Goal: Find contact information: Find contact information

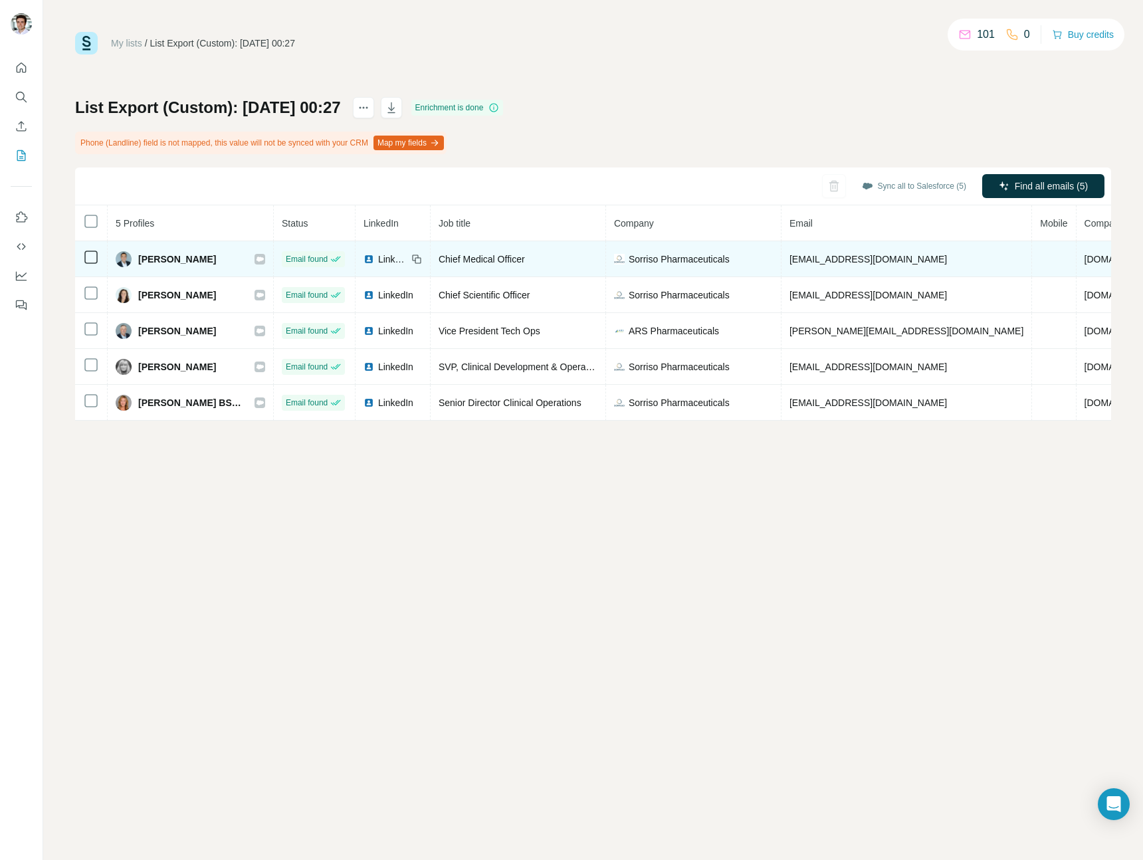
drag, startPoint x: 209, startPoint y: 258, endPoint x: 140, endPoint y: 259, distance: 69.1
click at [140, 259] on div "Carlos Sattler" at bounding box center [191, 259] width 150 height 16
copy span "Carlos Sattler"
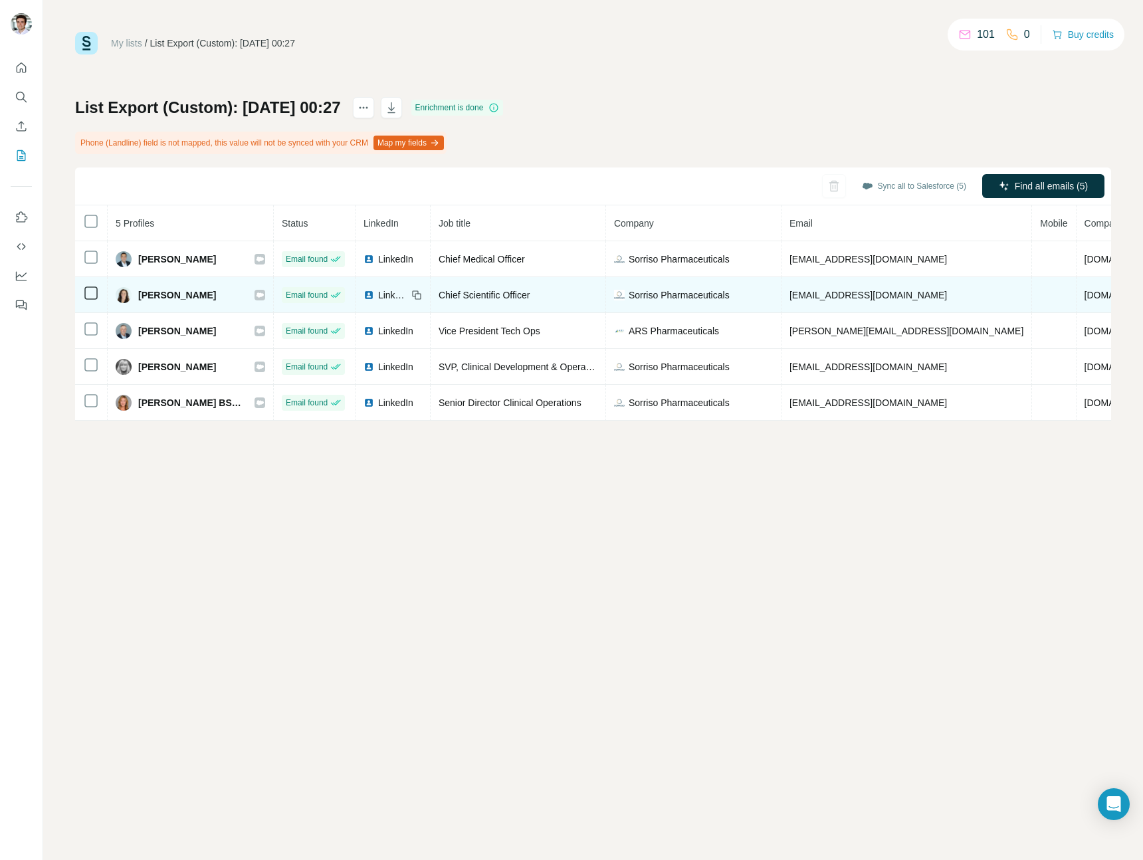
click at [213, 294] on div "Jackie Benson" at bounding box center [191, 295] width 150 height 16
drag, startPoint x: 211, startPoint y: 294, endPoint x: 139, endPoint y: 290, distance: 71.8
click at [139, 290] on div "Jackie Benson" at bounding box center [191, 295] width 150 height 16
copy span "Jackie Benson"
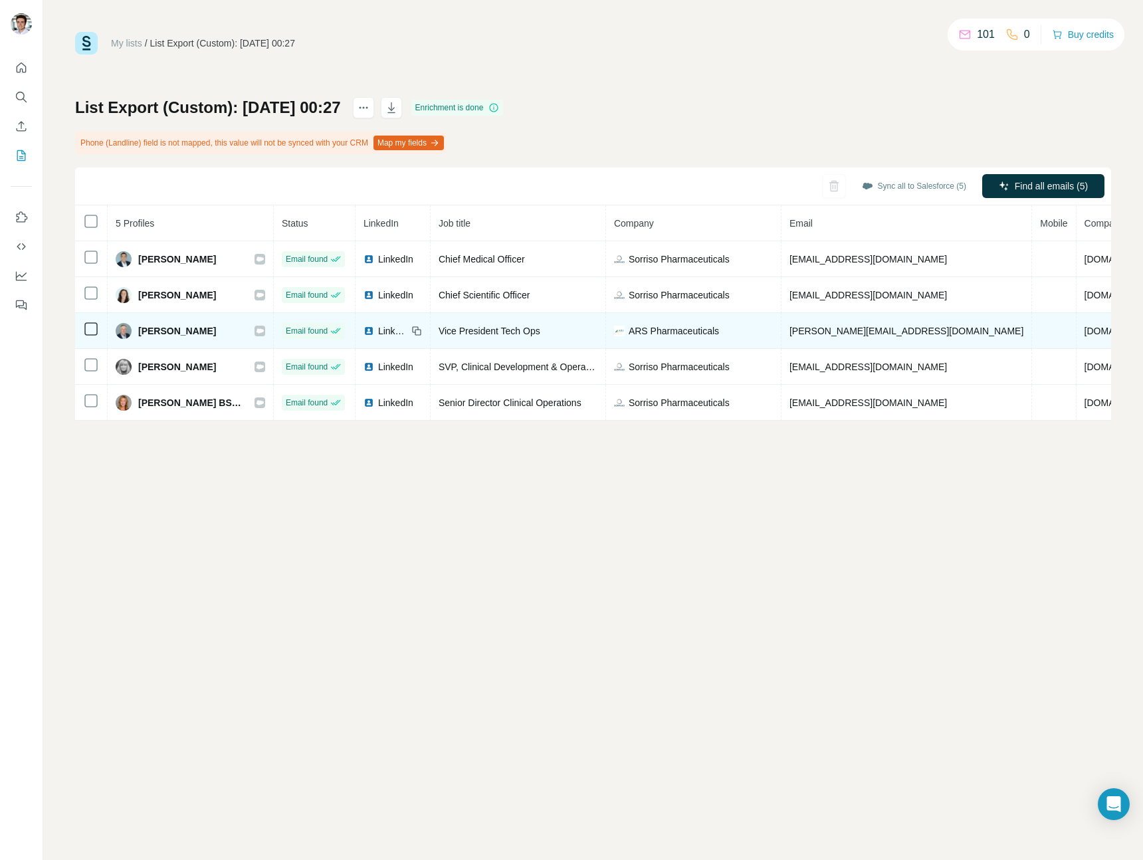
click at [198, 332] on span "Marcus Webb" at bounding box center [177, 330] width 78 height 13
drag, startPoint x: 199, startPoint y: 332, endPoint x: 140, endPoint y: 328, distance: 59.3
click at [140, 328] on span "Marcus Webb" at bounding box center [177, 330] width 78 height 13
copy span "Marcus Webb"
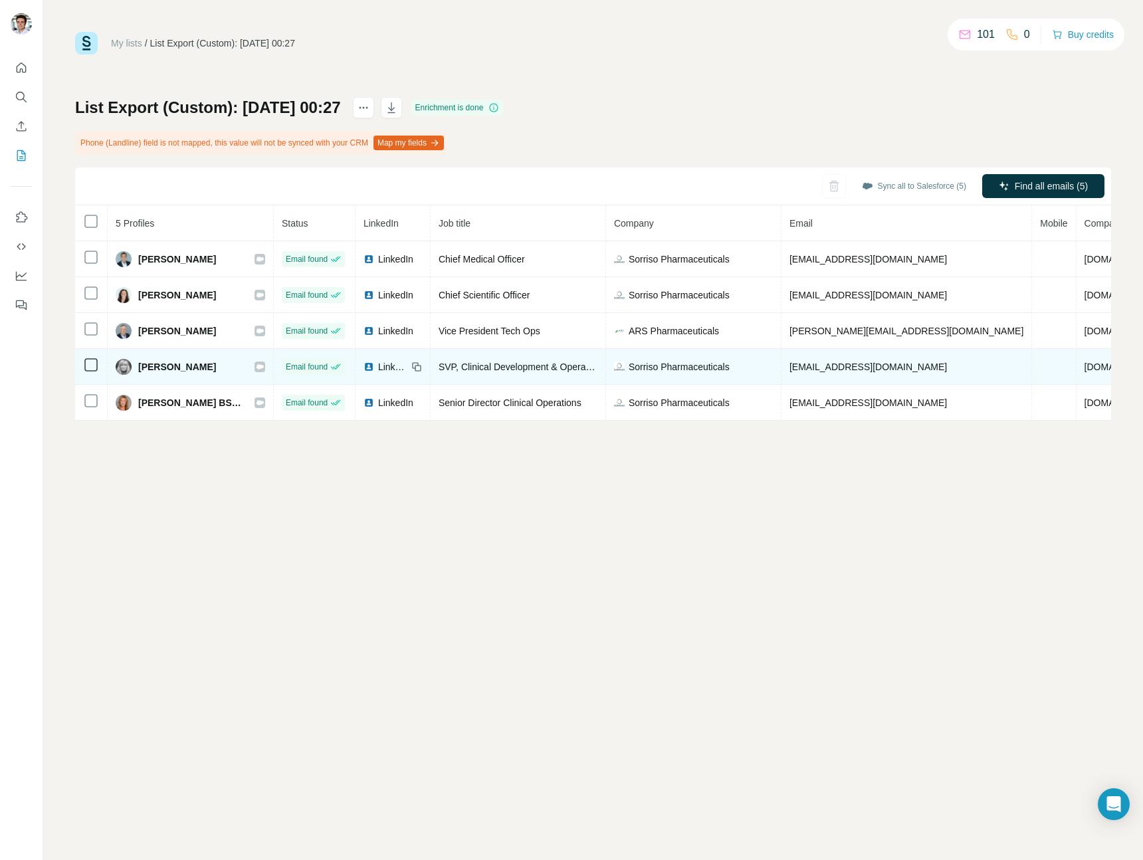
click at [191, 369] on span "Pamela Wedel" at bounding box center [177, 366] width 78 height 13
copy div "Pamela Wedel"
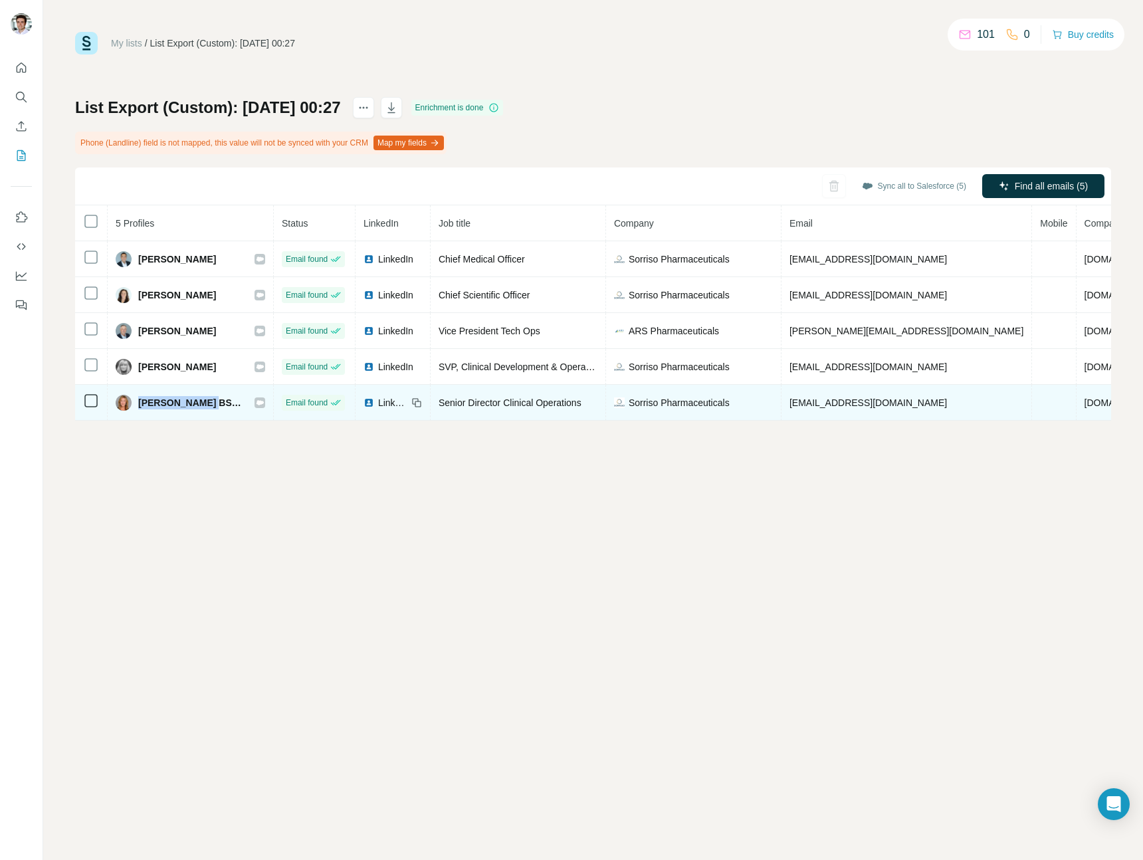
drag, startPoint x: 140, startPoint y: 402, endPoint x: 202, endPoint y: 399, distance: 62.5
click at [202, 399] on span "Sara H. Barbat BSN, RN" at bounding box center [189, 402] width 103 height 13
copy span "Sara H. Barbat"
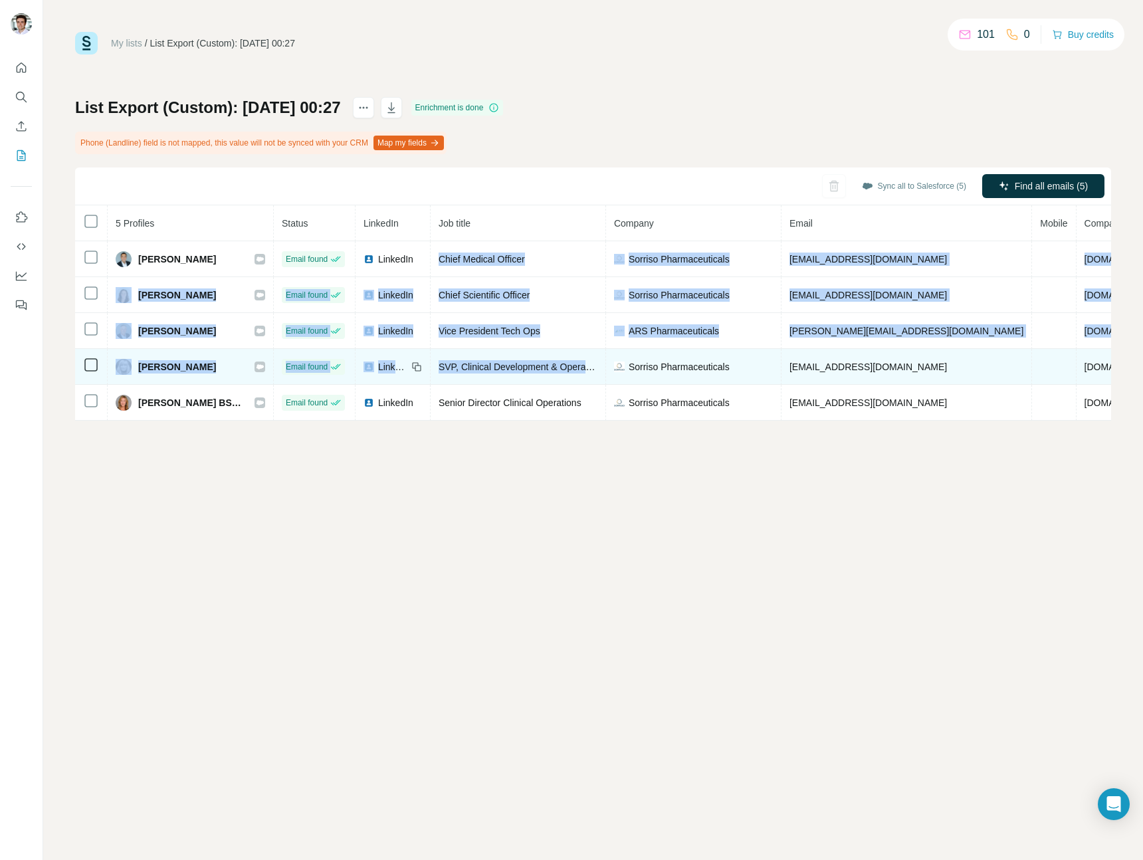
drag, startPoint x: 423, startPoint y: 258, endPoint x: 530, endPoint y: 382, distance: 164.4
click at [530, 382] on tbody "Carlos Sattler Email found LinkedIn Chief Medical Officer Sorriso Pharmaceutica…" at bounding box center [727, 330] width 1305 height 179
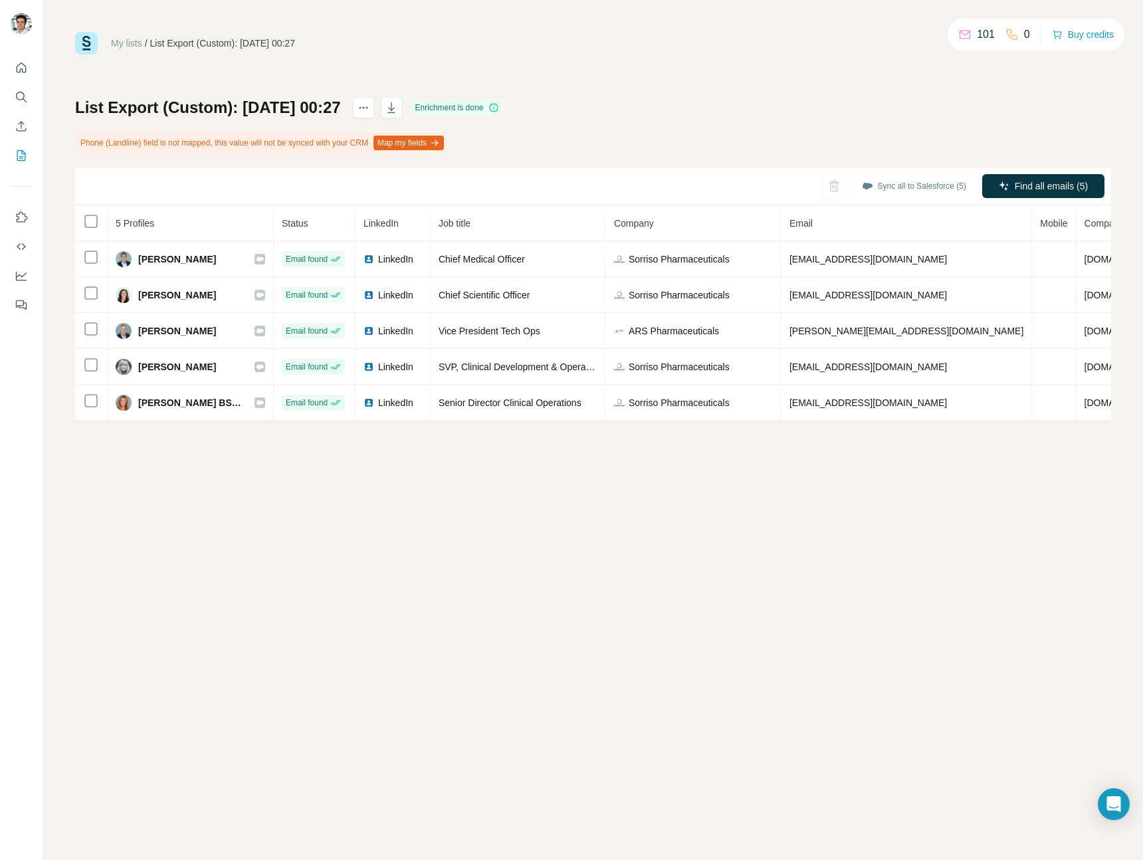
click at [512, 476] on div "My lists / List Export (Custom): 21/08/2025 00:27 101 0 Buy credits List Export…" at bounding box center [593, 430] width 1100 height 860
click at [510, 469] on div "My lists / List Export (Custom): 21/08/2025 00:27 101 0 Buy credits List Export…" at bounding box center [593, 430] width 1100 height 860
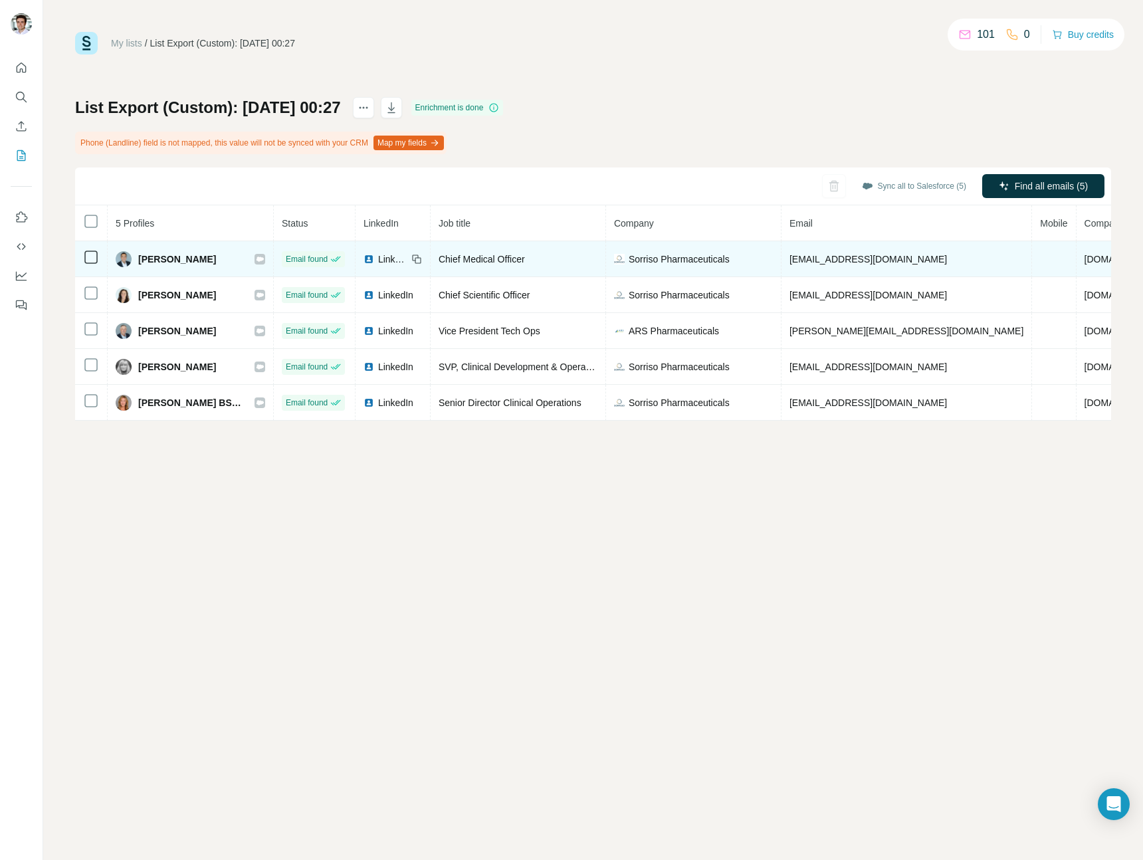
click at [497, 257] on span "Chief Medical Officer" at bounding box center [482, 259] width 86 height 11
copy span "Chief Medical Officer"
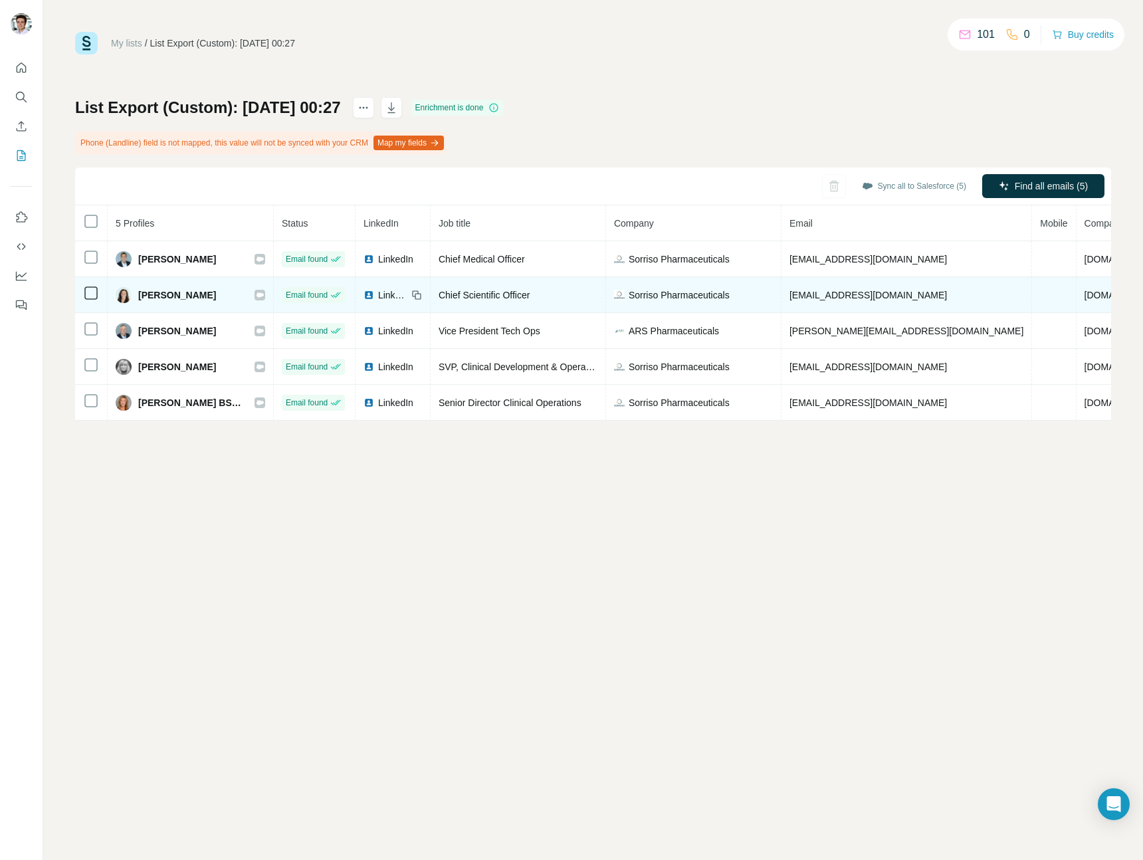
click at [483, 299] on span "Chief Scientific Officer" at bounding box center [484, 295] width 91 height 11
copy span "Chief Scientific Officer"
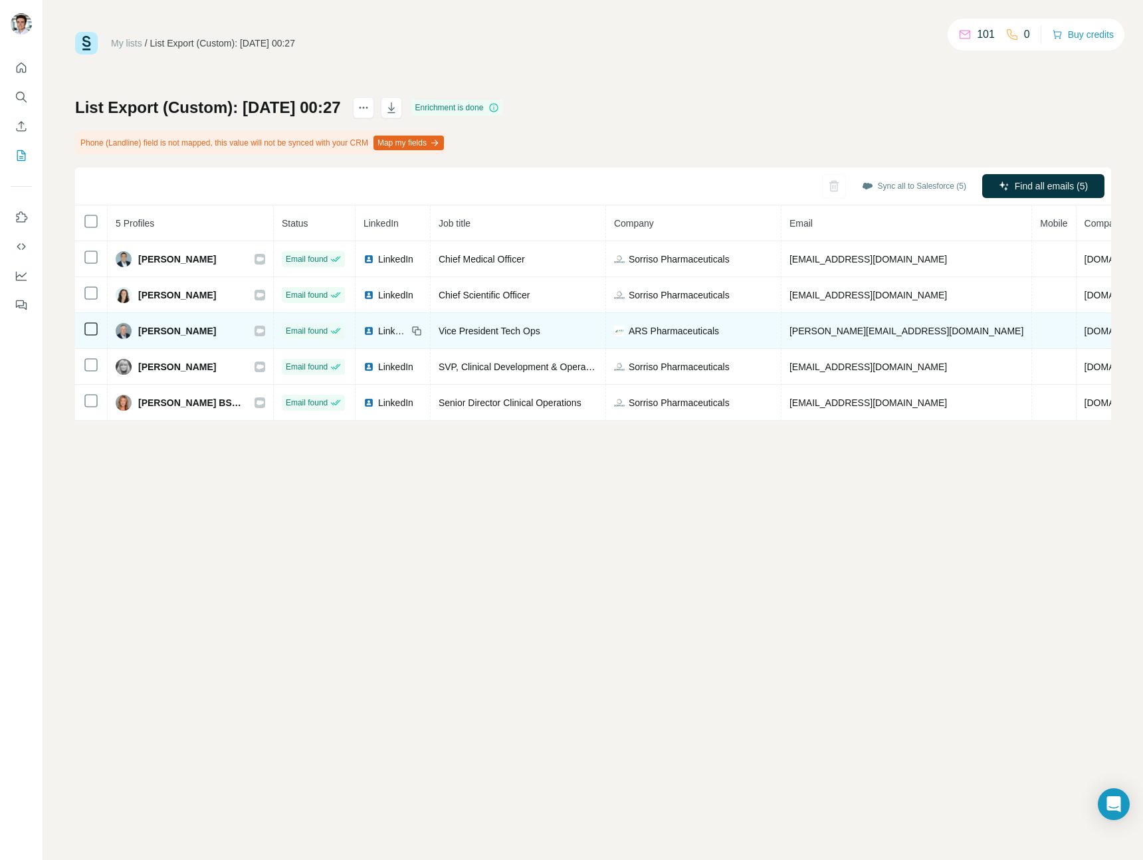
click at [464, 336] on span "Vice President Tech Ops" at bounding box center [490, 331] width 102 height 11
copy span "Vice President Tech Ops"
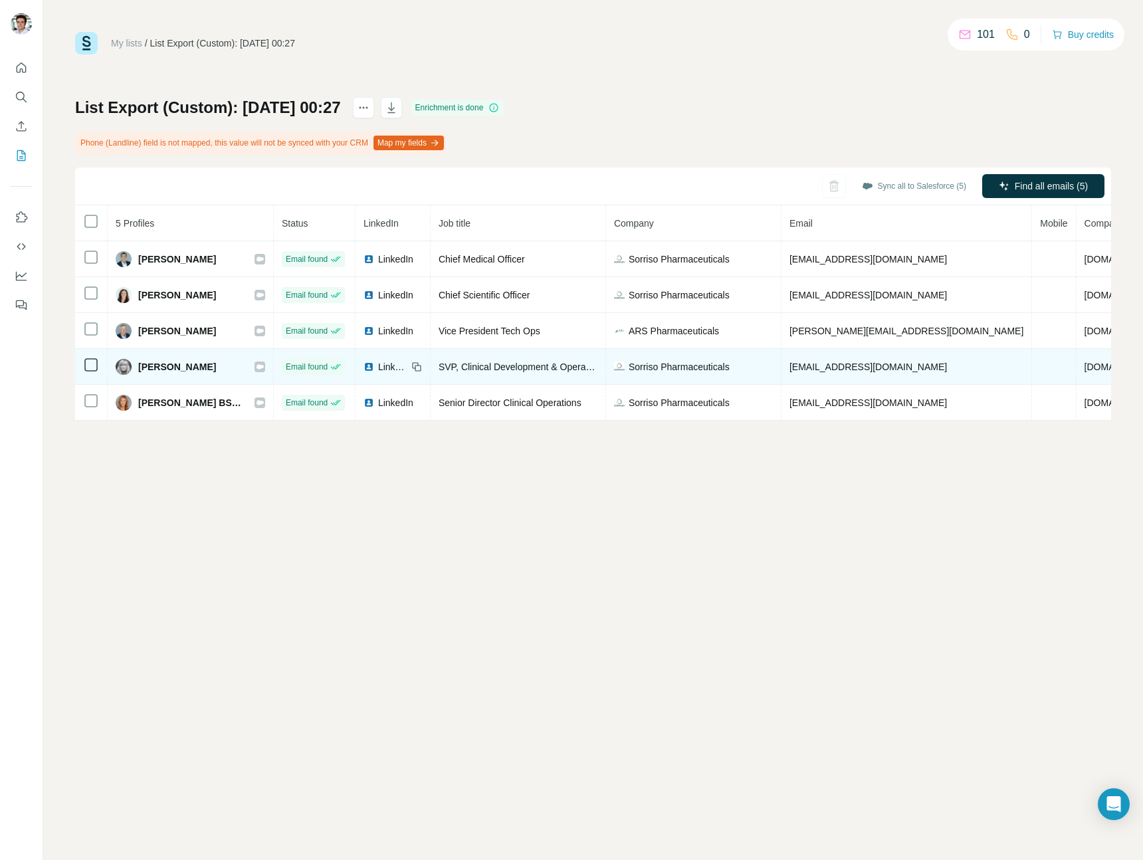
click at [500, 363] on span "SVP, Clinical Development & Operations" at bounding box center [522, 366] width 167 height 11
copy span "SVP, Clinical Development & Operations"
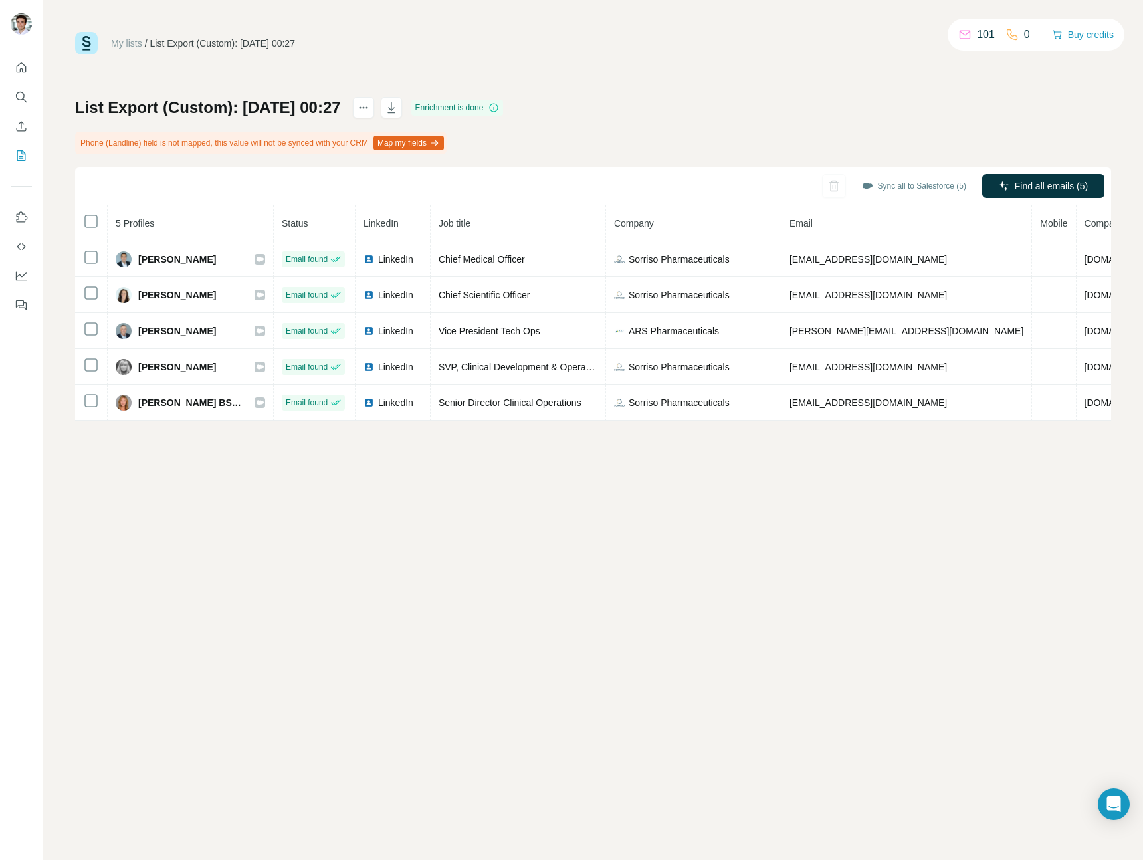
click at [449, 472] on div "My lists / List Export (Custom): 21/08/2025 00:27 101 0 Buy credits List Export…" at bounding box center [593, 430] width 1100 height 860
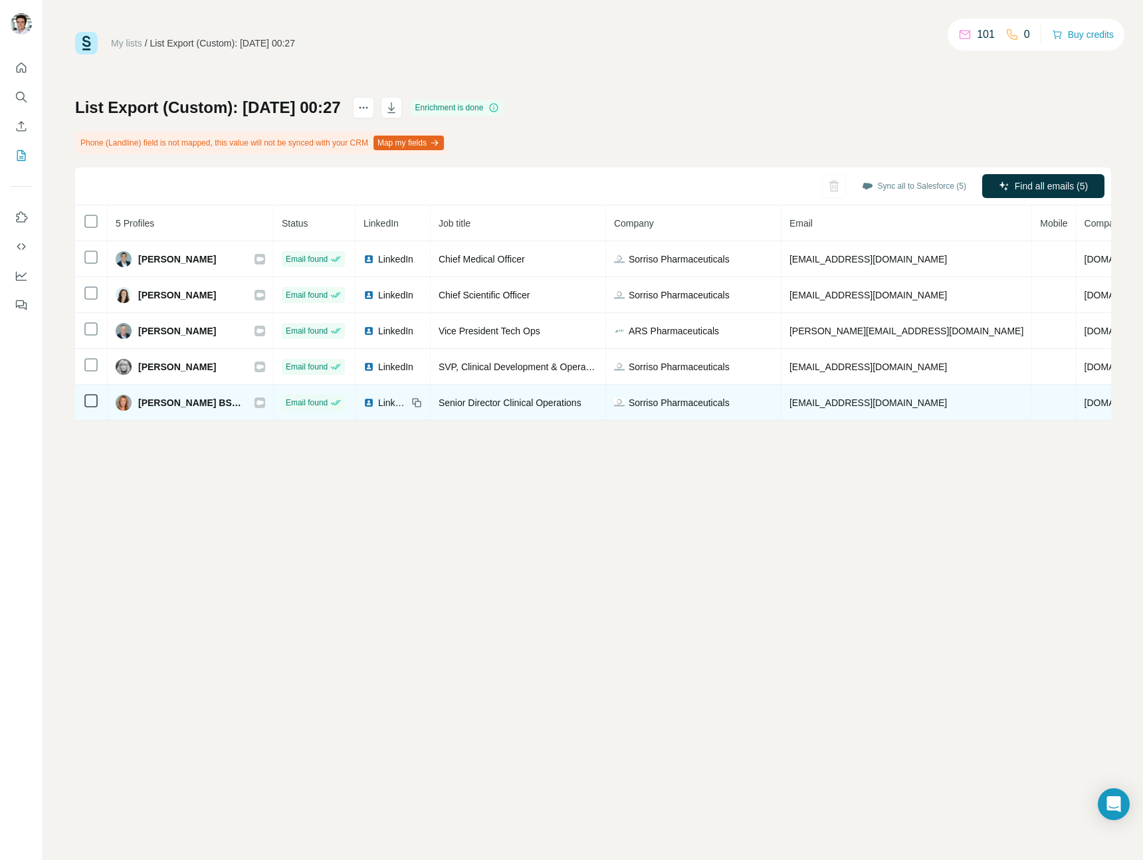
click at [473, 407] on span "Senior Director Clinical Operations" at bounding box center [510, 402] width 143 height 11
copy span "Senior Director Clinical Operations"
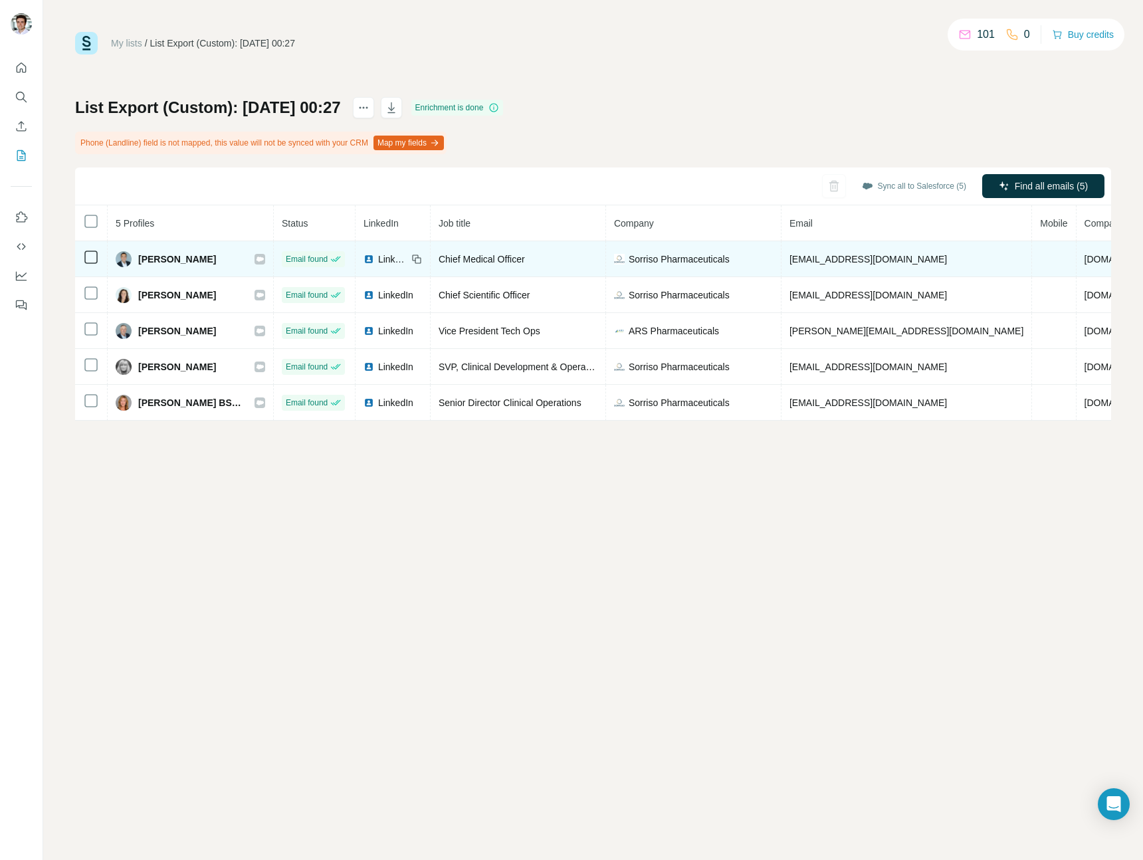
click at [795, 264] on td "csattler@sorrisopharma.com" at bounding box center [906, 259] width 251 height 36
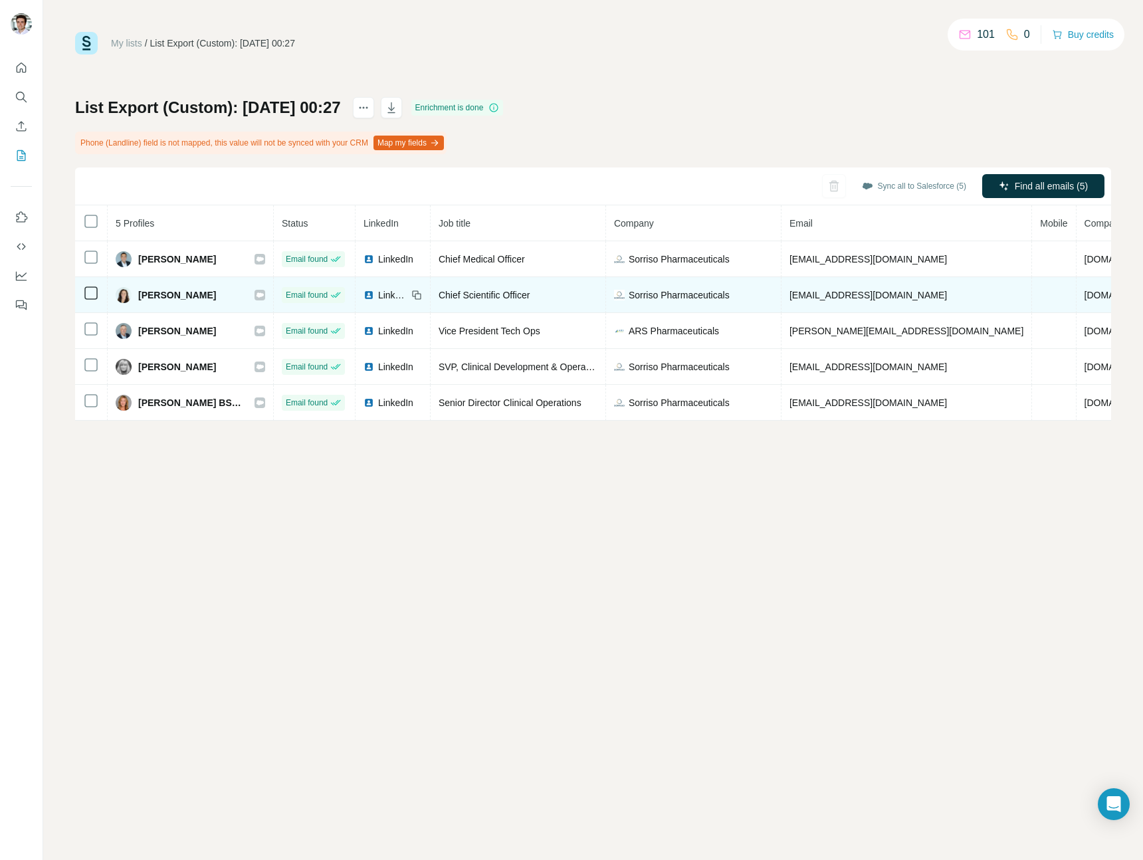
click at [857, 295] on span "jbenson@sorrisopharma.com" at bounding box center [867, 295] width 157 height 11
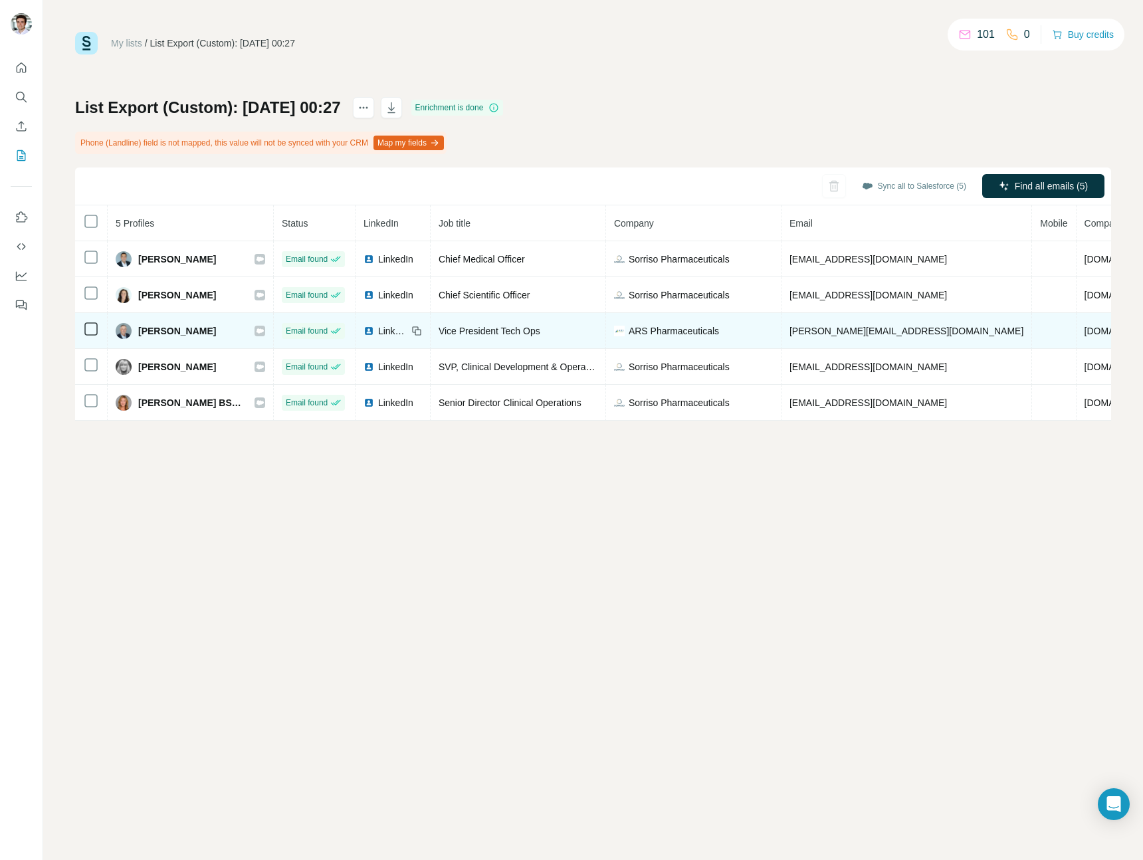
click at [827, 327] on span "marcusw@ars-pharma.com" at bounding box center [906, 331] width 234 height 11
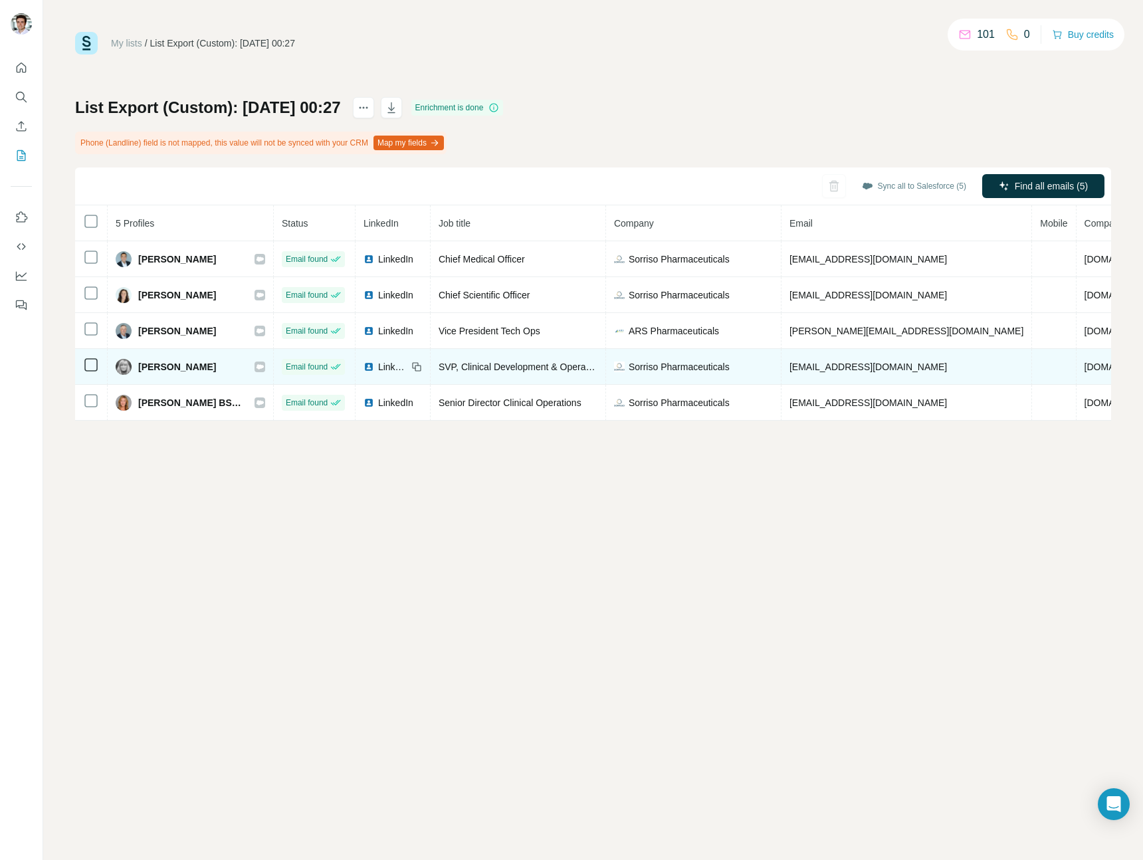
click at [857, 371] on span "pwedel@sorrisopharma.com" at bounding box center [867, 366] width 157 height 11
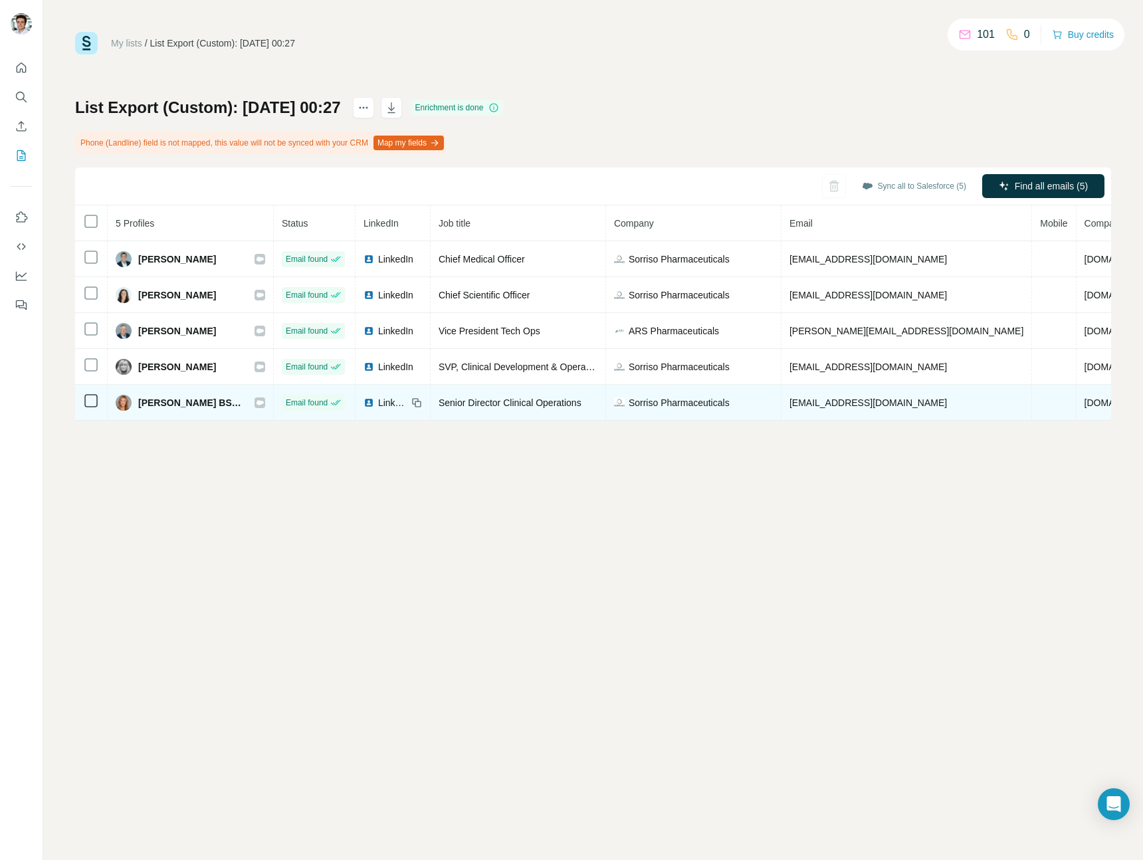
click at [811, 403] on span "sbarbat@sorrisopharma.com" at bounding box center [867, 402] width 157 height 11
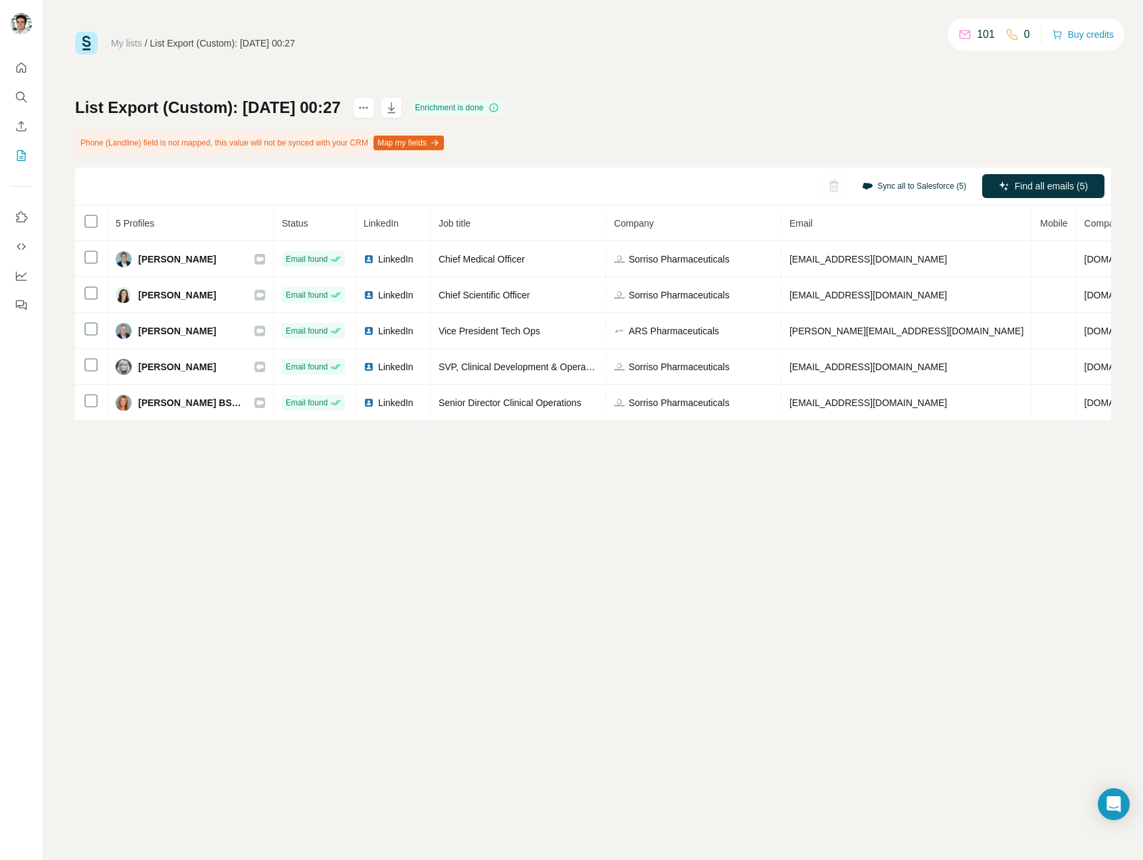
click at [886, 187] on button "Sync all to Salesforce (5)" at bounding box center [914, 186] width 123 height 20
click at [730, 138] on div "List Export (Custom): 21/08/2025 00:27 Enrichment is done Phone (Landline) fiel…" at bounding box center [593, 259] width 1036 height 324
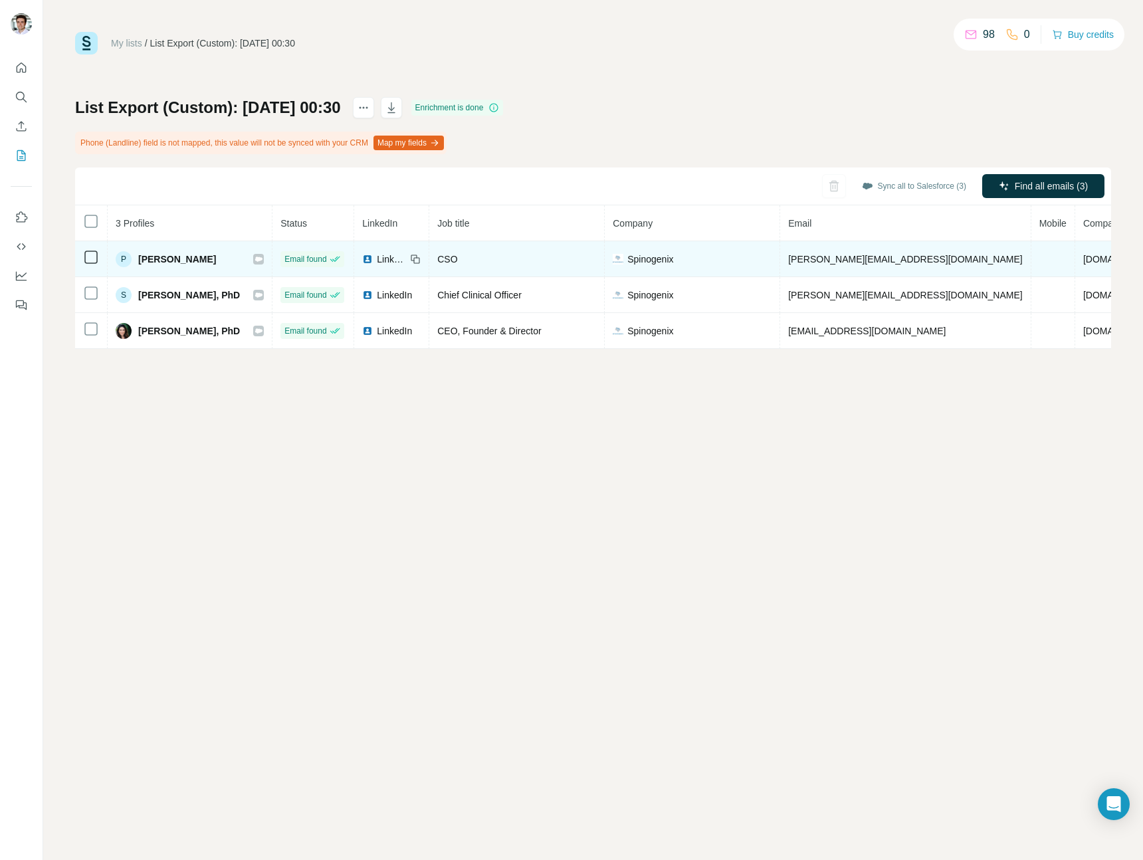
click at [175, 264] on span "Peter Vanderklish" at bounding box center [177, 259] width 78 height 13
click at [176, 260] on span "Peter Vanderklish" at bounding box center [177, 259] width 78 height 13
copy div "Peter Vanderklish"
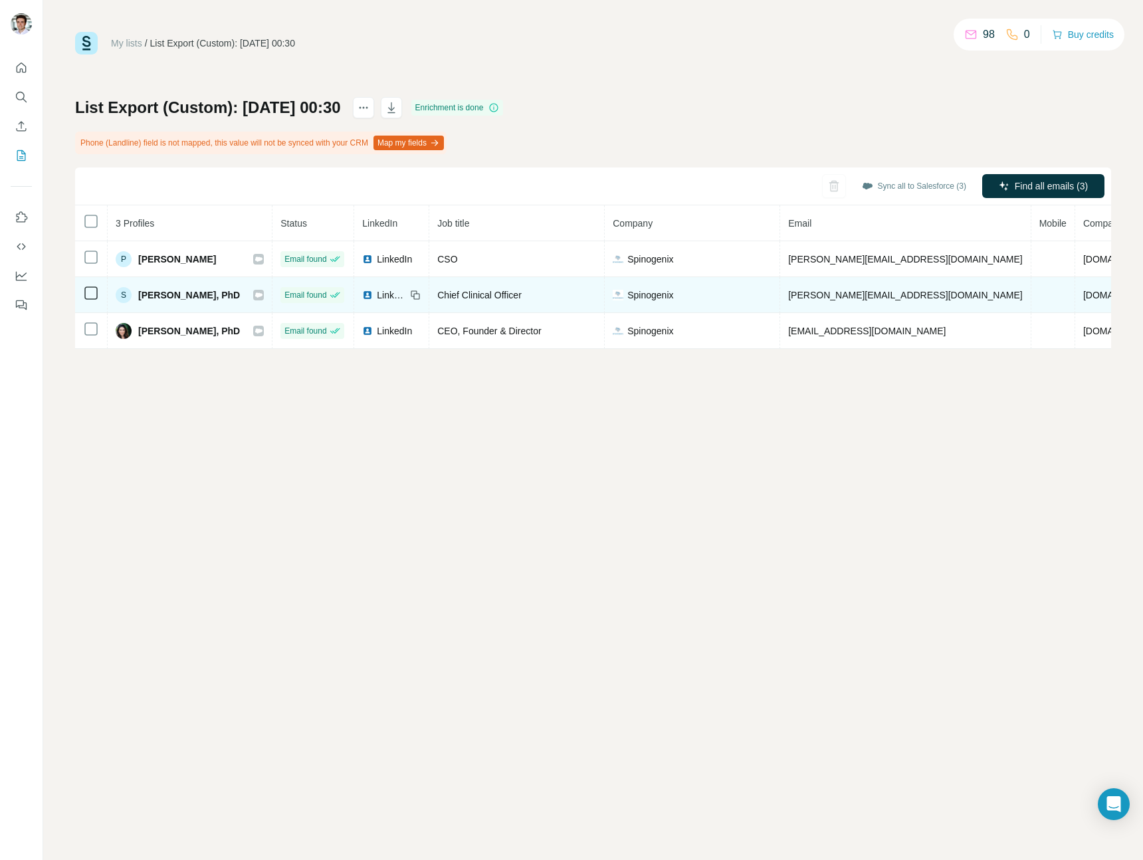
click at [197, 292] on span "Sharron Gargosky, PhD" at bounding box center [189, 294] width 102 height 13
copy div "Sharron Gargosky, PhD"
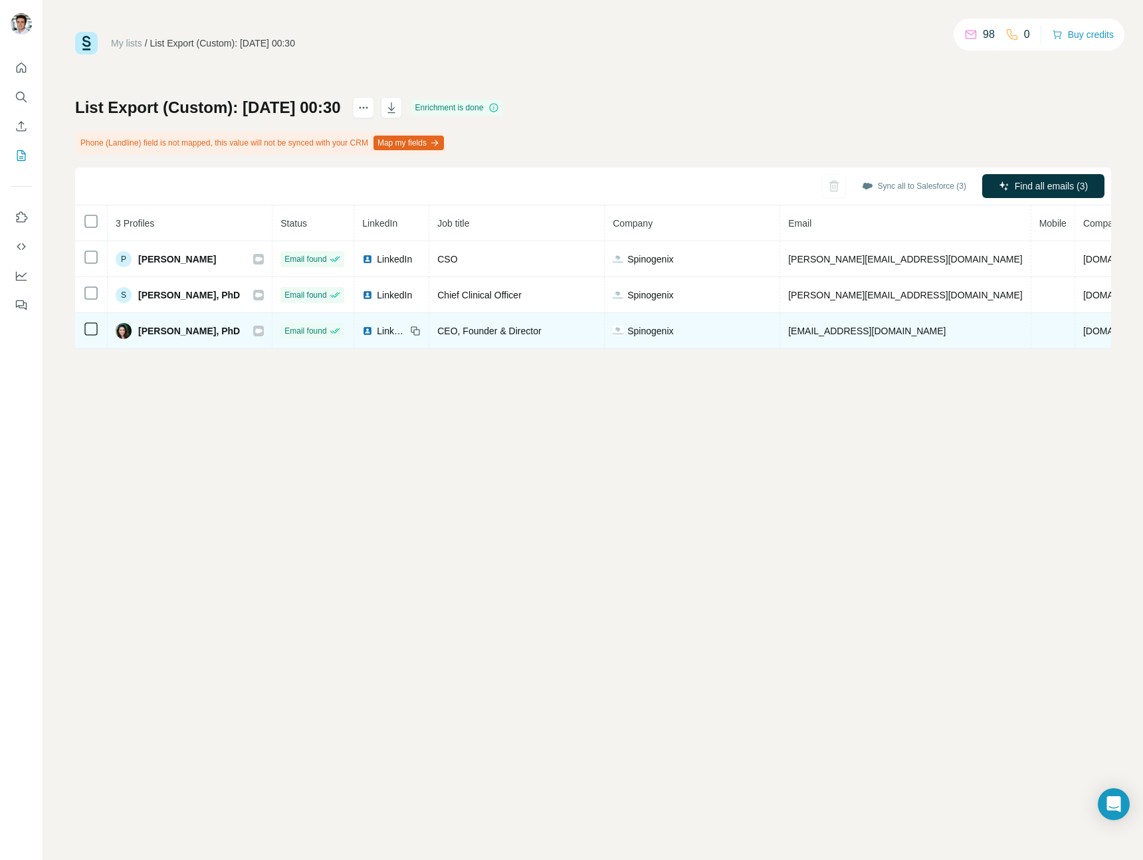
click at [180, 336] on span "Stella Sarraf, PhD" at bounding box center [189, 330] width 102 height 13
click at [177, 333] on span "Stella Sarraf, PhD" at bounding box center [189, 330] width 102 height 13
copy div "Stella Sarraf, PhD"
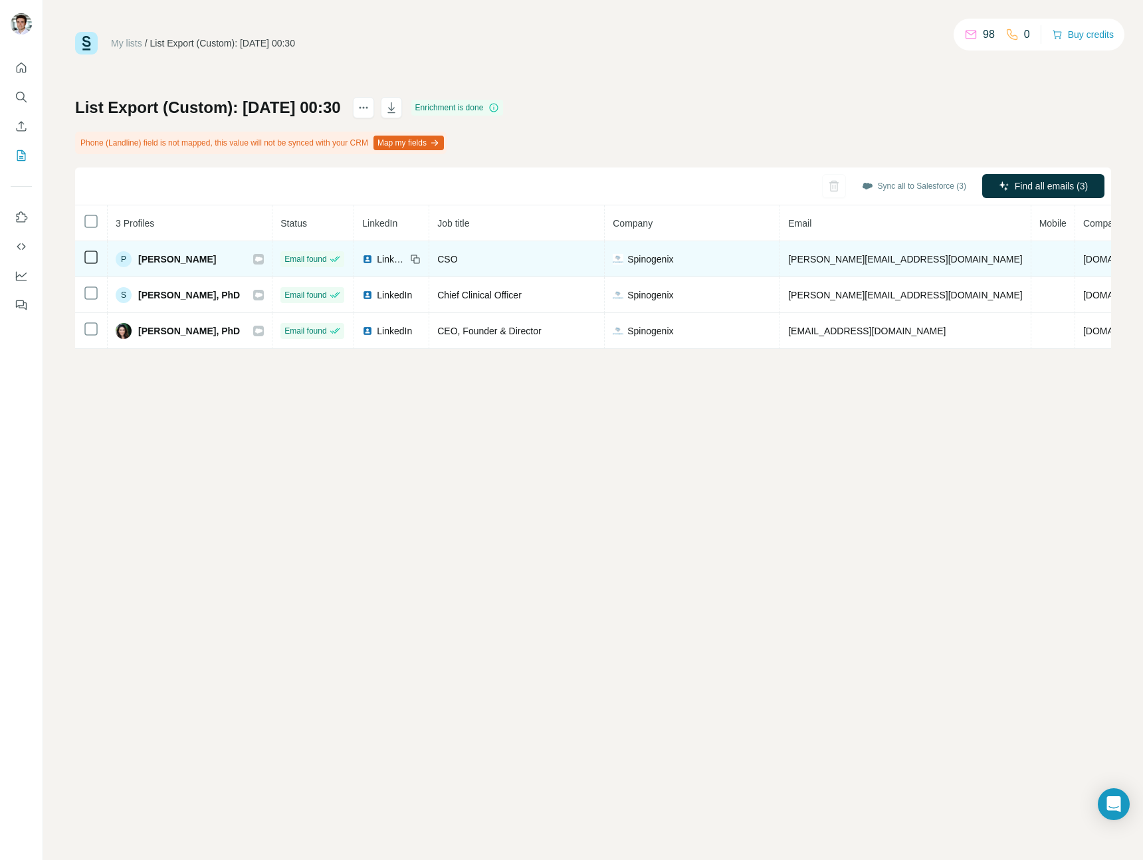
click at [454, 253] on div "CSO" at bounding box center [516, 259] width 159 height 13
click at [453, 254] on span "CSO" at bounding box center [447, 259] width 20 height 11
copy span "CSO"
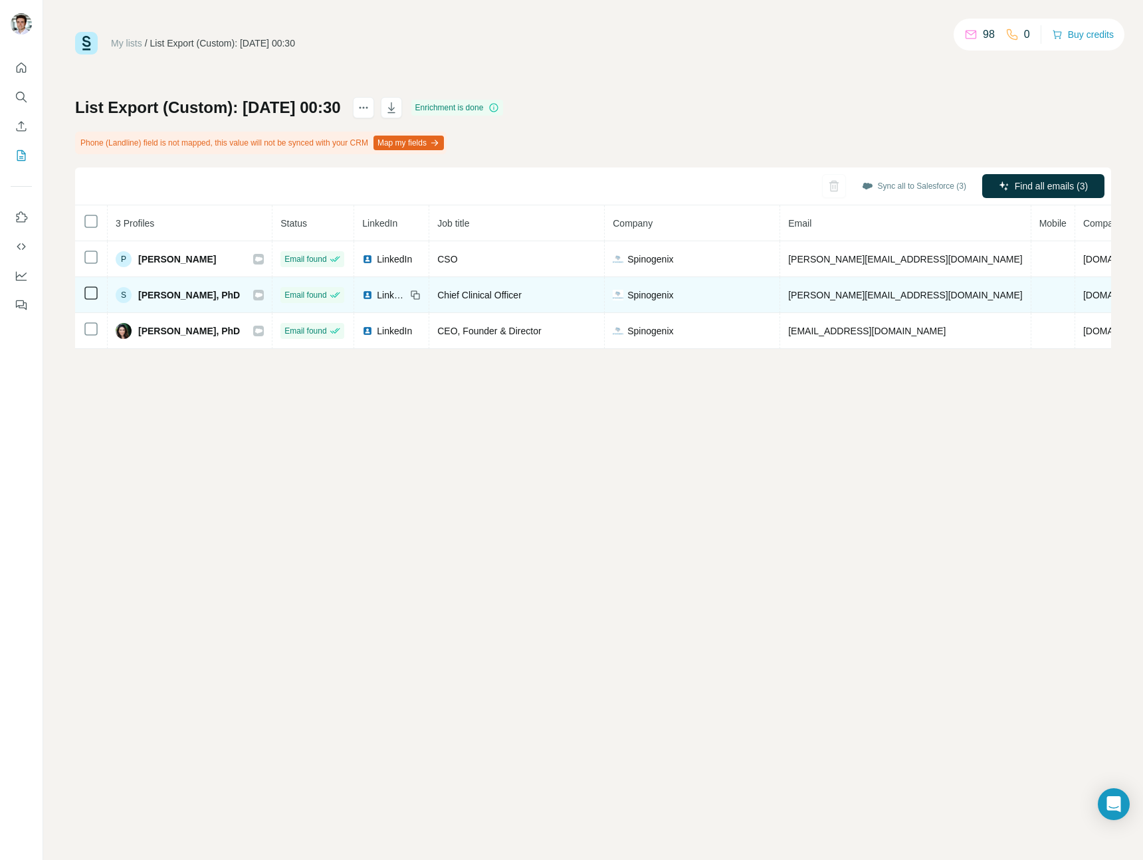
click at [512, 297] on span "Chief Clinical Officer" at bounding box center [479, 295] width 84 height 11
copy span "Chief Clinical Officer"
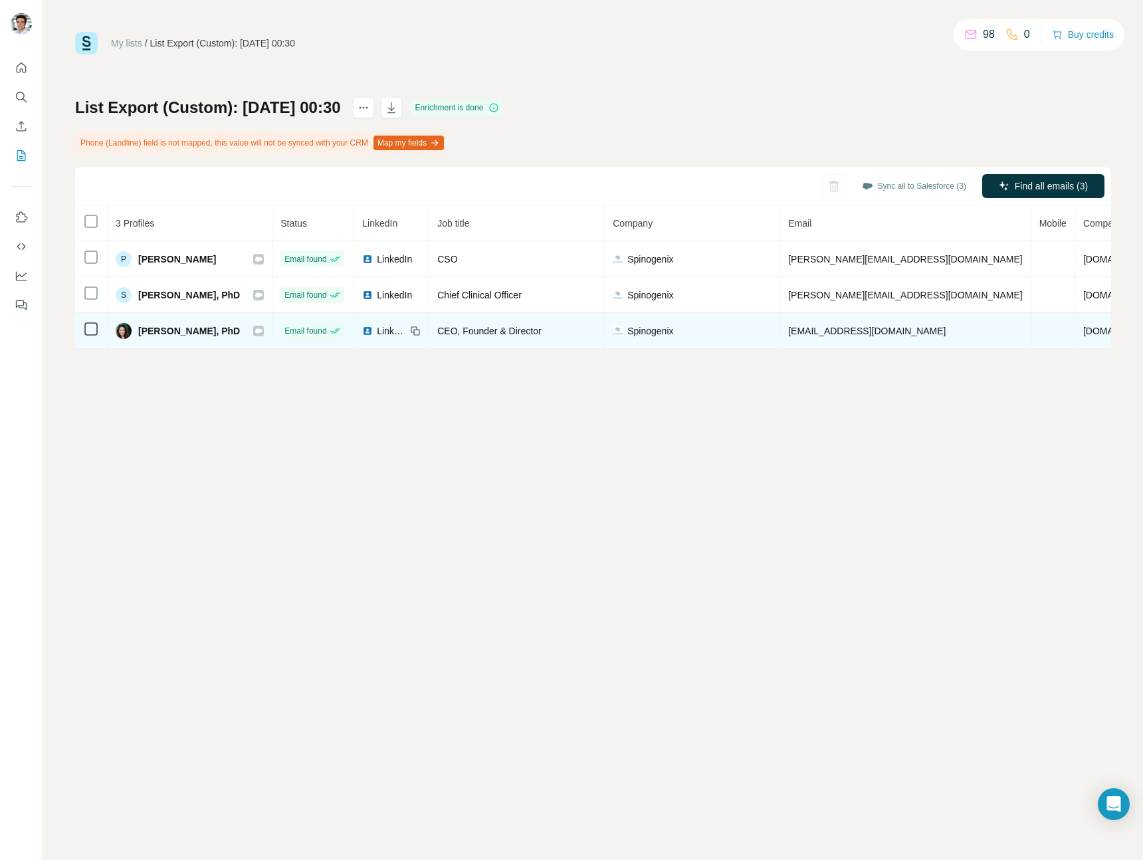
click at [504, 326] on span "CEO, Founder & Director" at bounding box center [489, 331] width 104 height 11
copy span "CEO, Founder & Director"
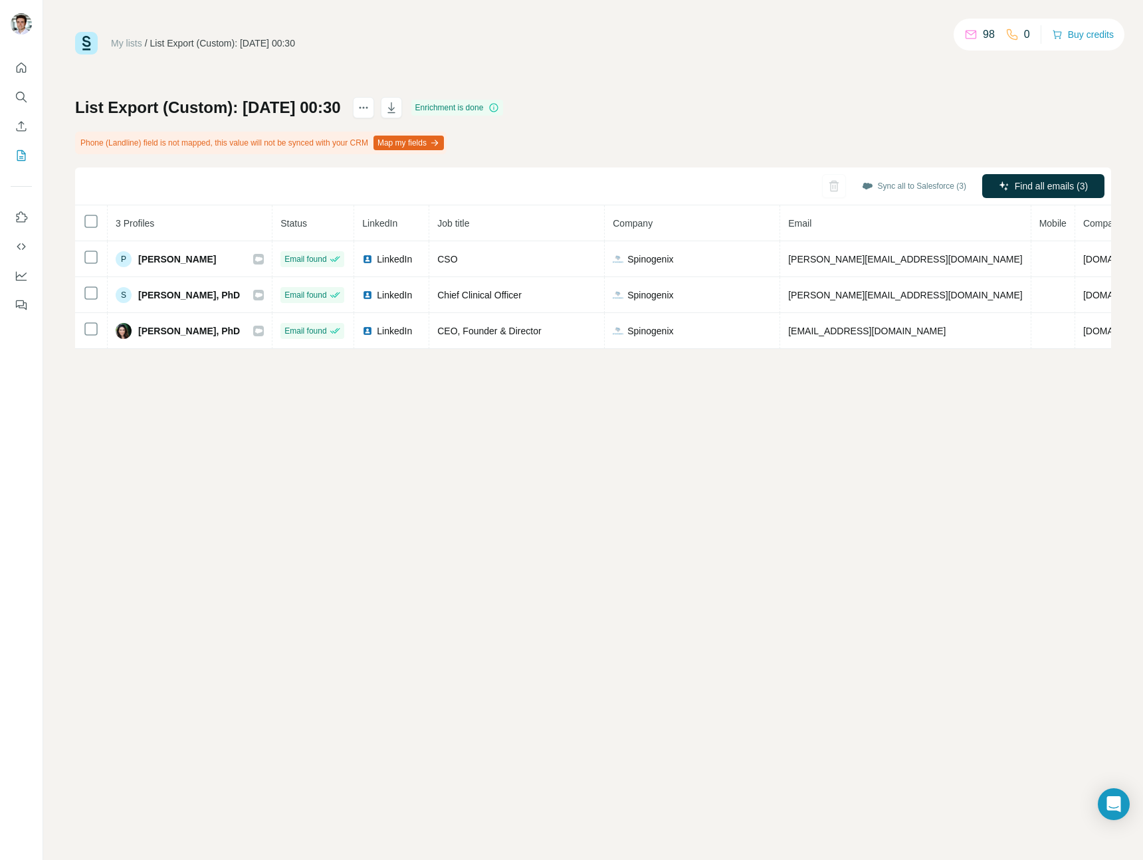
click at [425, 443] on div "My lists / List Export (Custom): 21/08/2025 00:30 98 0 Buy credits List Export …" at bounding box center [593, 430] width 1100 height 860
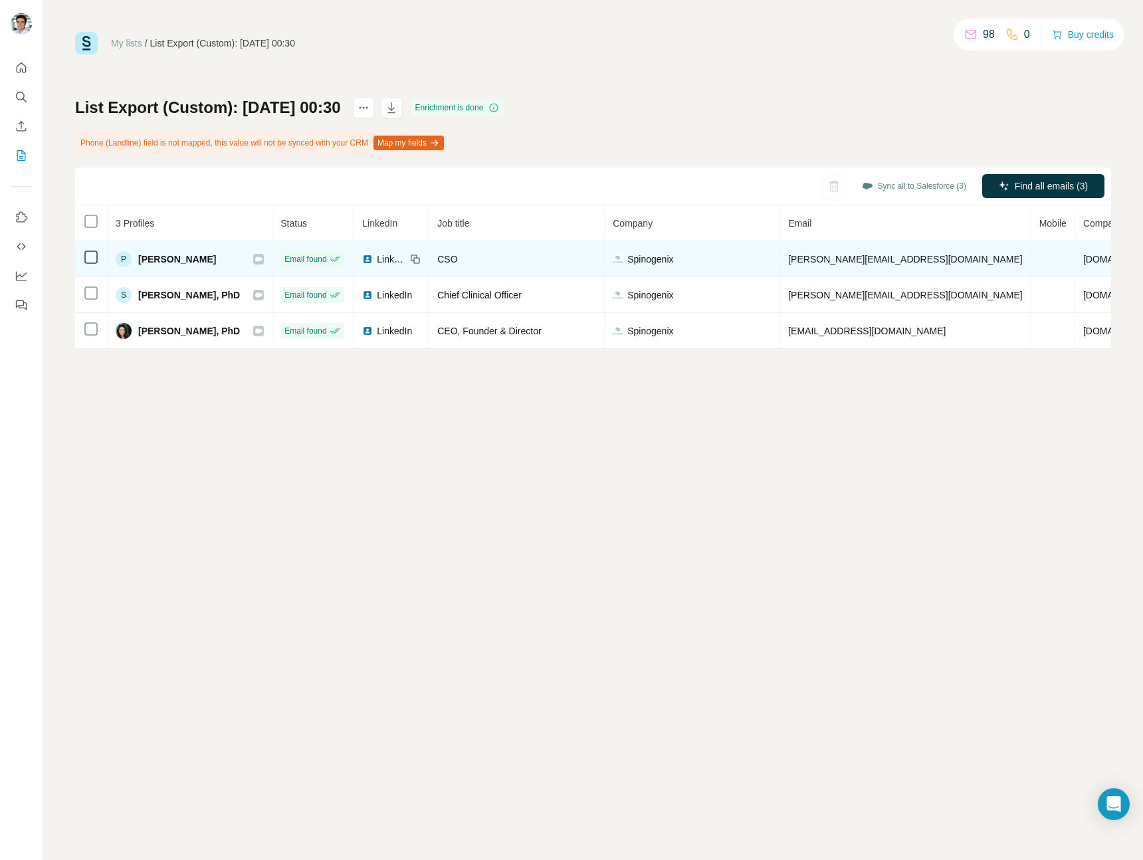
click at [865, 252] on td "peter@spinogenix.com" at bounding box center [905, 259] width 251 height 36
click at [863, 256] on span "peter@spinogenix.com" at bounding box center [905, 259] width 234 height 11
copy span "peter@spinogenix.com"
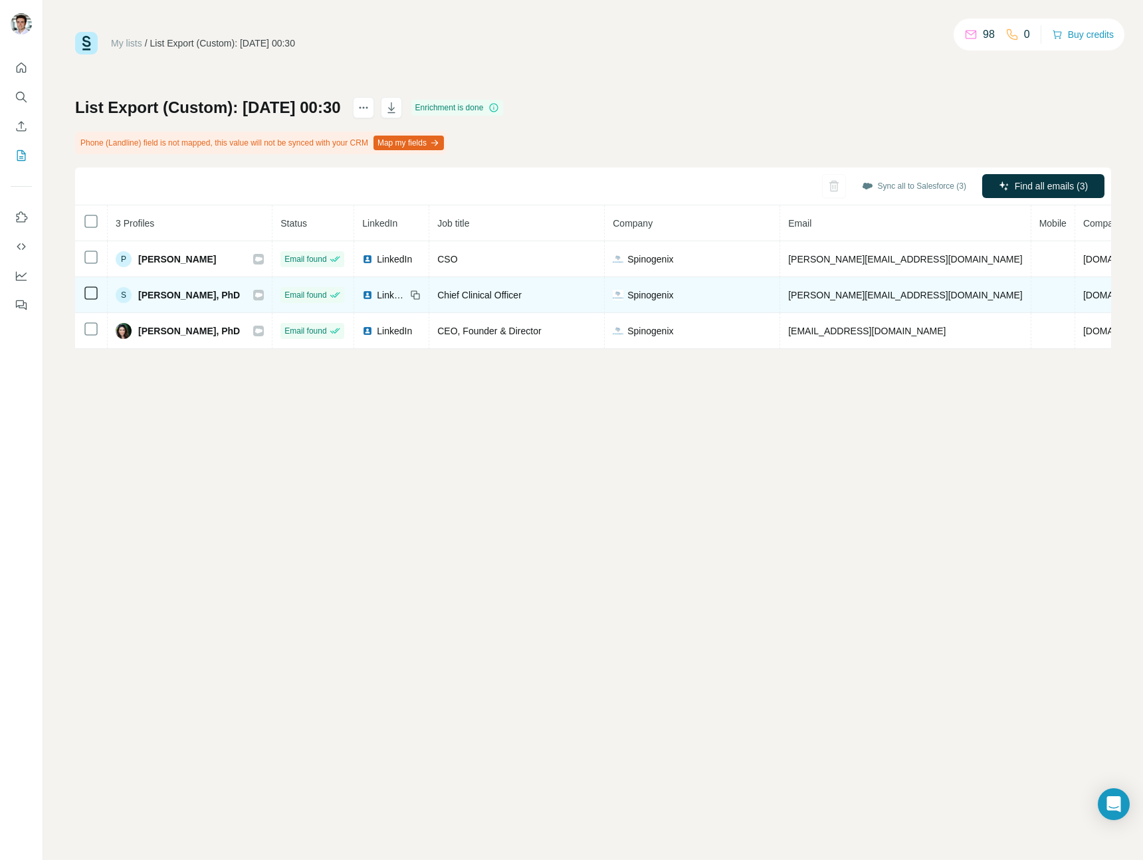
click at [832, 292] on span "sharron.gargosky@spinogenix.com" at bounding box center [905, 295] width 234 height 11
copy span "sharron.gargosky@spinogenix.com"
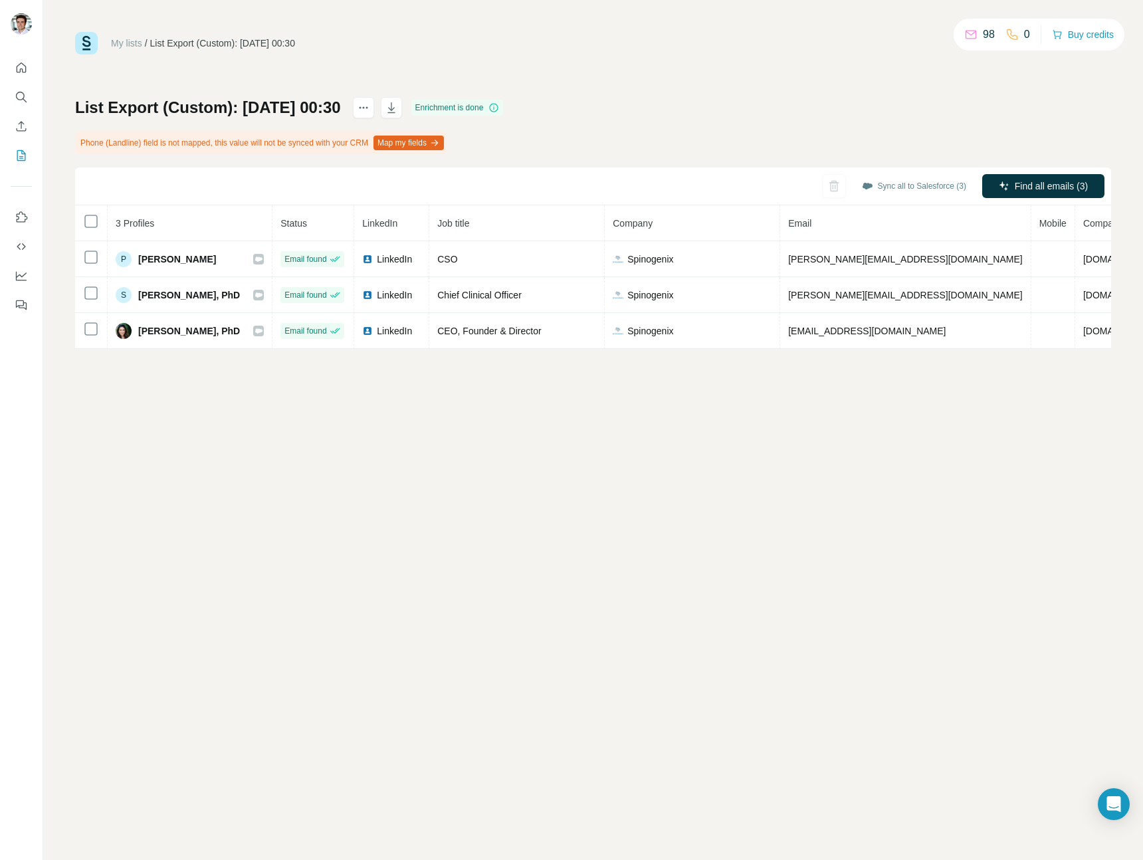
click at [415, 534] on div "My lists / List Export (Custom): 21/08/2025 00:30 98 0 Buy credits List Export …" at bounding box center [593, 430] width 1100 height 860
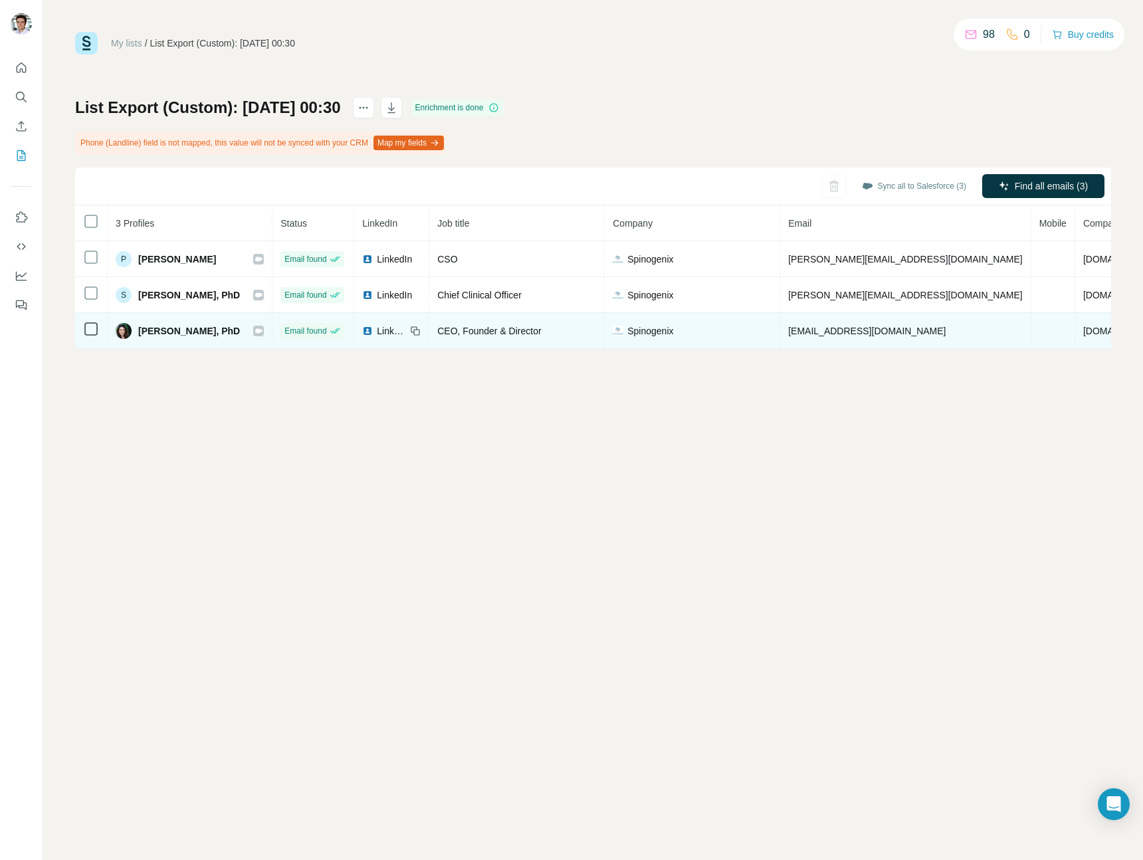
click at [840, 326] on span "stella@spinogenix.com" at bounding box center [866, 331] width 157 height 11
copy span "stella@spinogenix.com"
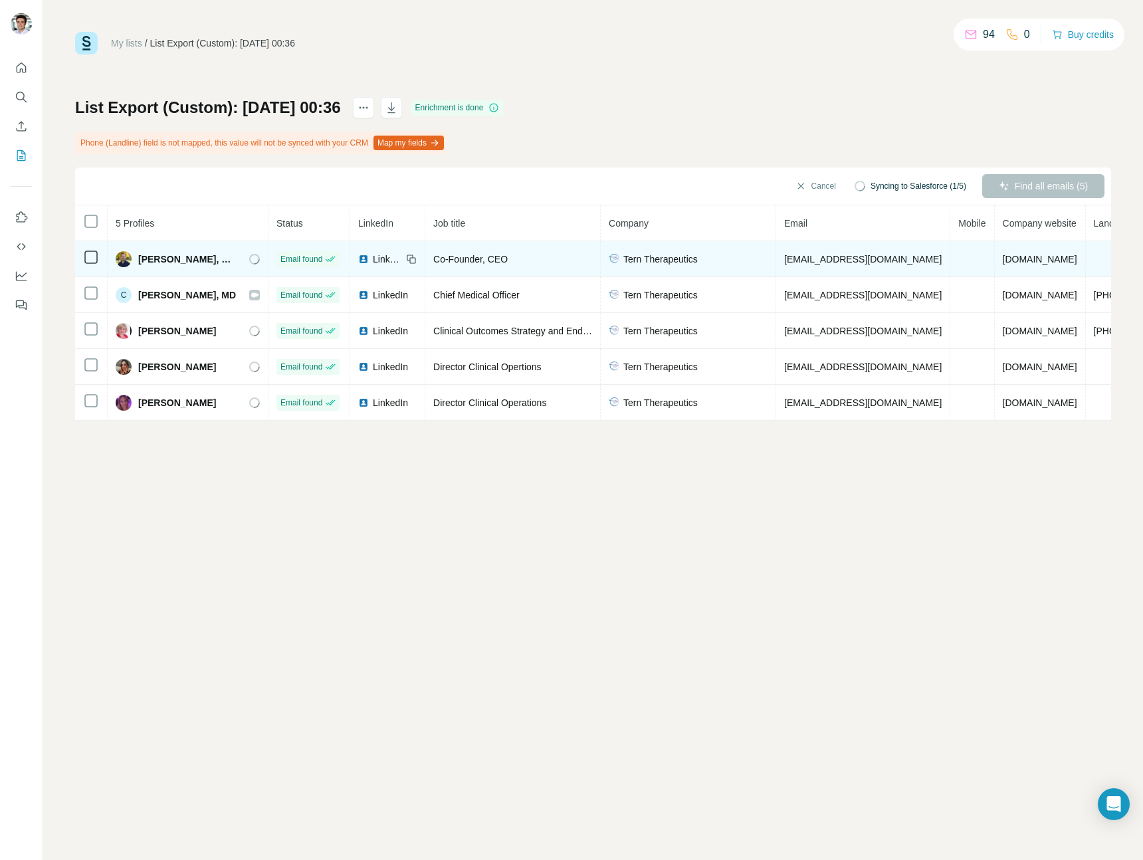
click at [187, 256] on span "Alex M. Bailey, Ph.D." at bounding box center [187, 259] width 98 height 13
copy div "Alex M. Bailey, Ph.D."
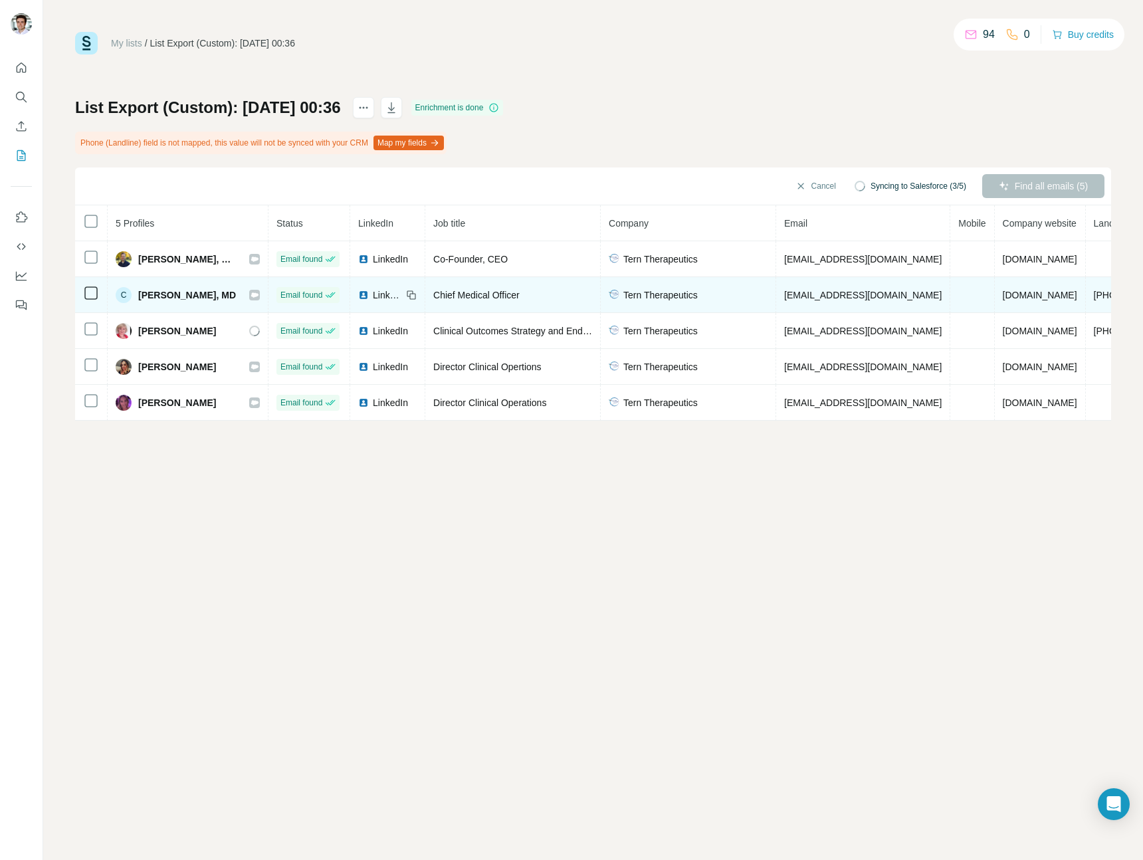
click at [211, 292] on span "Christina Ohnsman, MD" at bounding box center [187, 294] width 98 height 13
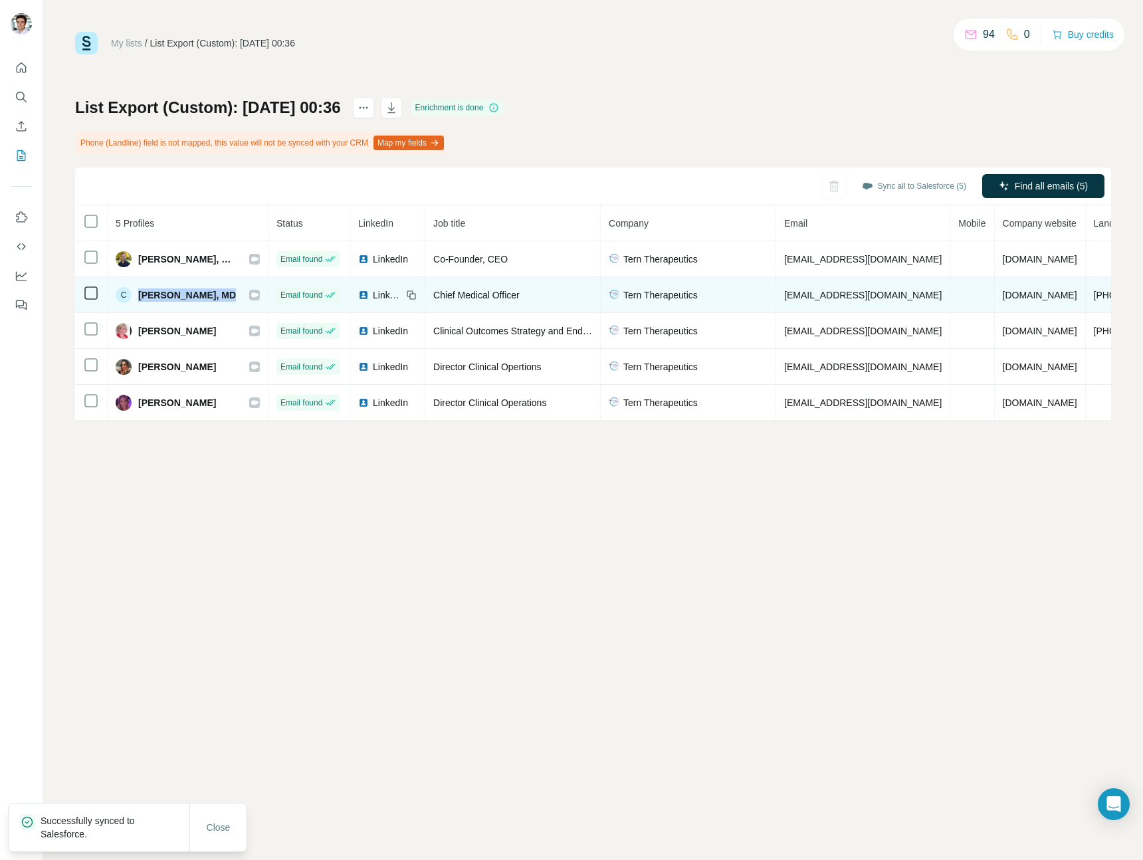
copy div "Christina Ohnsman, MD"
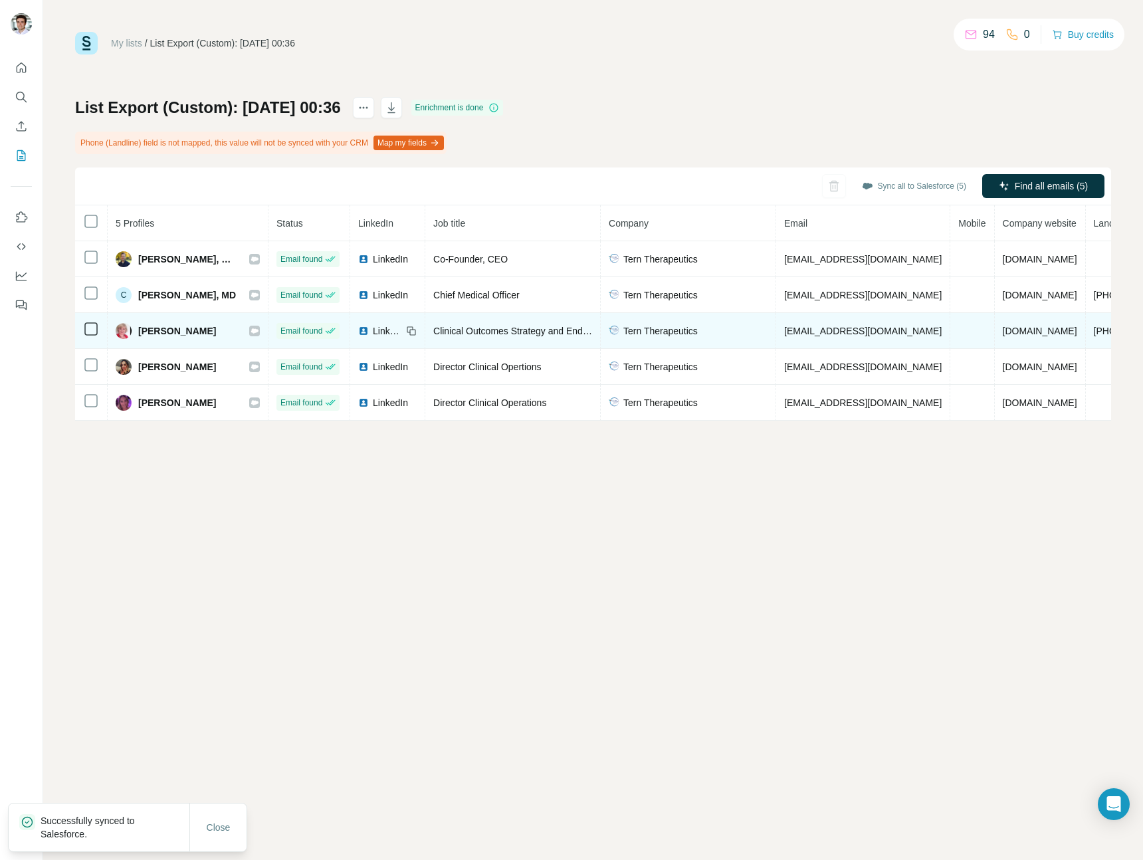
click at [193, 334] on span "Dawn Phillips" at bounding box center [177, 330] width 78 height 13
copy div "Dawn Phillips"
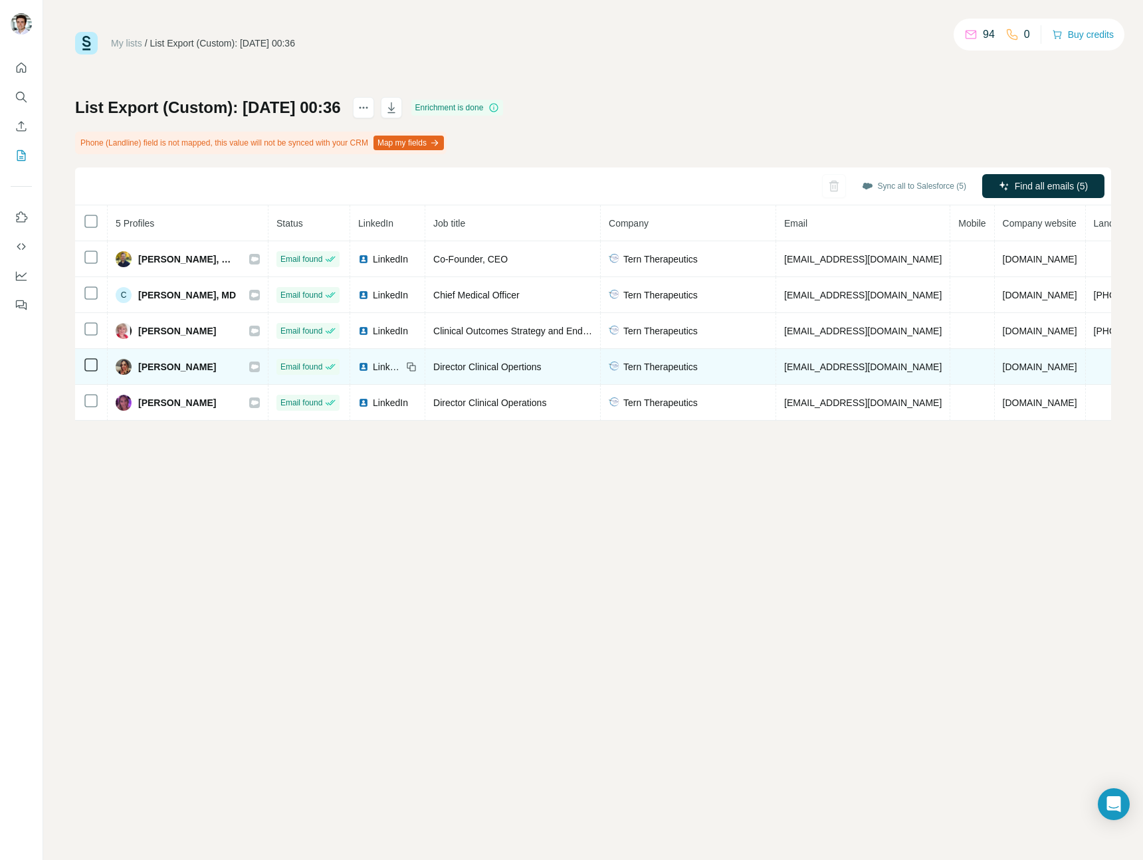
click at [194, 365] on span "Jessica McLeod" at bounding box center [177, 366] width 78 height 13
copy div "Jessica McLeod"
click at [516, 363] on span "Director Clinical Opertions" at bounding box center [487, 366] width 108 height 11
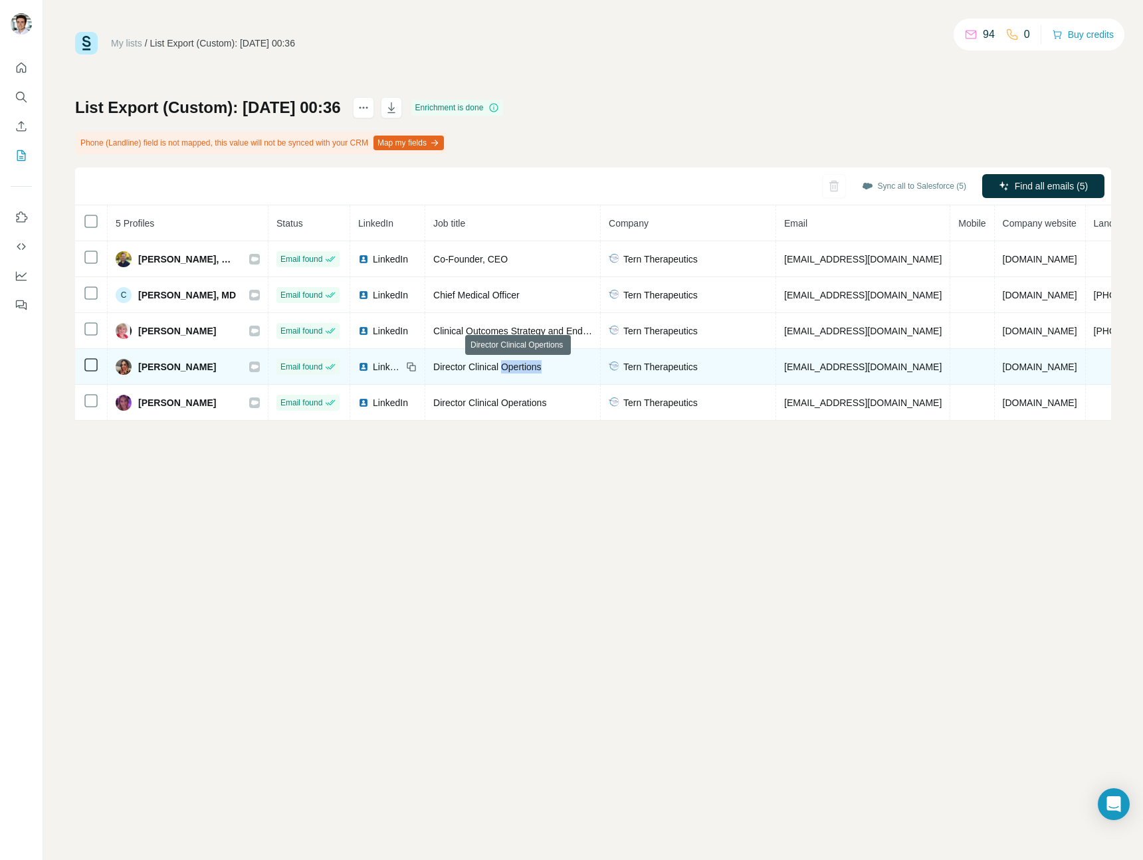
click at [516, 363] on span "Director Clinical Opertions" at bounding box center [487, 366] width 108 height 11
copy span "Director Clinical Opertions"
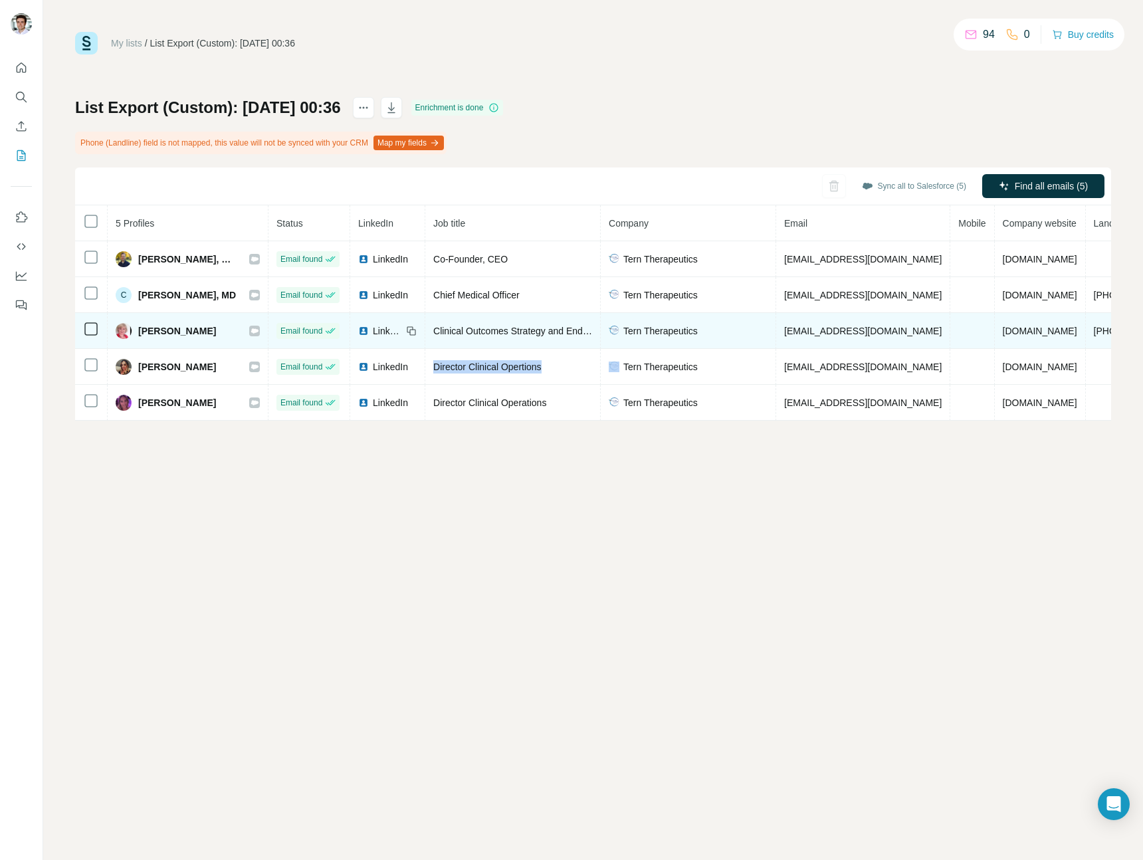
click at [496, 336] on span "Clinical Outcomes Strategy and Endpoint Development Consultant" at bounding box center [570, 331] width 274 height 11
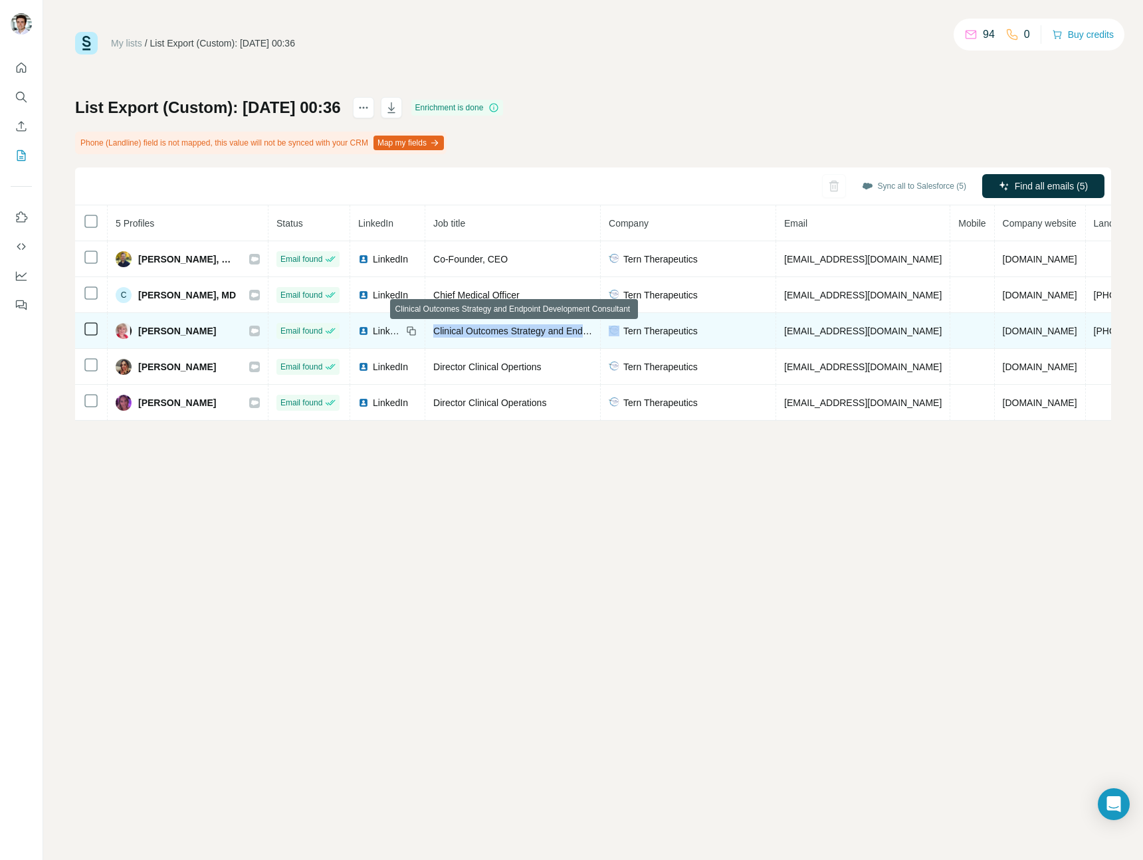
copy span "Clinical Outcomes Strategy and Endpoint Development Consultant"
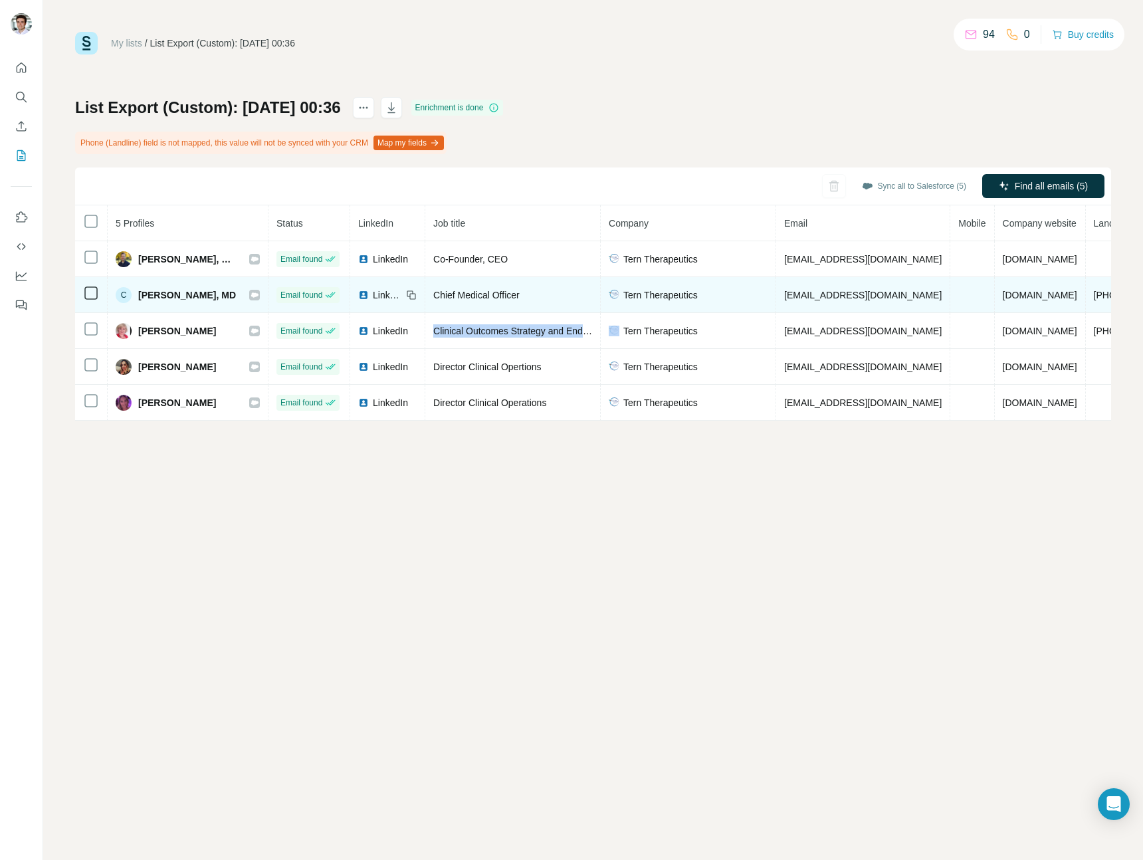
click at [470, 291] on span "Chief Medical Officer" at bounding box center [476, 295] width 86 height 11
copy span "Chief Medical Officer"
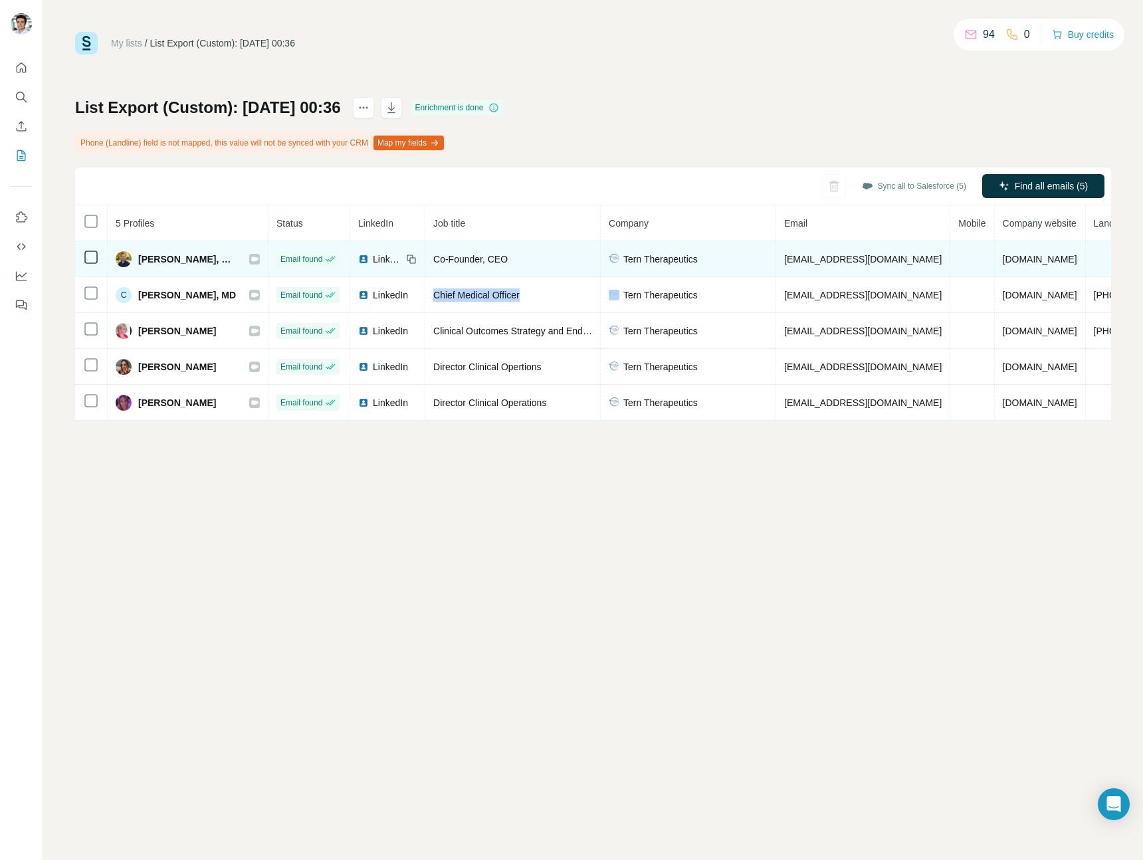
click at [473, 258] on span "Co-Founder, CEO" at bounding box center [470, 259] width 74 height 11
copy span "Co-Founder, CEO"
click at [822, 257] on span "abailey@terntx.com" at bounding box center [862, 259] width 157 height 11
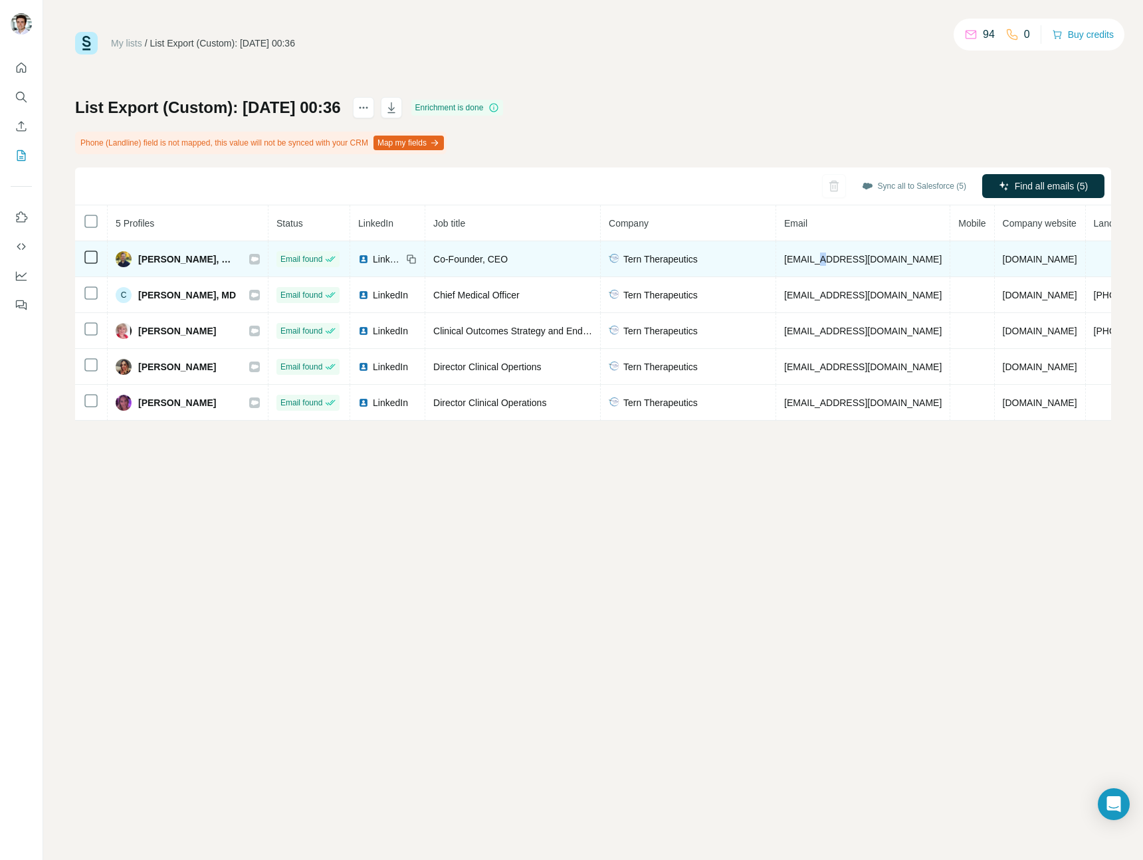
click at [822, 257] on span "abailey@terntx.com" at bounding box center [862, 259] width 157 height 11
copy span "abailey@terntx.com"
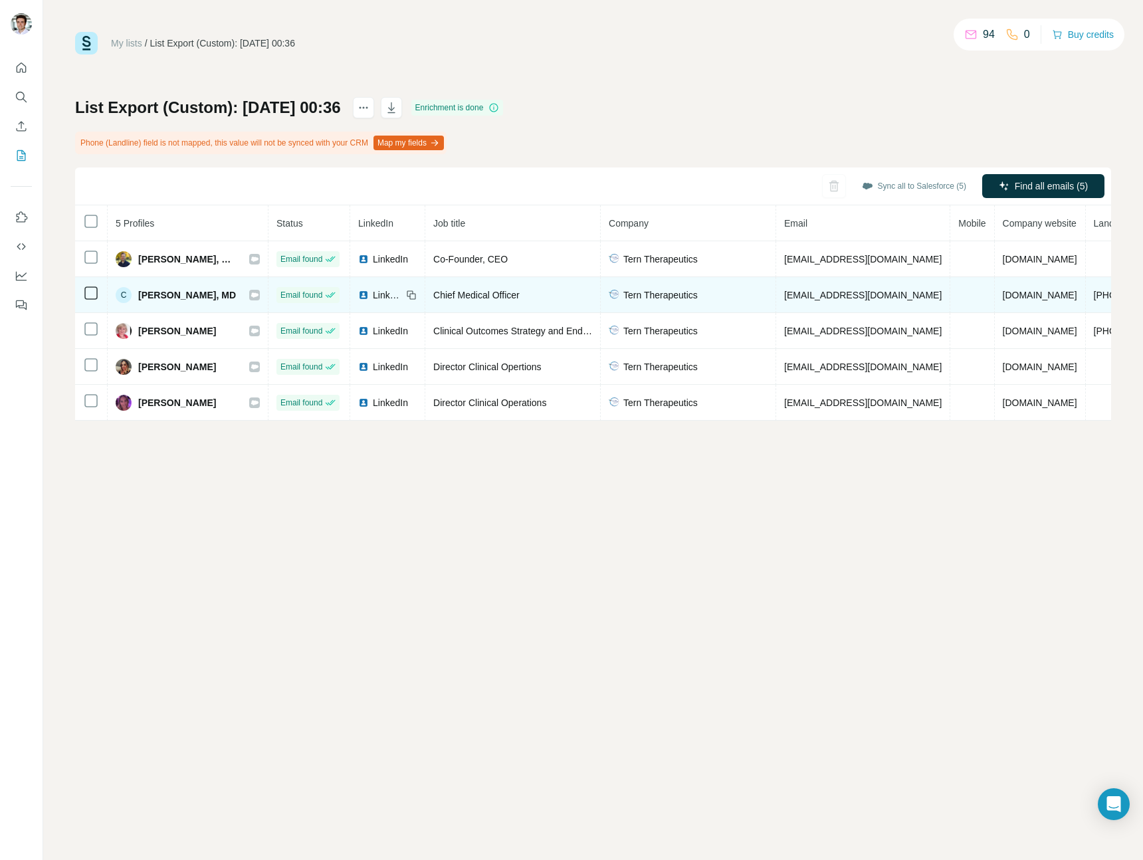
click at [868, 291] on span "cohnsman@terntx.com" at bounding box center [862, 295] width 157 height 11
copy span "cohnsman@terntx.com"
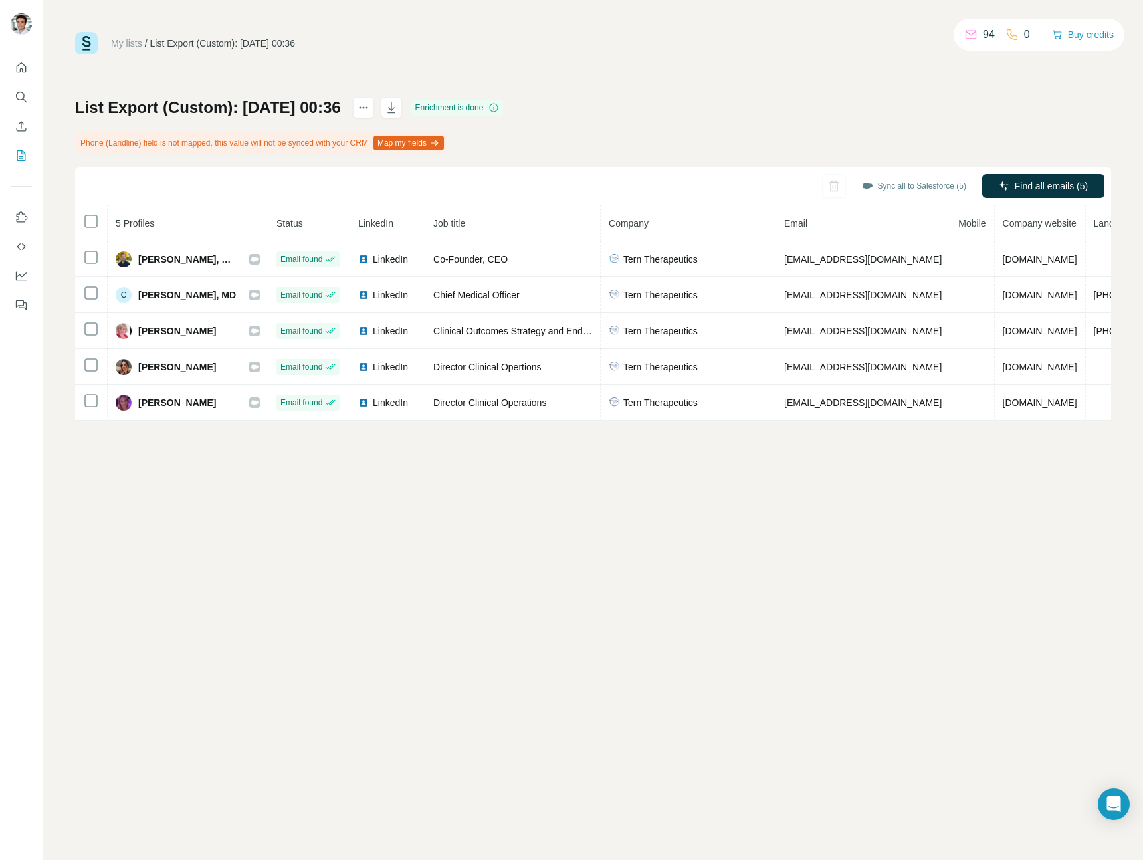
click at [314, 579] on div "My lists / List Export (Custom): 21/08/2025 00:36 94 0 Buy credits List Export …" at bounding box center [593, 430] width 1100 height 860
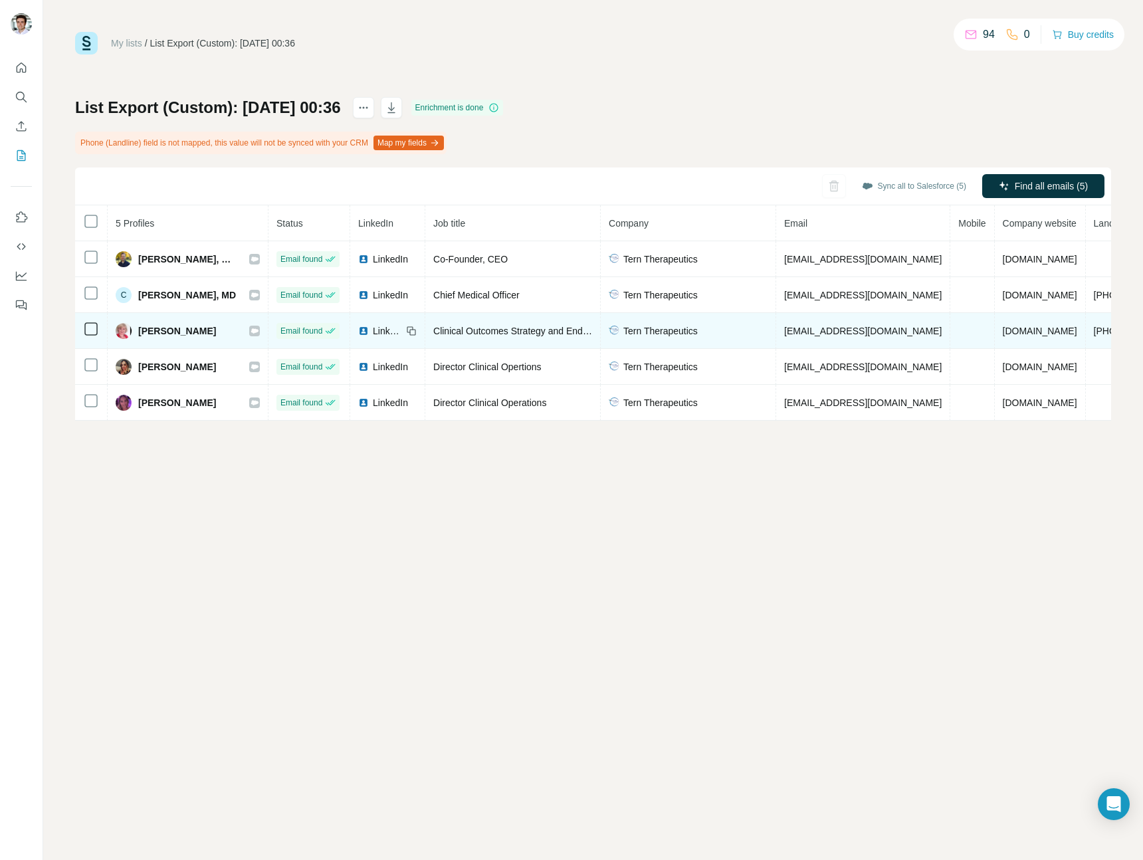
click at [817, 324] on td "dphillips@terntx.com" at bounding box center [863, 331] width 174 height 36
click at [817, 327] on span "dphillips@terntx.com" at bounding box center [862, 331] width 157 height 11
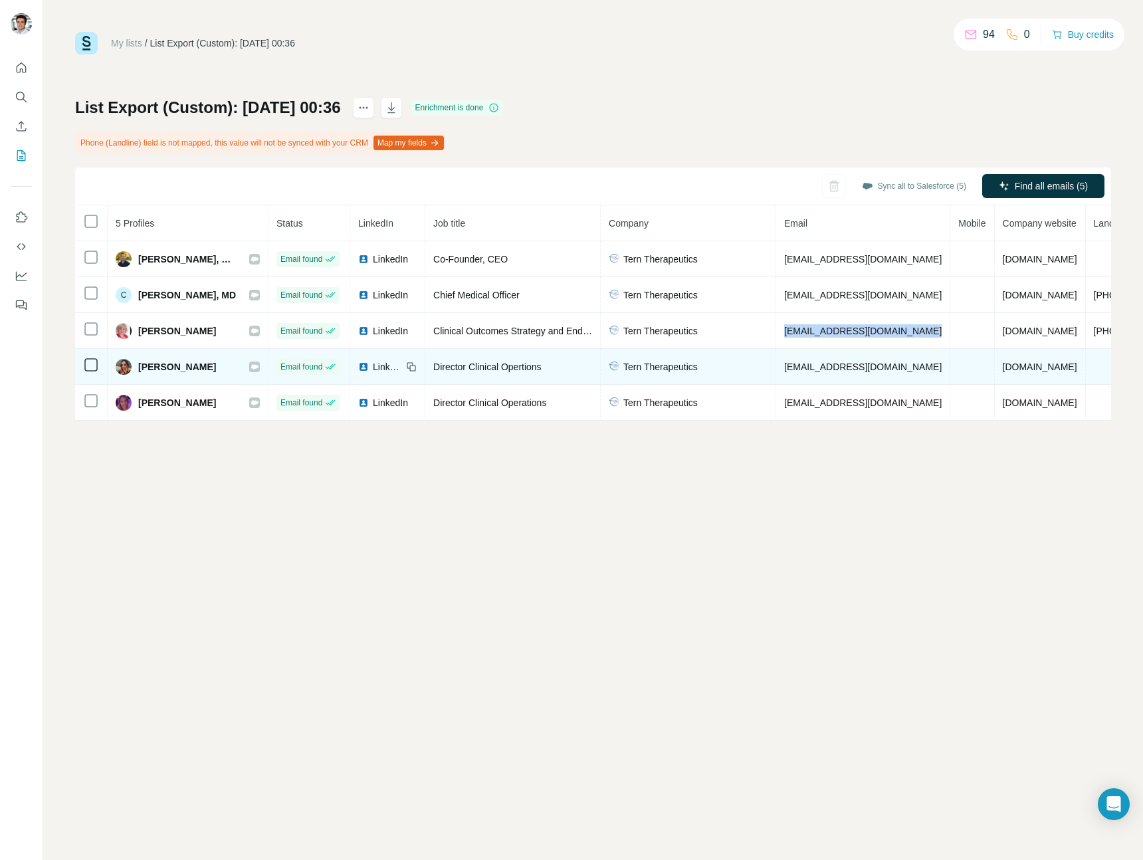
click at [855, 371] on span "jmcleod@terntx.com" at bounding box center [862, 366] width 157 height 11
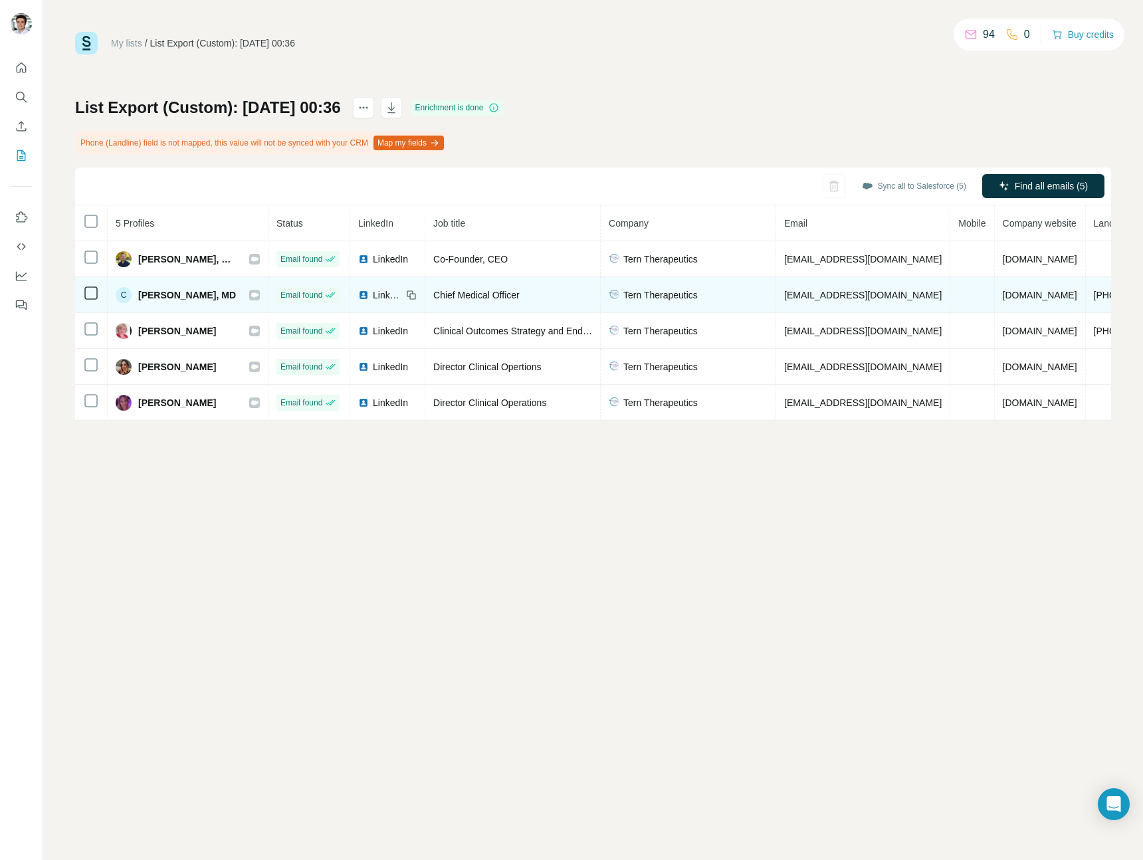
click at [1094, 291] on span "+1 240-552-8181" at bounding box center [1136, 295] width 84 height 11
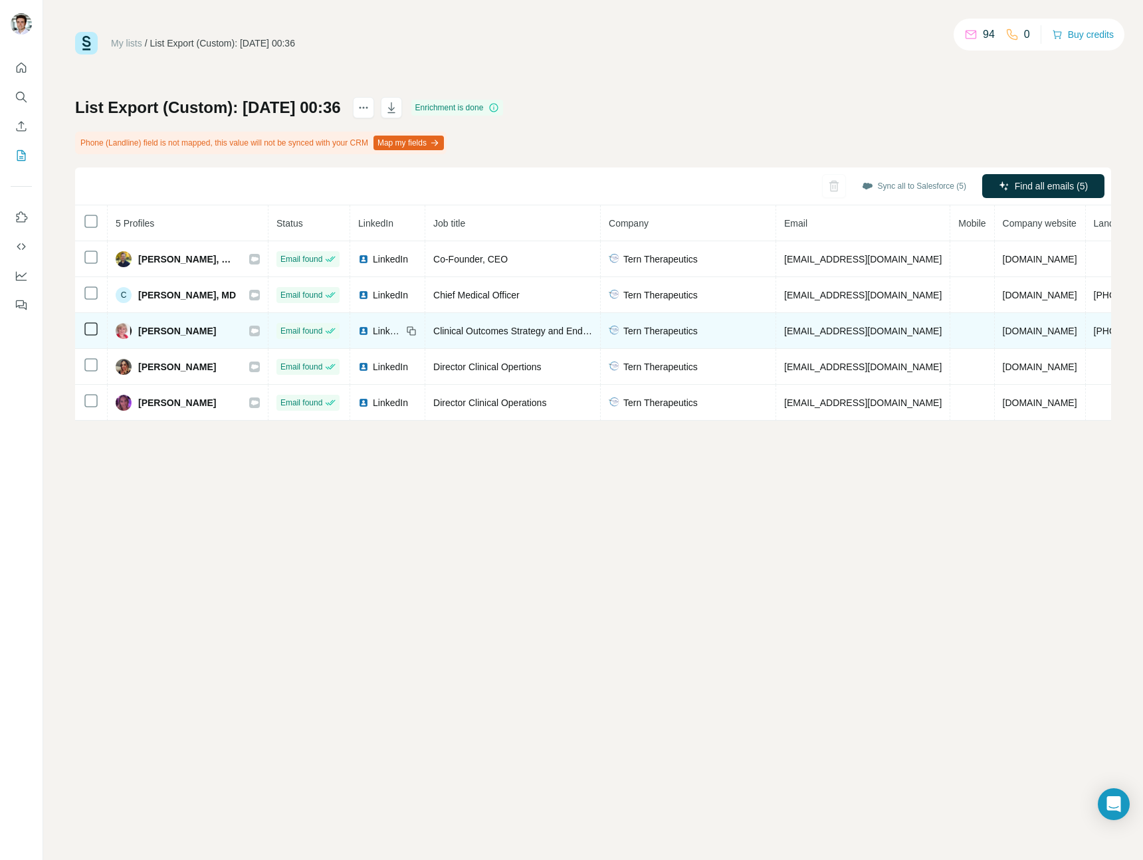
click at [1094, 333] on span "(301) 339-6459" at bounding box center [1136, 331] width 84 height 11
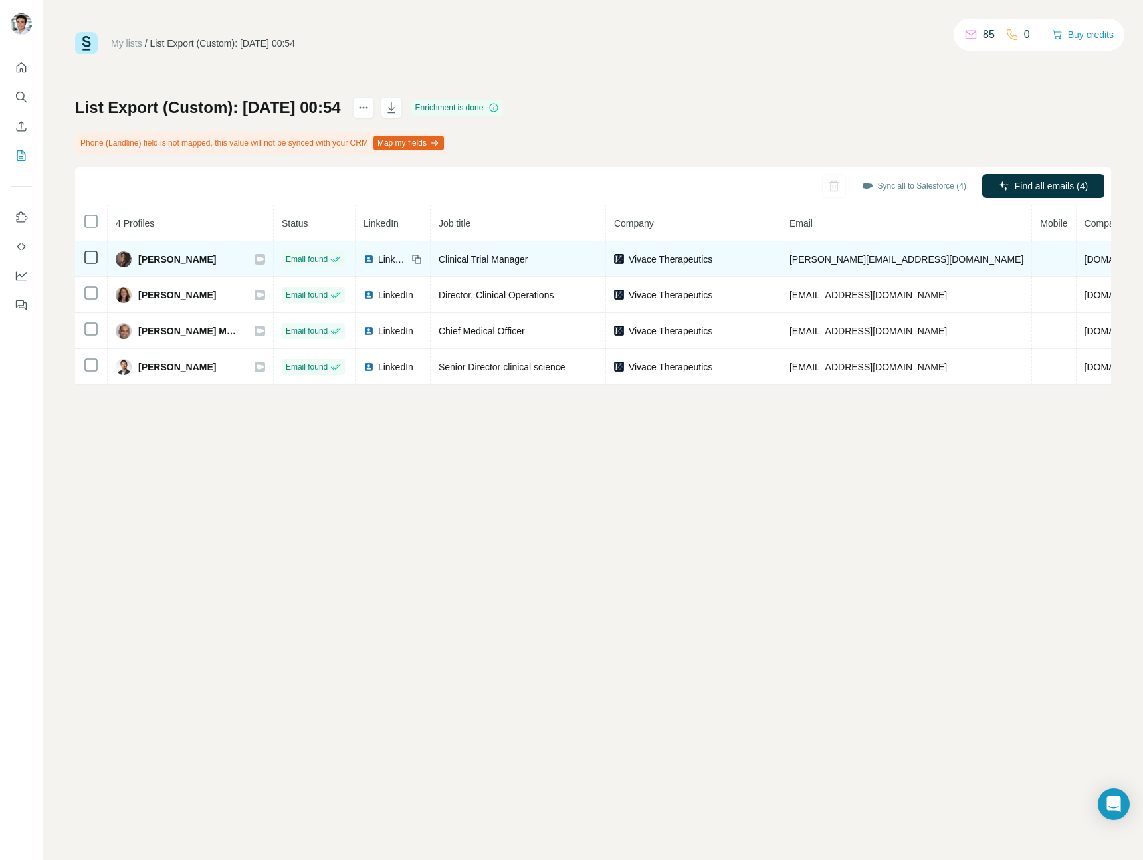
click at [163, 260] on span "[PERSON_NAME]" at bounding box center [177, 259] width 78 height 13
copy div "[PERSON_NAME]"
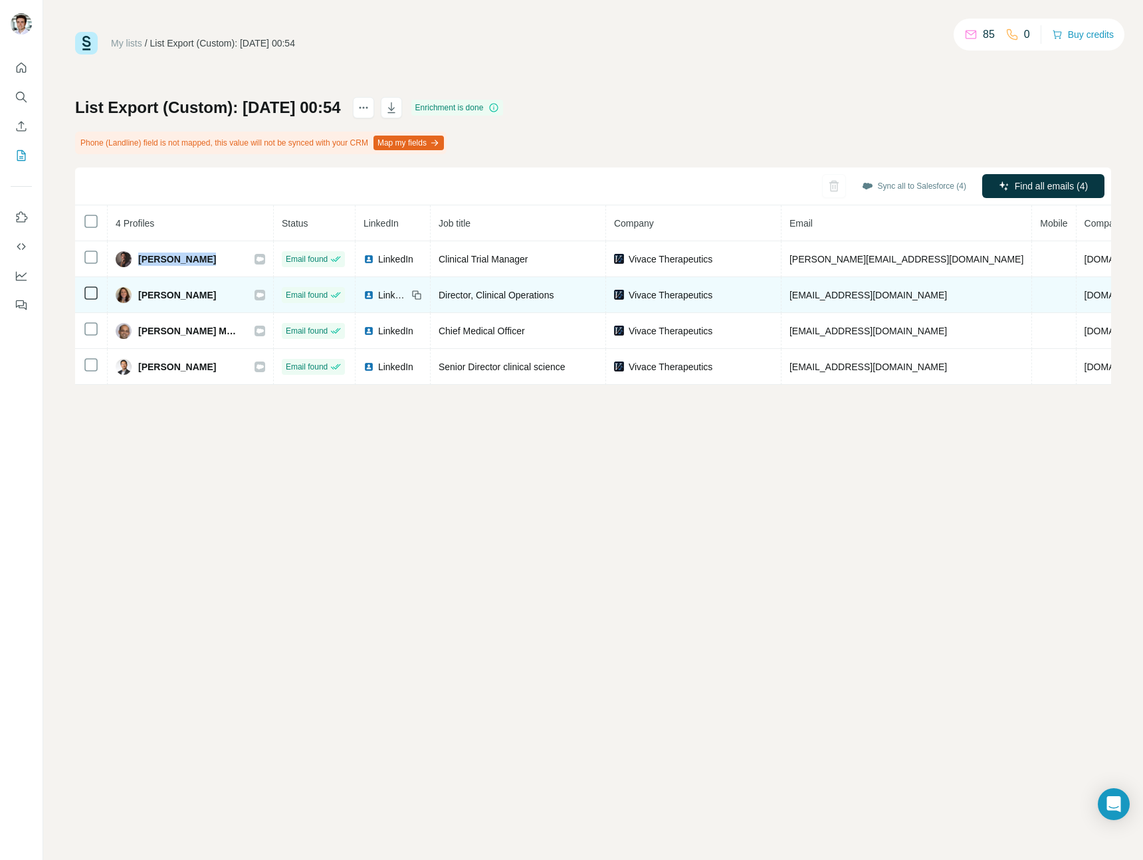
click at [169, 291] on span "[PERSON_NAME]" at bounding box center [177, 294] width 78 height 13
copy div "[PERSON_NAME]"
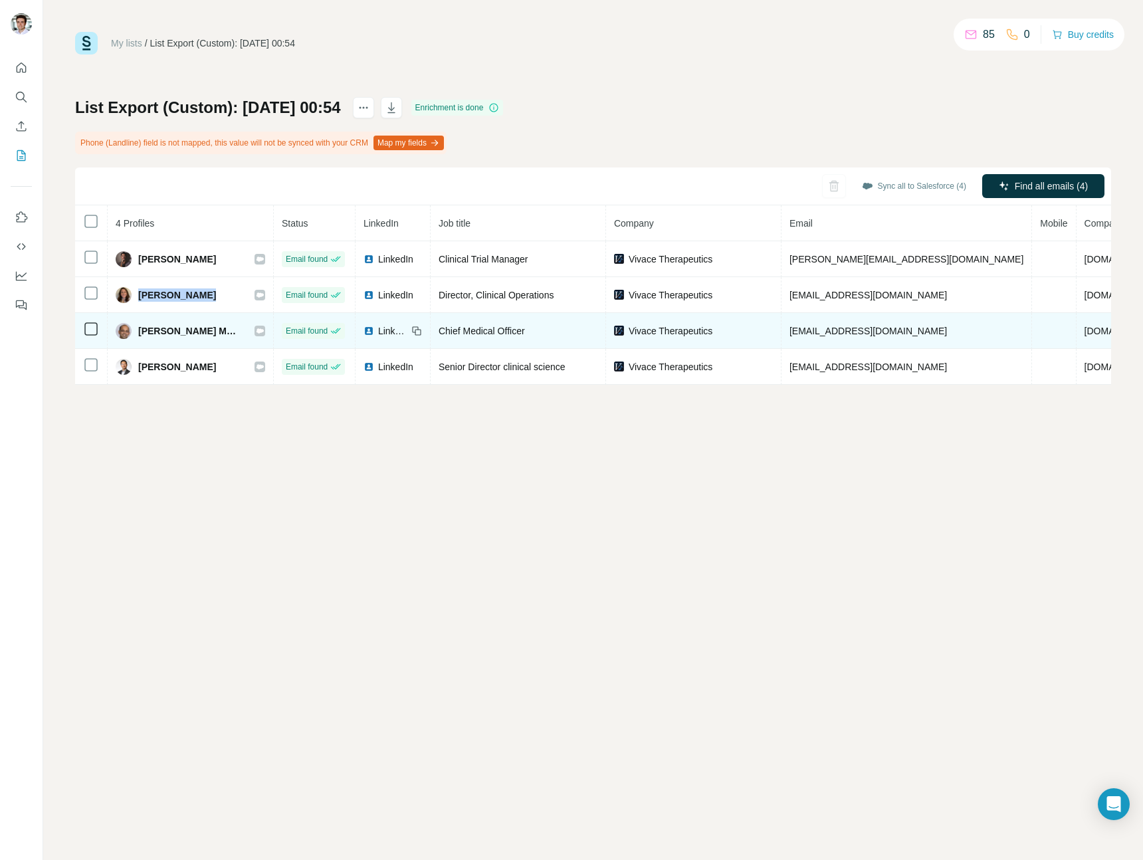
click at [175, 334] on span "[PERSON_NAME] MD, PhD" at bounding box center [189, 330] width 103 height 13
copy div "[PERSON_NAME] MD, PhD"
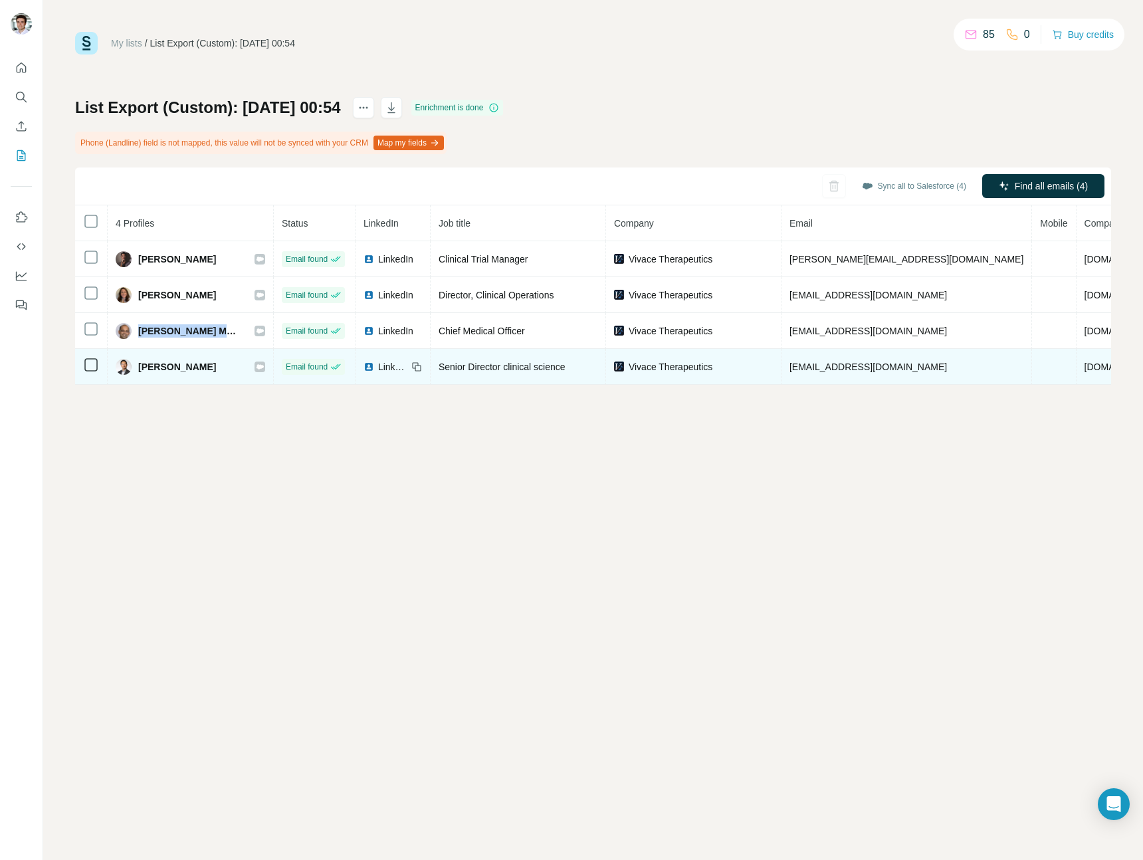
click at [157, 366] on span "[PERSON_NAME]" at bounding box center [177, 366] width 78 height 13
copy div "[PERSON_NAME]"
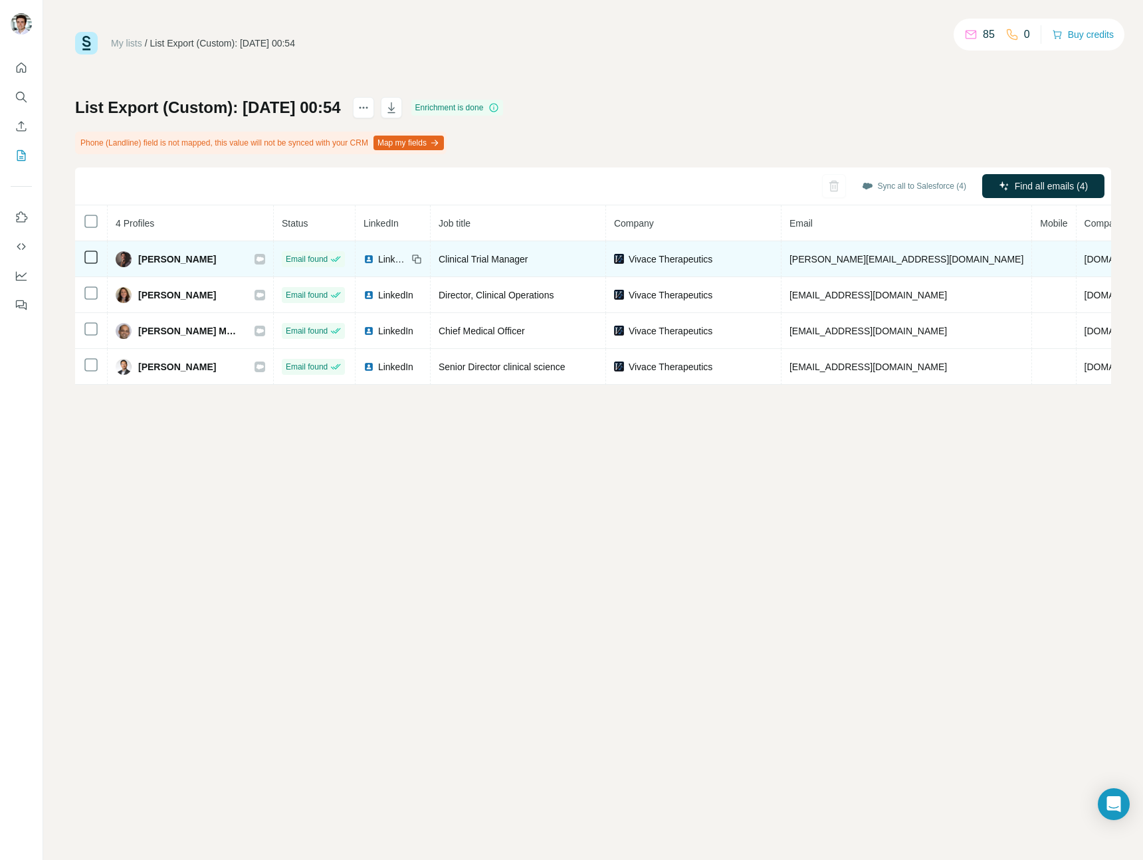
click at [487, 261] on span "Clinical Trial Manager" at bounding box center [484, 259] width 90 height 11
copy span "Clinical Trial Manager"
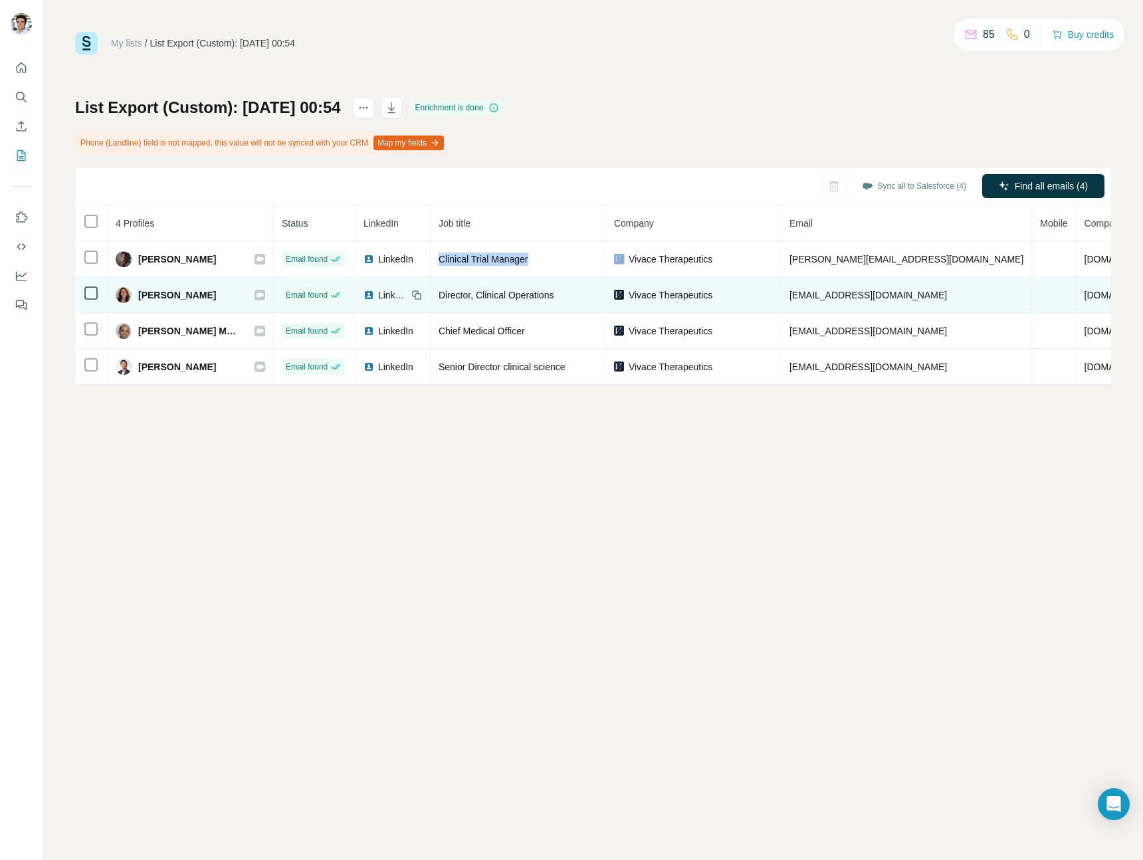
click at [465, 298] on span "Director, Clinical Operations" at bounding box center [497, 295] width 116 height 11
copy span "Director, Clinical Operations"
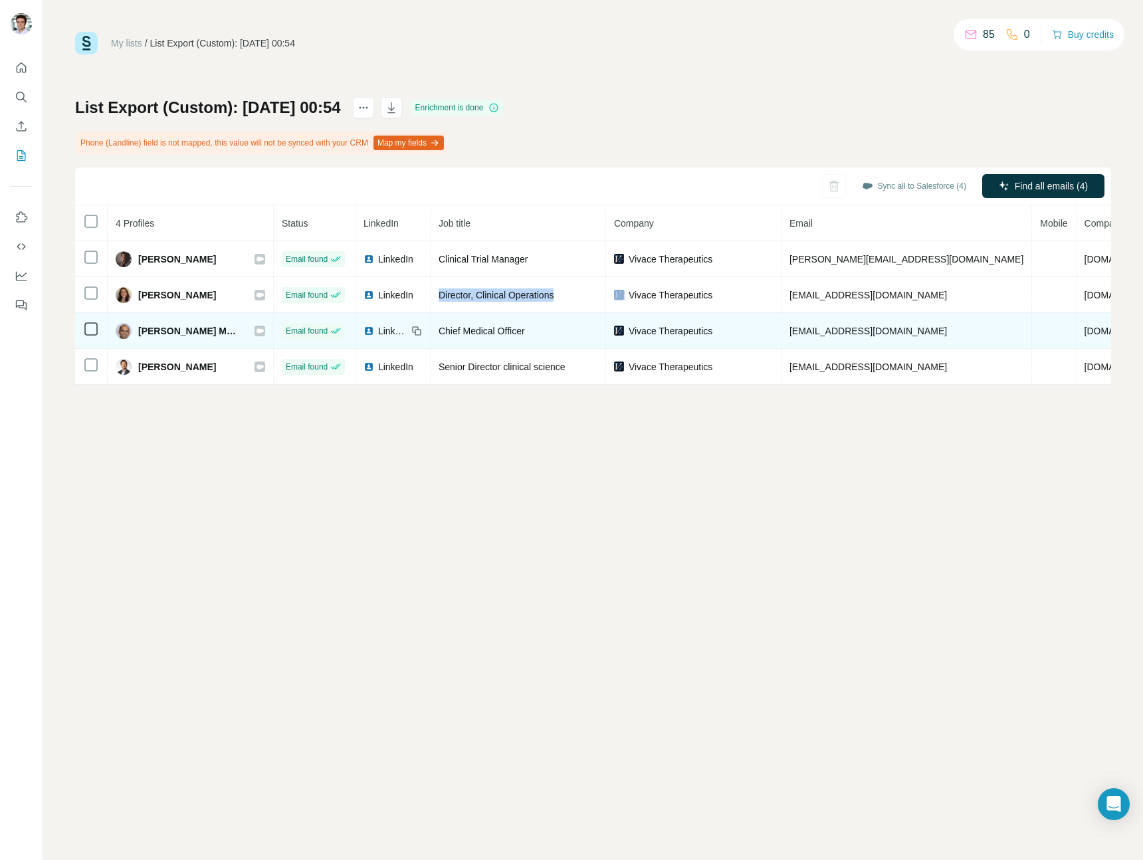
click at [499, 333] on span "Chief Medical Officer" at bounding box center [482, 331] width 86 height 11
copy span "Chief Medical Officer"
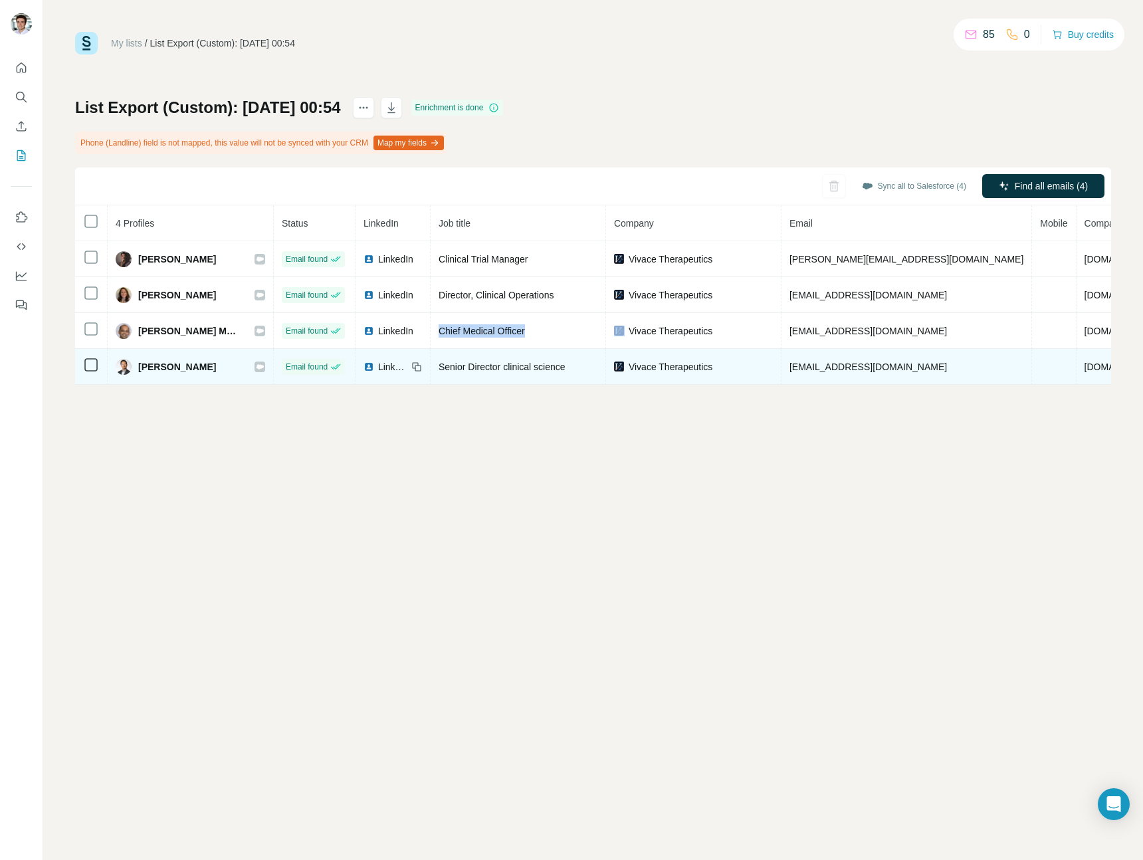
click at [540, 367] on span "Senior Director clinical science" at bounding box center [502, 366] width 127 height 11
copy span "Senior Director clinical science"
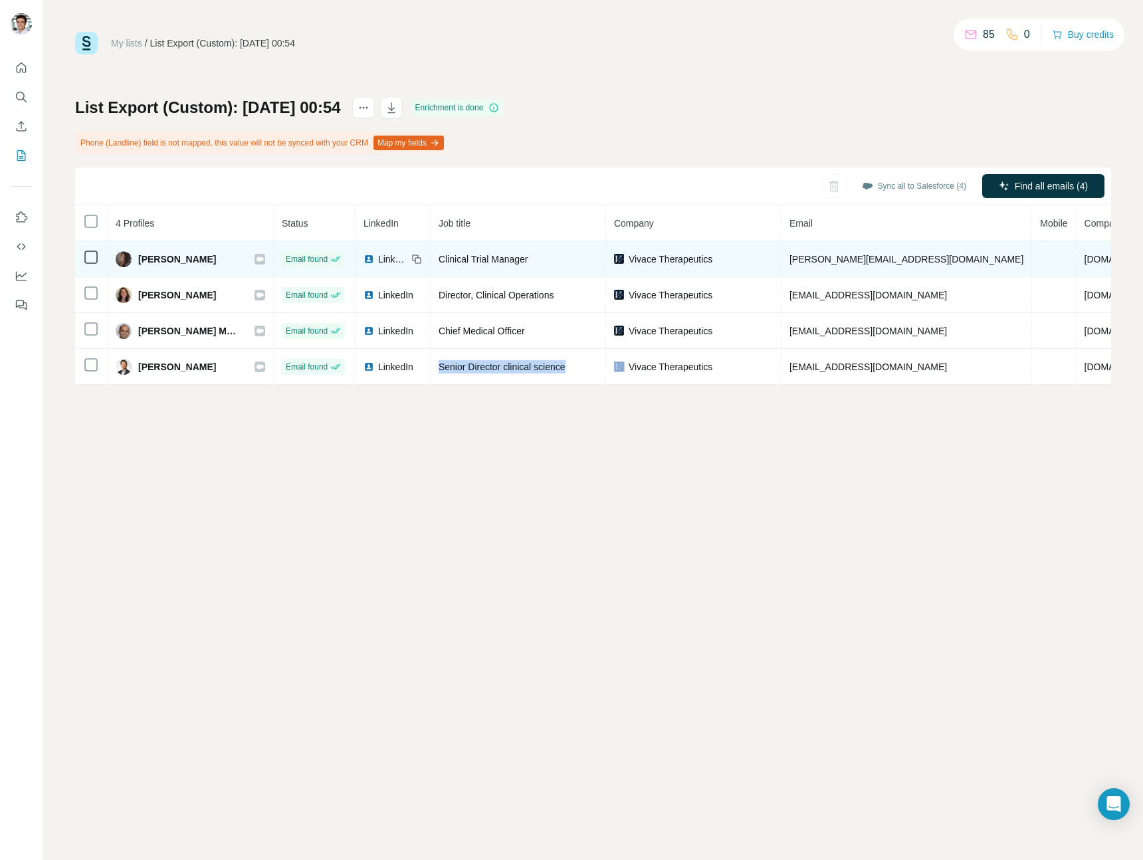
click at [839, 264] on span "[PERSON_NAME][EMAIL_ADDRESS][DOMAIN_NAME]" at bounding box center [906, 259] width 234 height 11
copy span "[PERSON_NAME][EMAIL_ADDRESS][DOMAIN_NAME]"
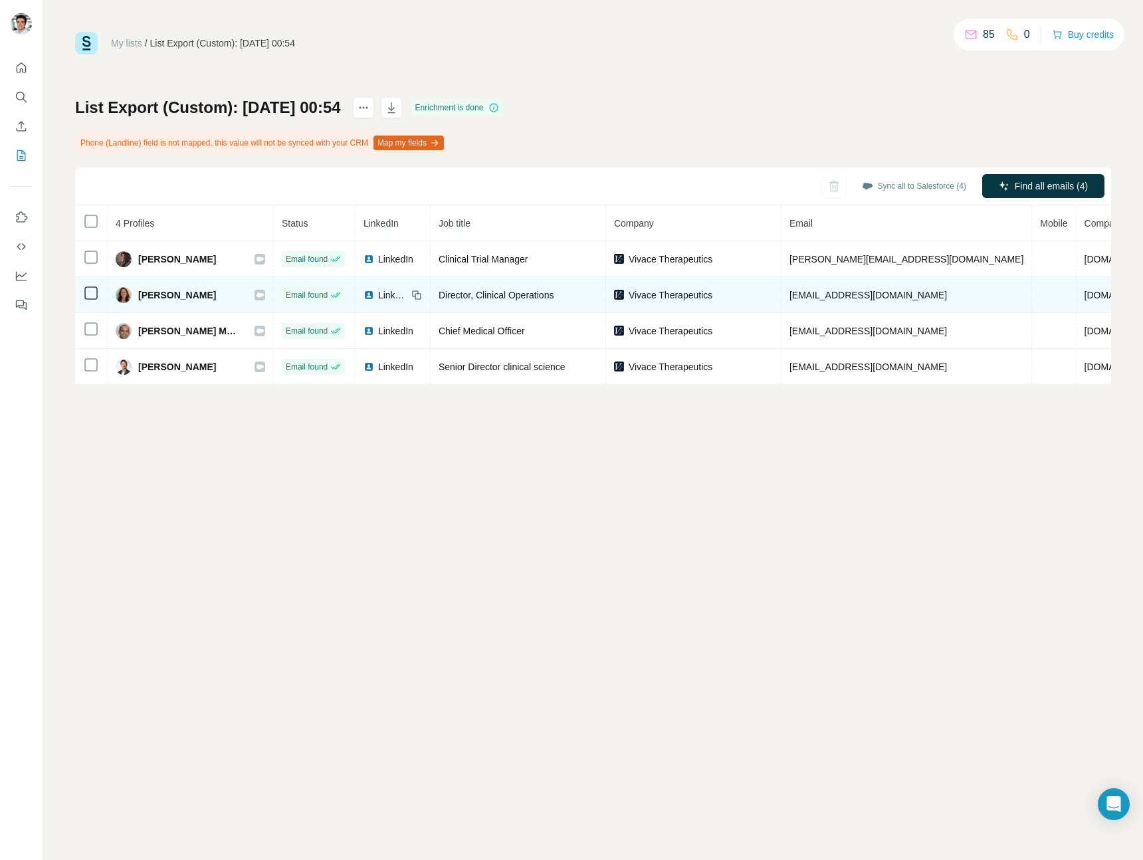
click at [843, 299] on span "[EMAIL_ADDRESS][DOMAIN_NAME]" at bounding box center [867, 295] width 157 height 11
copy span "[EMAIL_ADDRESS][DOMAIN_NAME]"
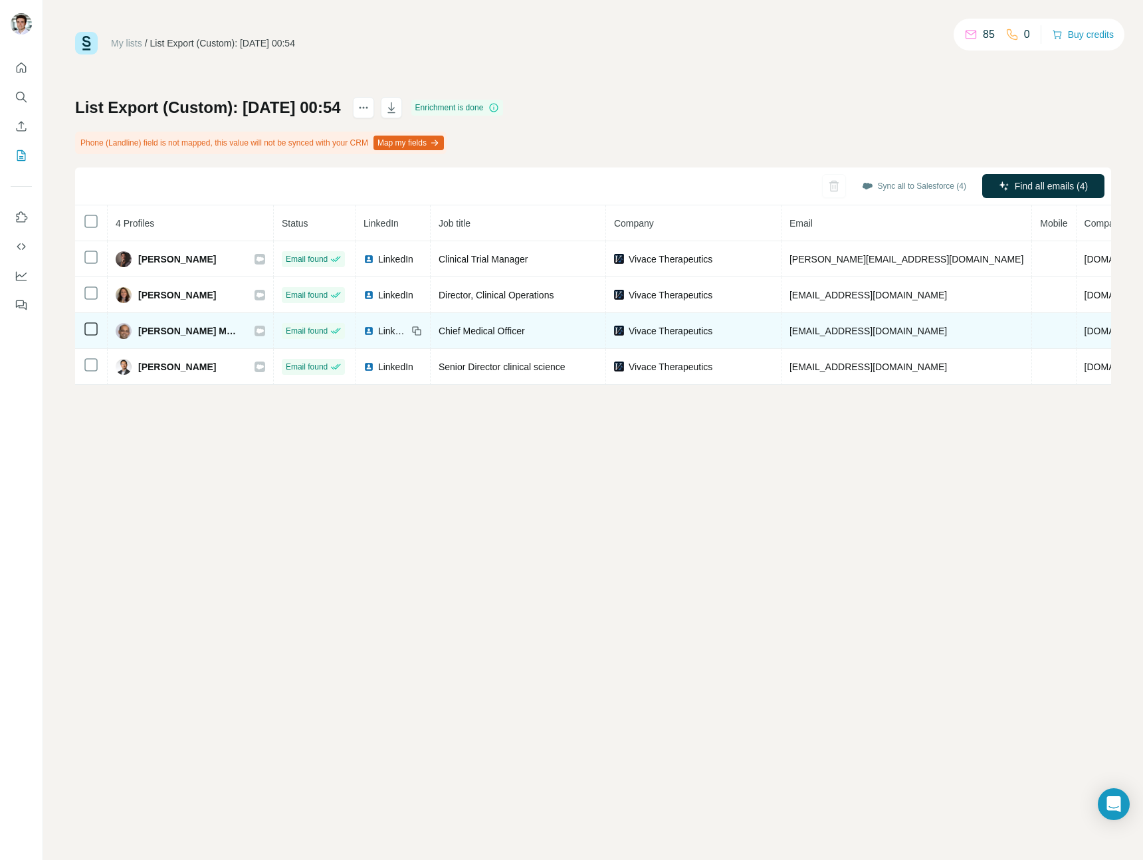
click at [797, 340] on td "[EMAIL_ADDRESS][DOMAIN_NAME]" at bounding box center [906, 331] width 251 height 36
click at [801, 334] on span "[EMAIL_ADDRESS][DOMAIN_NAME]" at bounding box center [867, 331] width 157 height 11
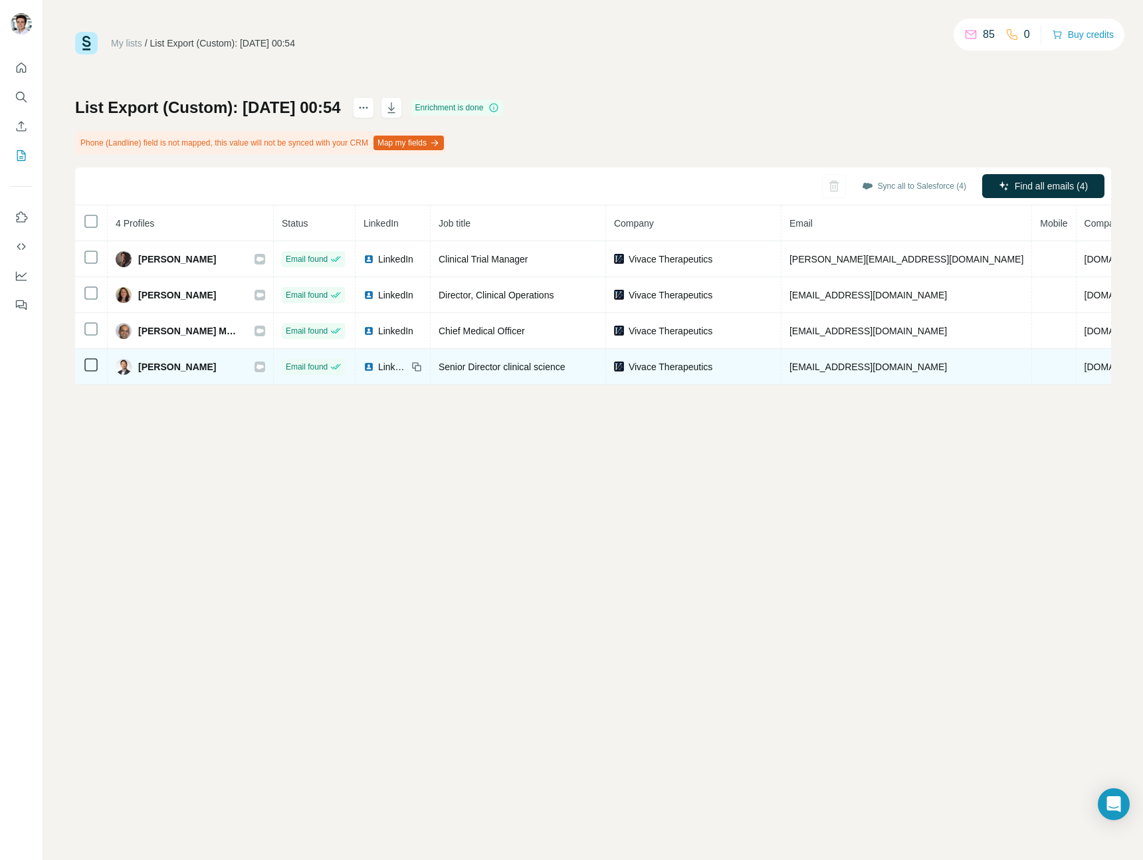
click at [853, 365] on span "[EMAIL_ADDRESS][DOMAIN_NAME]" at bounding box center [867, 366] width 157 height 11
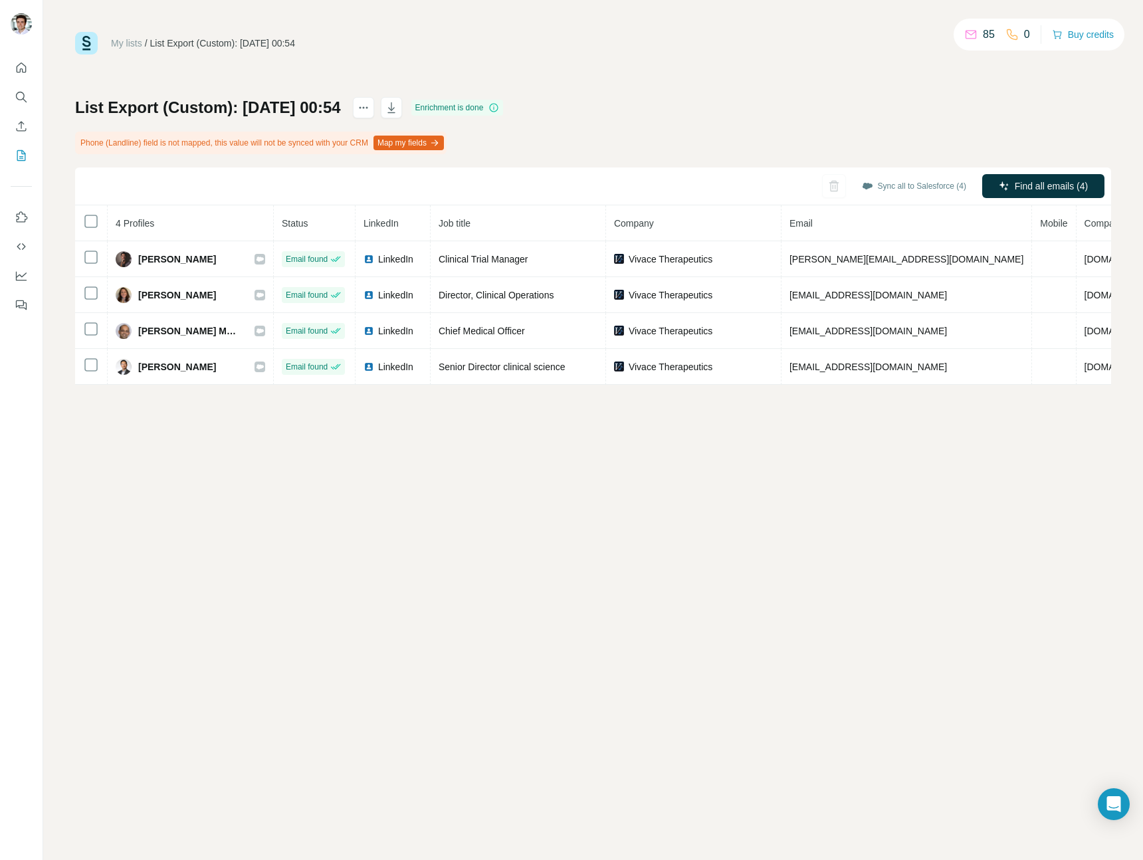
click at [632, 564] on div "My lists / List Export (Custom): 21/08/2025 00:54 85 0 Buy credits List Export …" at bounding box center [593, 430] width 1100 height 860
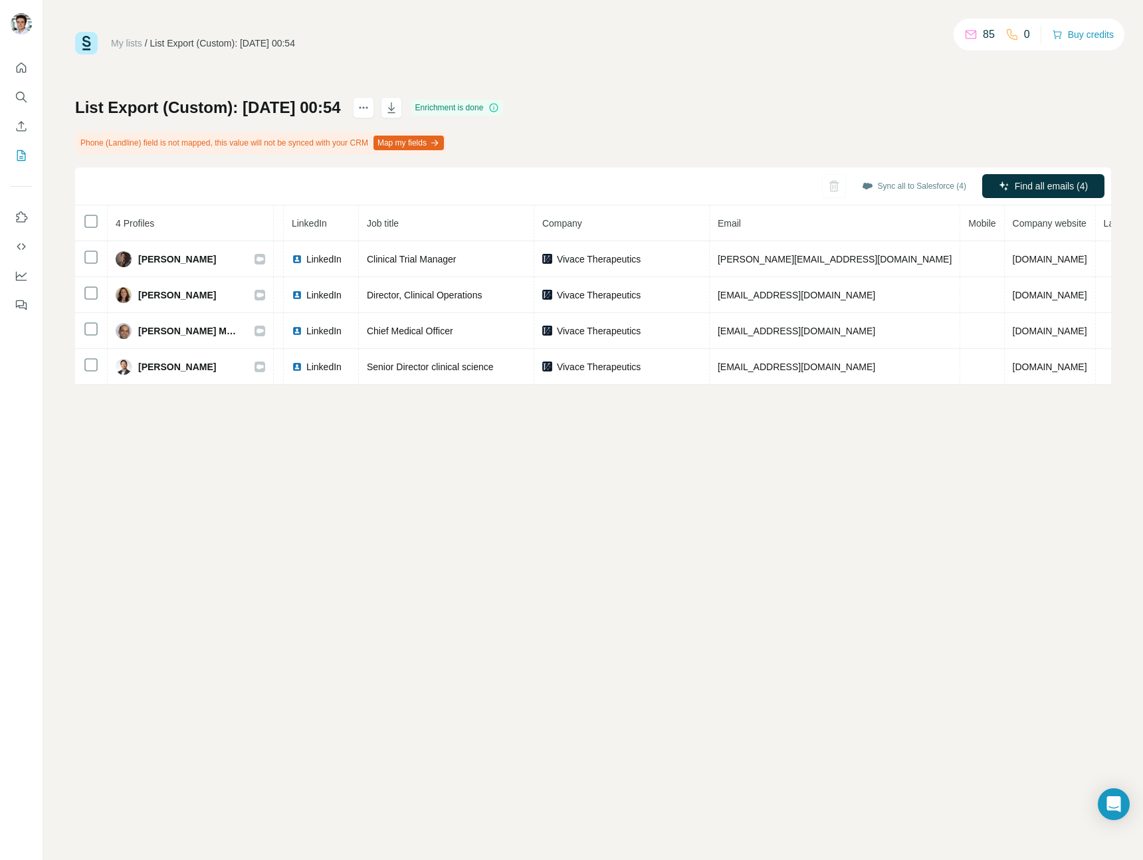
scroll to position [0, 132]
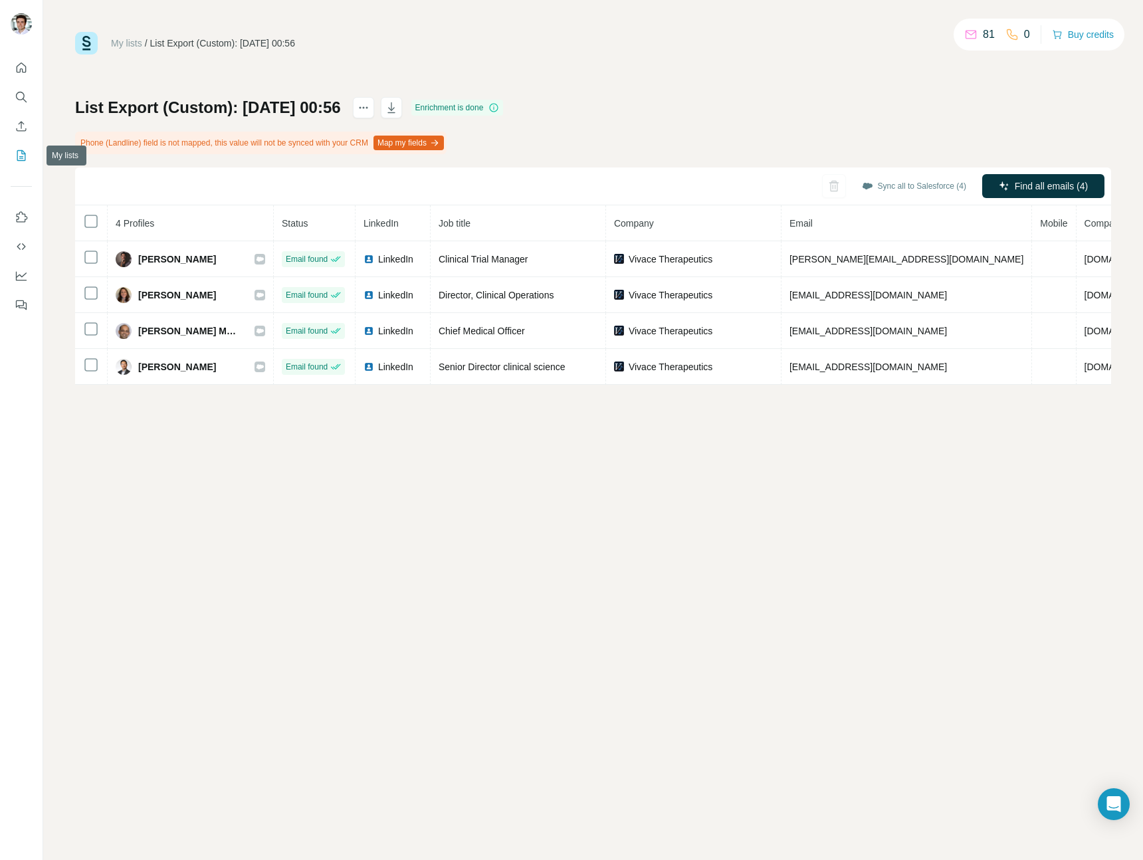
click at [23, 158] on icon "My lists" at bounding box center [21, 155] width 13 height 13
click at [24, 158] on icon "My lists" at bounding box center [21, 155] width 13 height 13
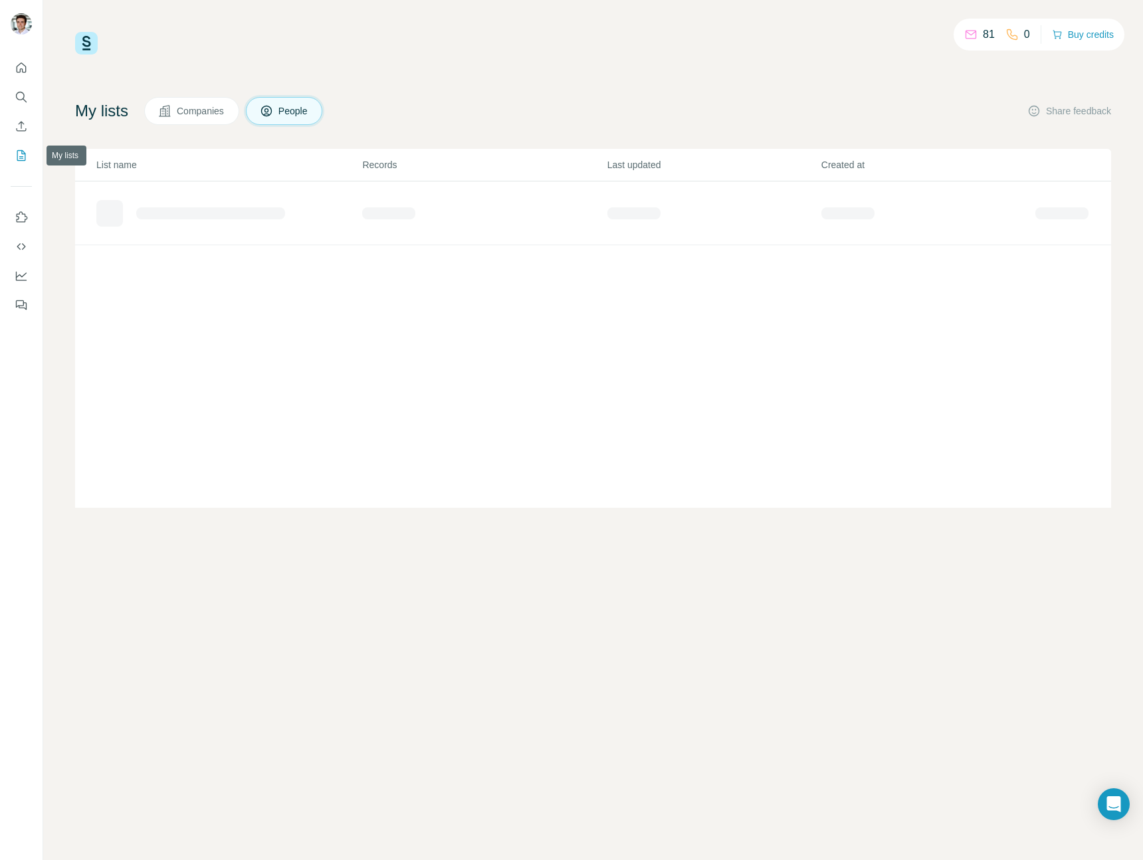
click at [24, 158] on icon "My lists" at bounding box center [21, 155] width 13 height 13
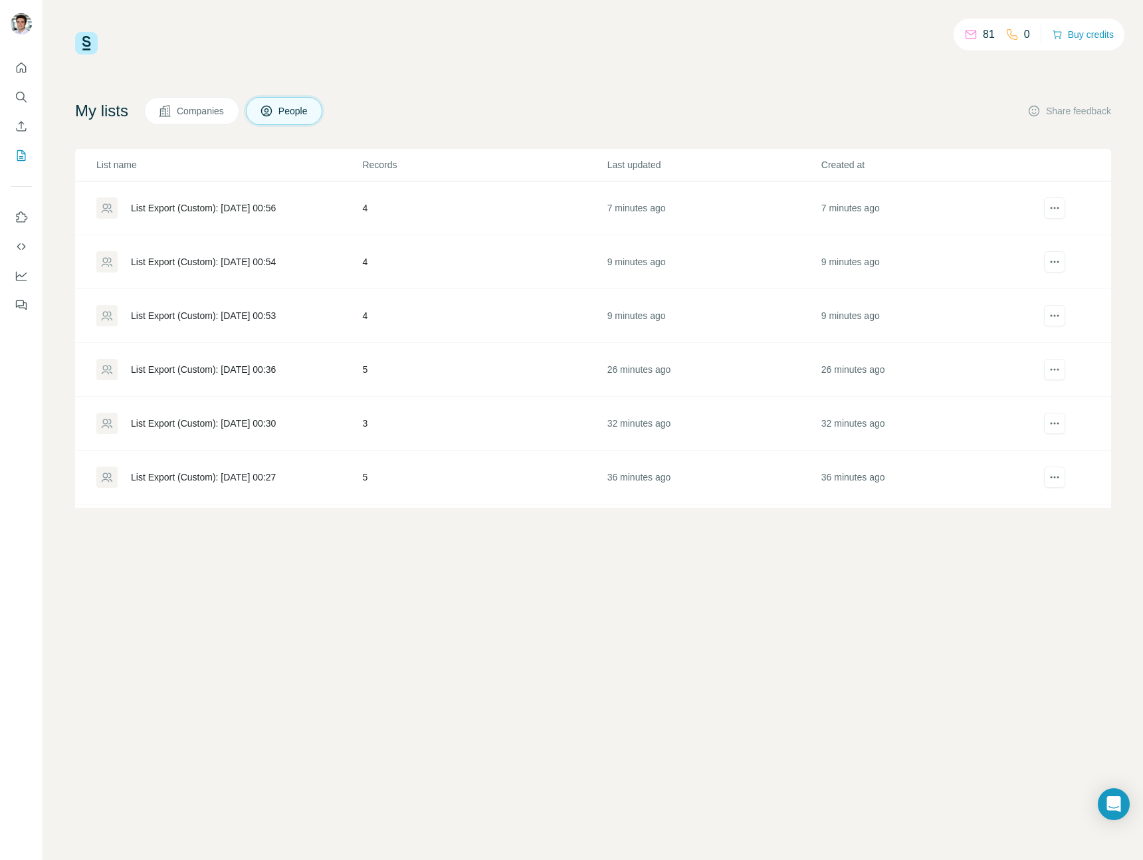
click at [275, 260] on div "List Export (Custom): [DATE] 00:54" at bounding box center [203, 261] width 145 height 13
click at [256, 209] on div "List Export (Custom): [DATE] 00:56" at bounding box center [203, 207] width 145 height 13
click at [227, 254] on div "List Export (Custom): [DATE] 00:54" at bounding box center [228, 261] width 264 height 21
click at [224, 330] on td "List Export (Custom): [DATE] 00:53" at bounding box center [218, 316] width 286 height 54
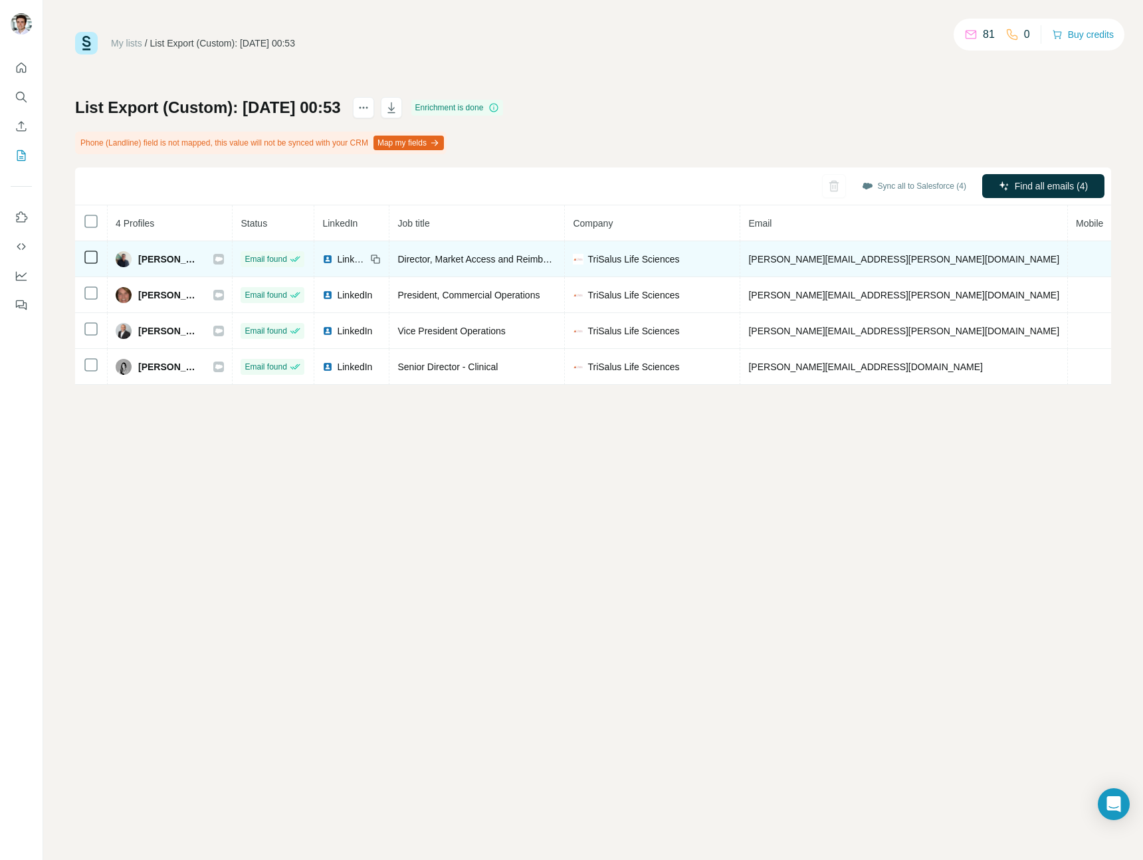
click at [156, 254] on span "[PERSON_NAME]" at bounding box center [169, 259] width 62 height 13
copy div "[PERSON_NAME]"
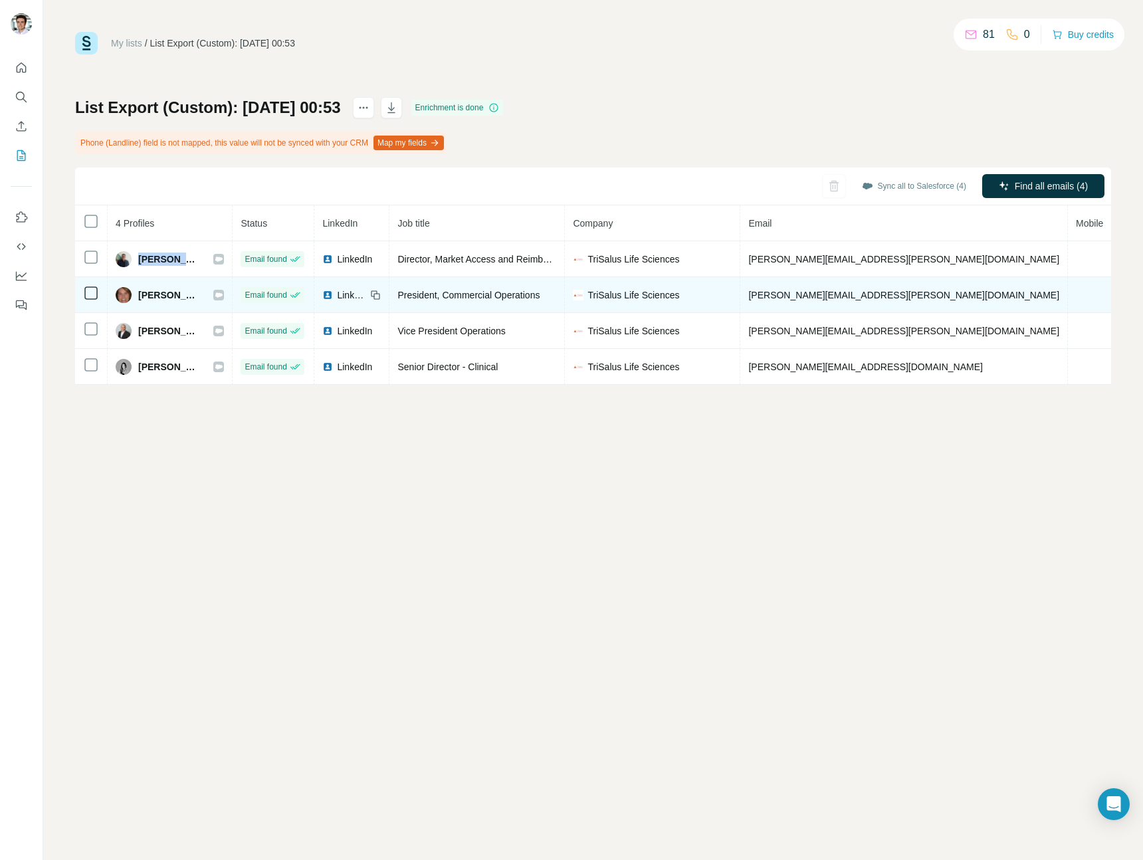
click at [174, 292] on span "[PERSON_NAME]" at bounding box center [169, 294] width 62 height 13
copy div "[PERSON_NAME]"
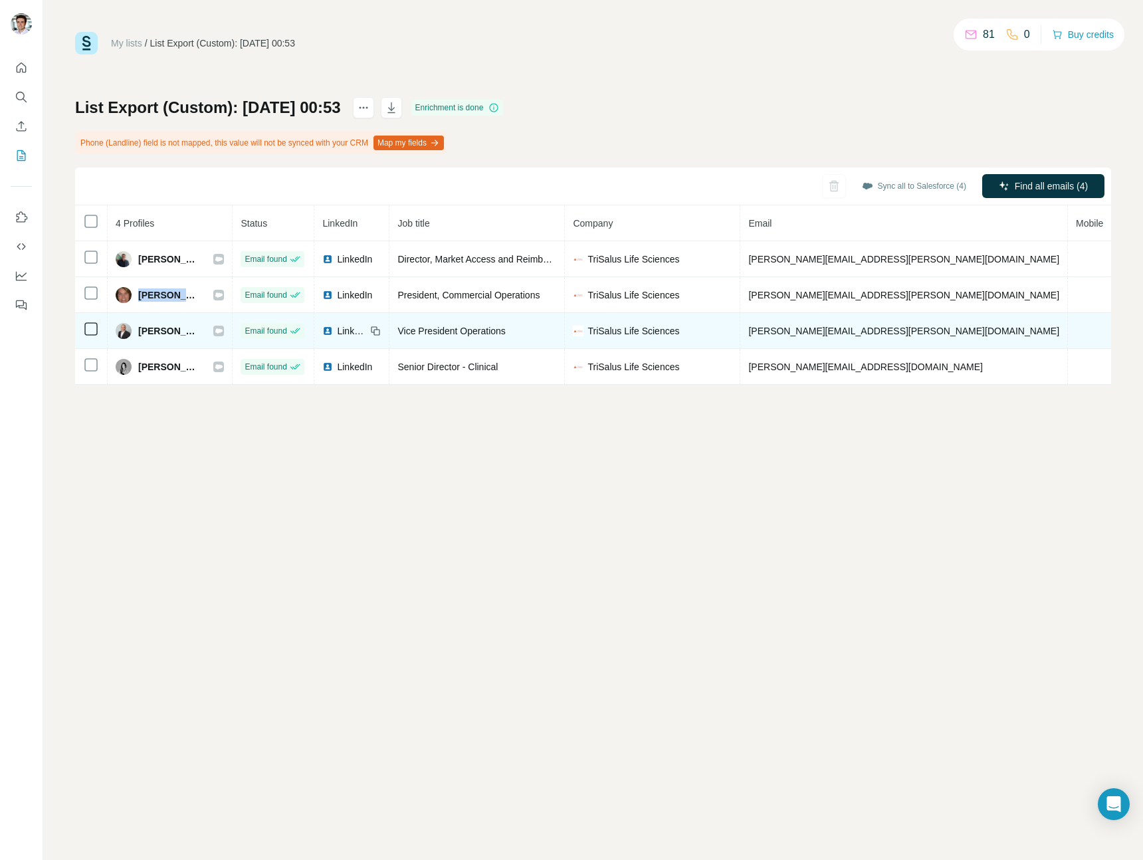
click at [153, 333] on span "[PERSON_NAME]" at bounding box center [169, 330] width 62 height 13
copy div "[PERSON_NAME]"
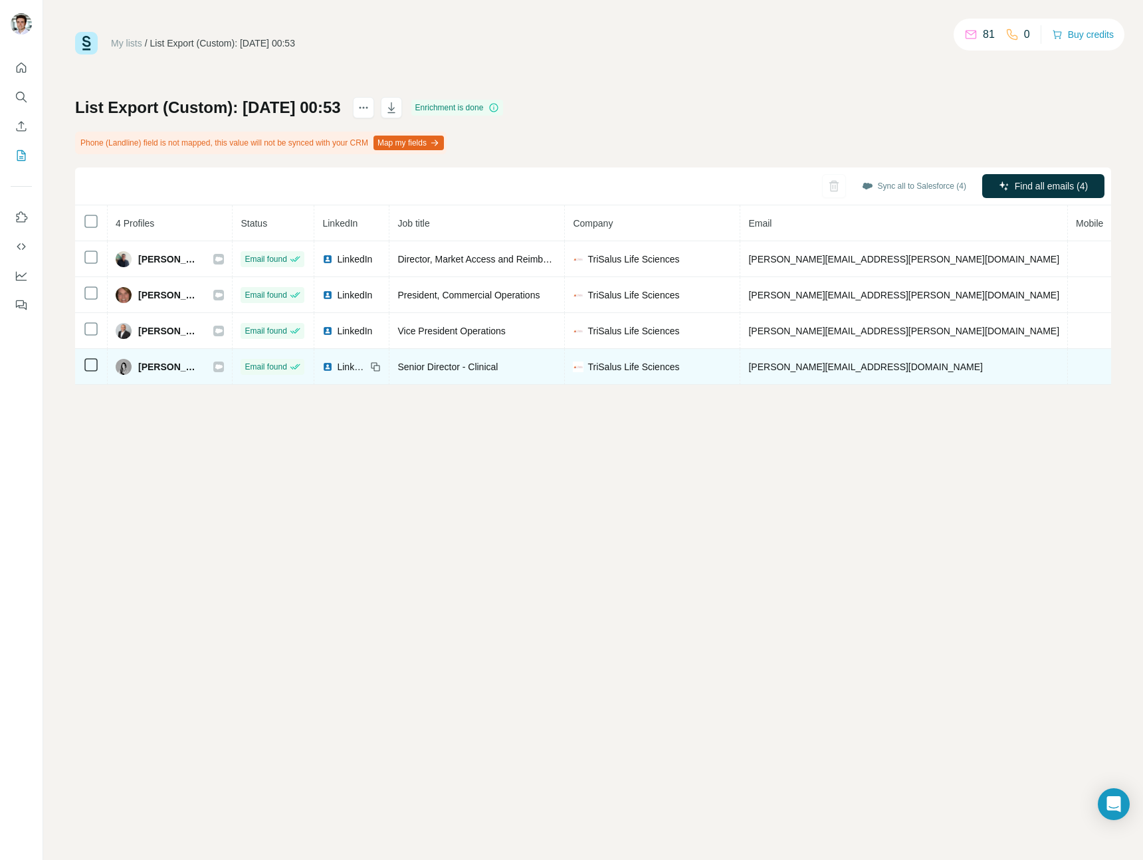
click at [184, 367] on span "[PERSON_NAME]" at bounding box center [169, 366] width 62 height 13
copy div "[PERSON_NAME]"
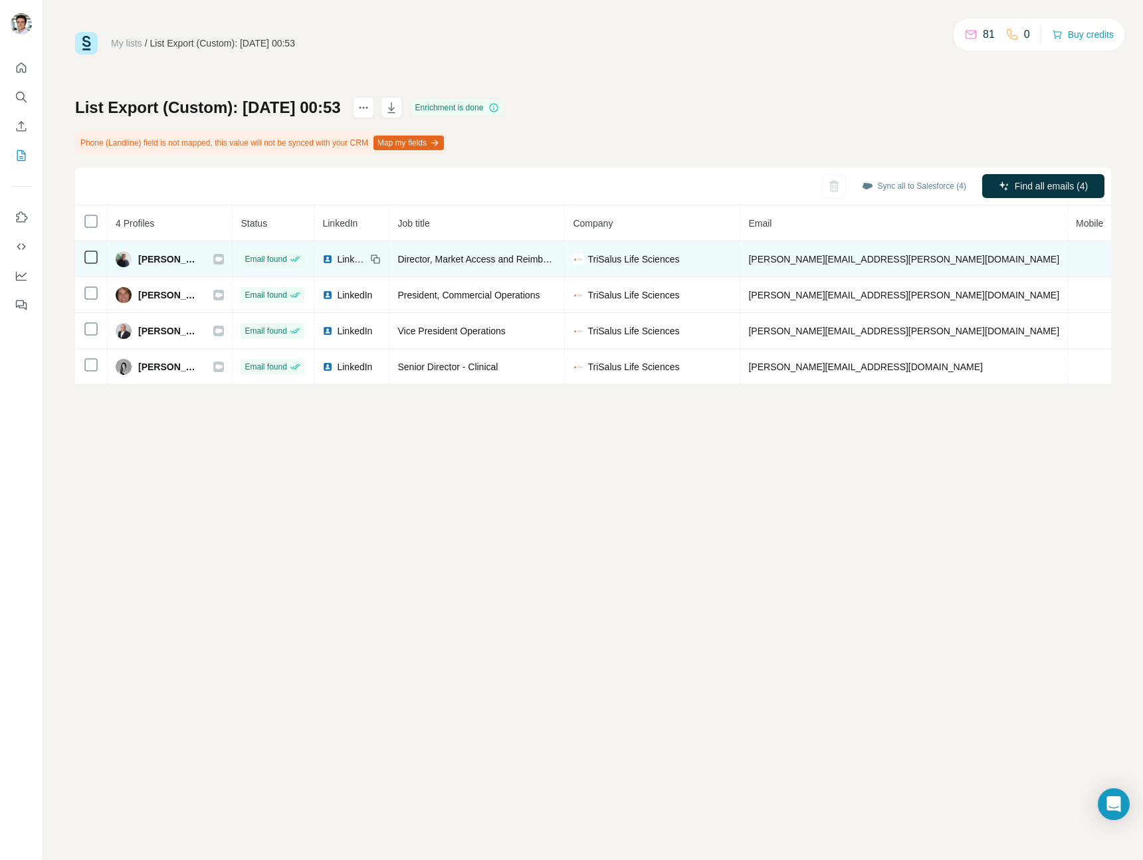
click at [458, 262] on span "Director, Market Access and Reimbursement" at bounding box center [489, 259] width 184 height 11
copy span "Director, Market Access and Reimbursement"
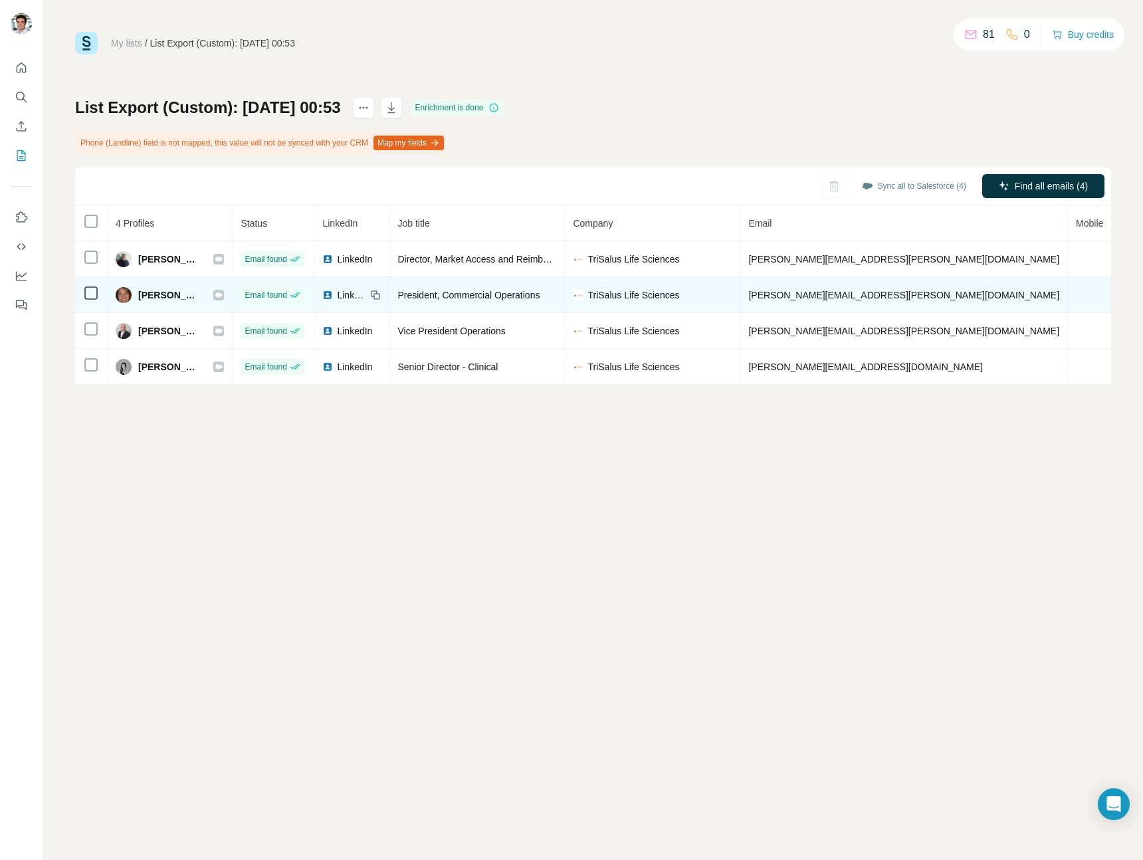
click at [502, 290] on span "President, Commercial Operations" at bounding box center [468, 295] width 142 height 11
copy span "President, Commercial Operations"
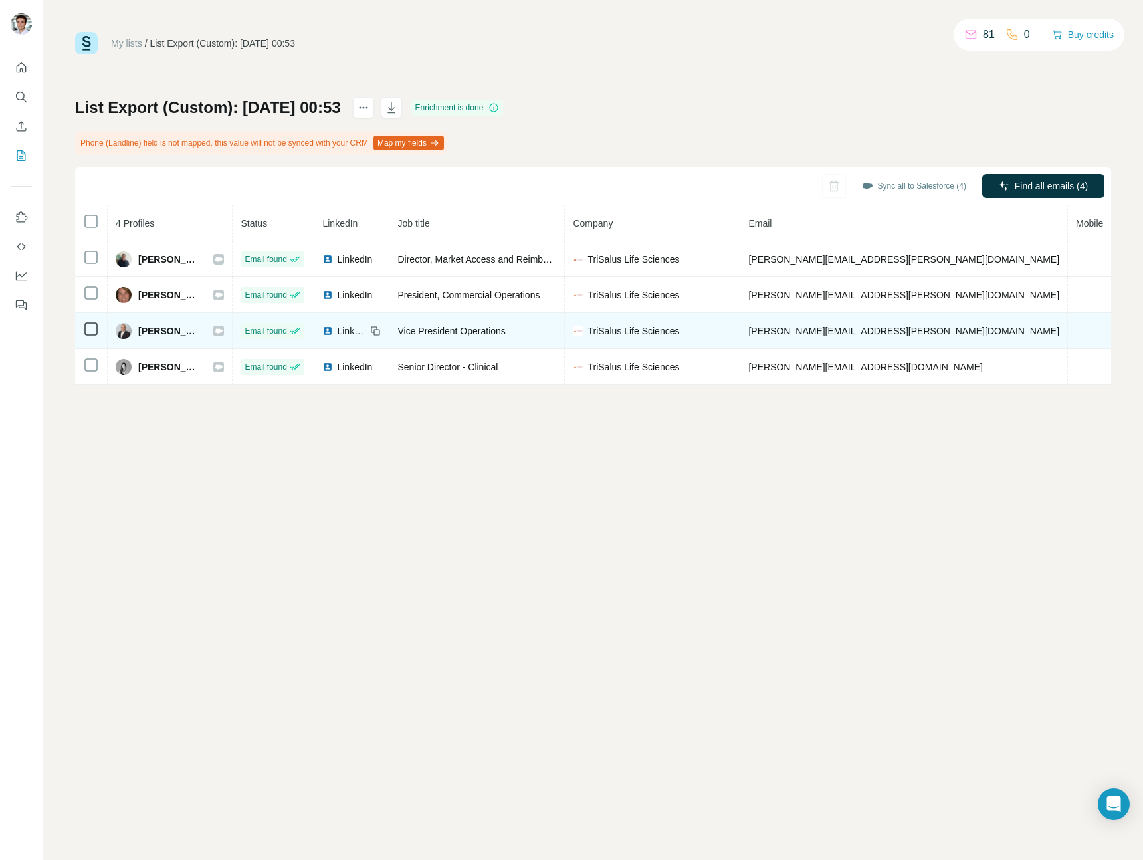
click at [475, 327] on span "Vice President Operations" at bounding box center [451, 331] width 108 height 11
copy span "Vice President Operations"
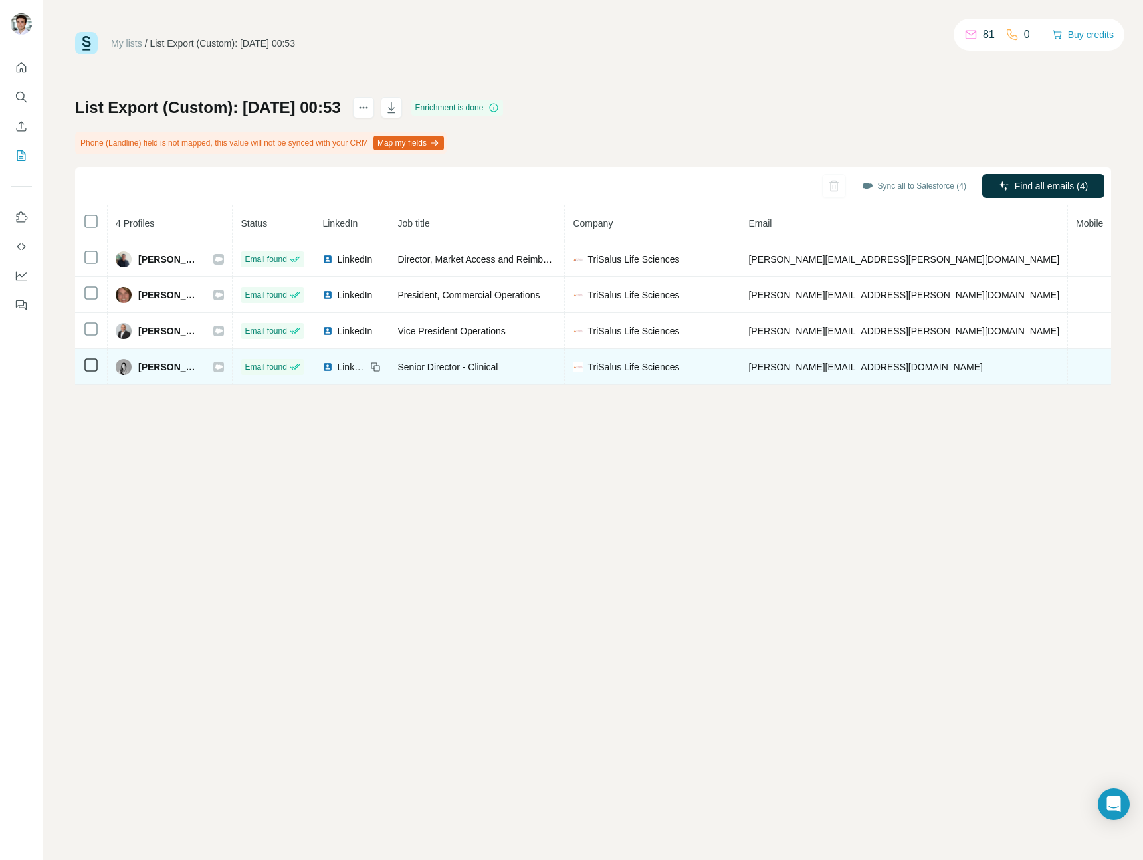
click at [480, 361] on span "Senior Director - Clinical" at bounding box center [447, 366] width 100 height 11
copy span "Senior Director - Clinical"
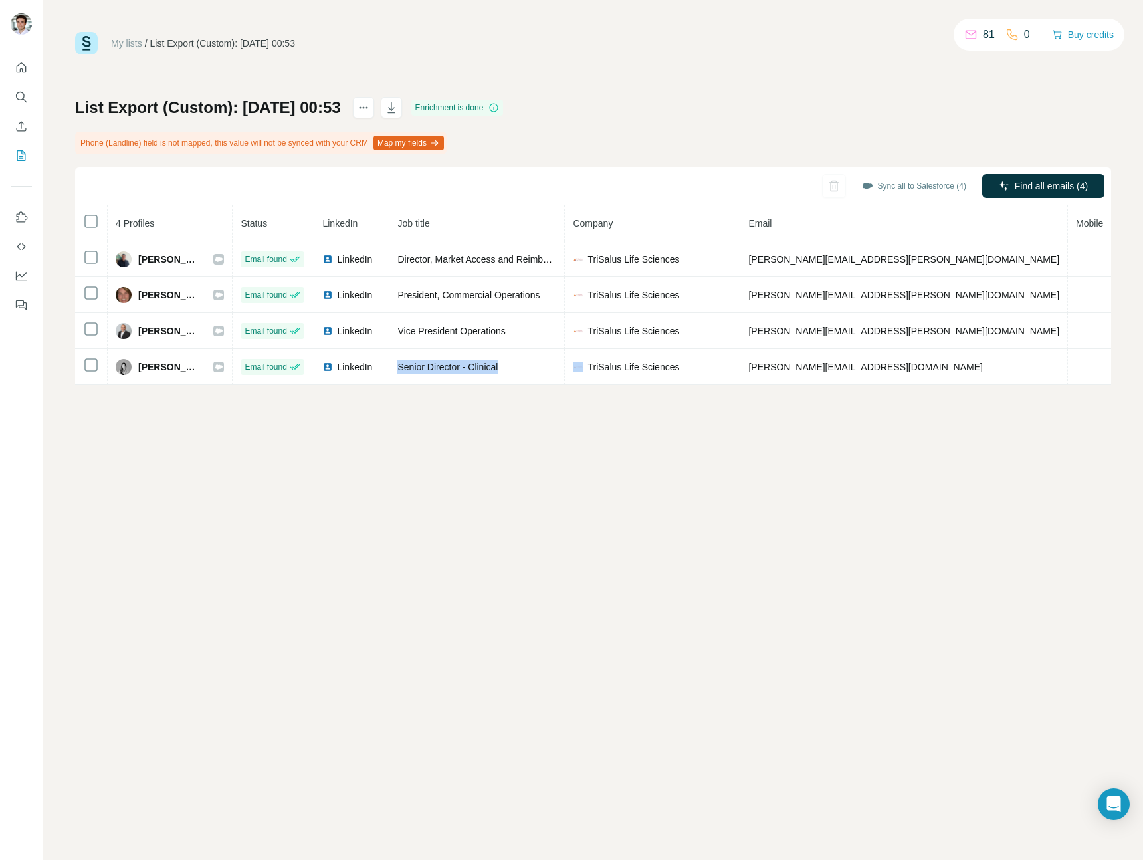
click at [357, 641] on div "My lists / List Export (Custom): [DATE] 00:53 81 0 Buy credits List Export (Cus…" at bounding box center [593, 430] width 1100 height 860
click at [373, 623] on div "My lists / List Export (Custom): [DATE] 00:53 81 0 Buy credits List Export (Cus…" at bounding box center [593, 430] width 1100 height 860
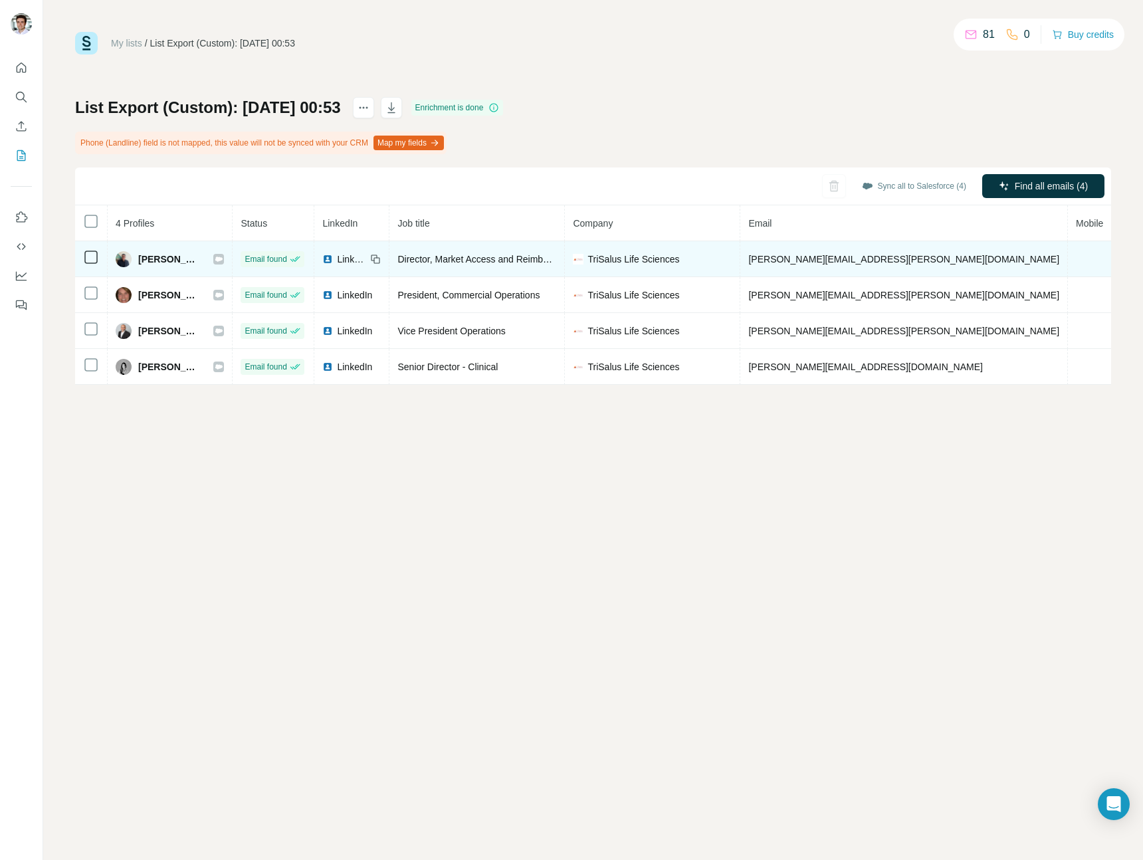
click at [849, 254] on span "[PERSON_NAME][EMAIL_ADDRESS][PERSON_NAME][DOMAIN_NAME]" at bounding box center [903, 259] width 311 height 11
copy span "[PERSON_NAME][EMAIL_ADDRESS][PERSON_NAME][DOMAIN_NAME]"
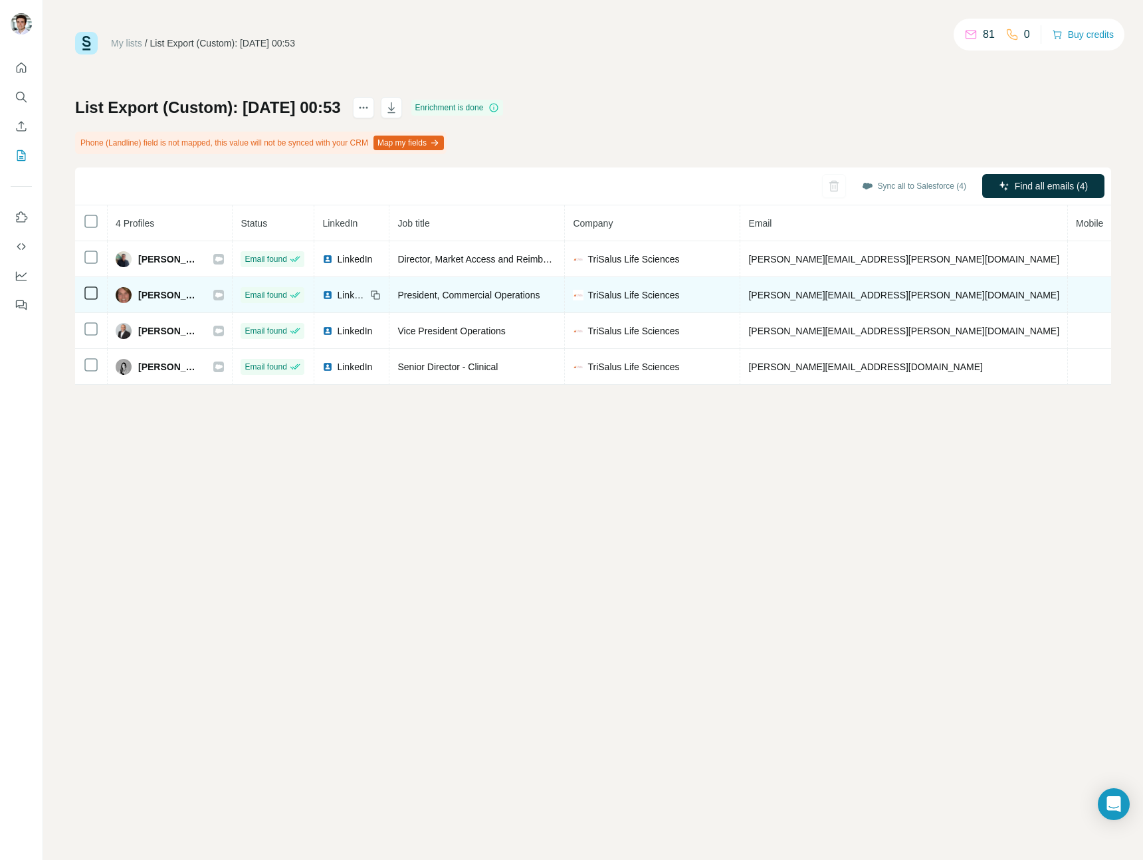
click at [809, 295] on span "[PERSON_NAME][EMAIL_ADDRESS][PERSON_NAME][DOMAIN_NAME]" at bounding box center [903, 295] width 311 height 11
copy span "[PERSON_NAME][EMAIL_ADDRESS][PERSON_NAME][DOMAIN_NAME]"
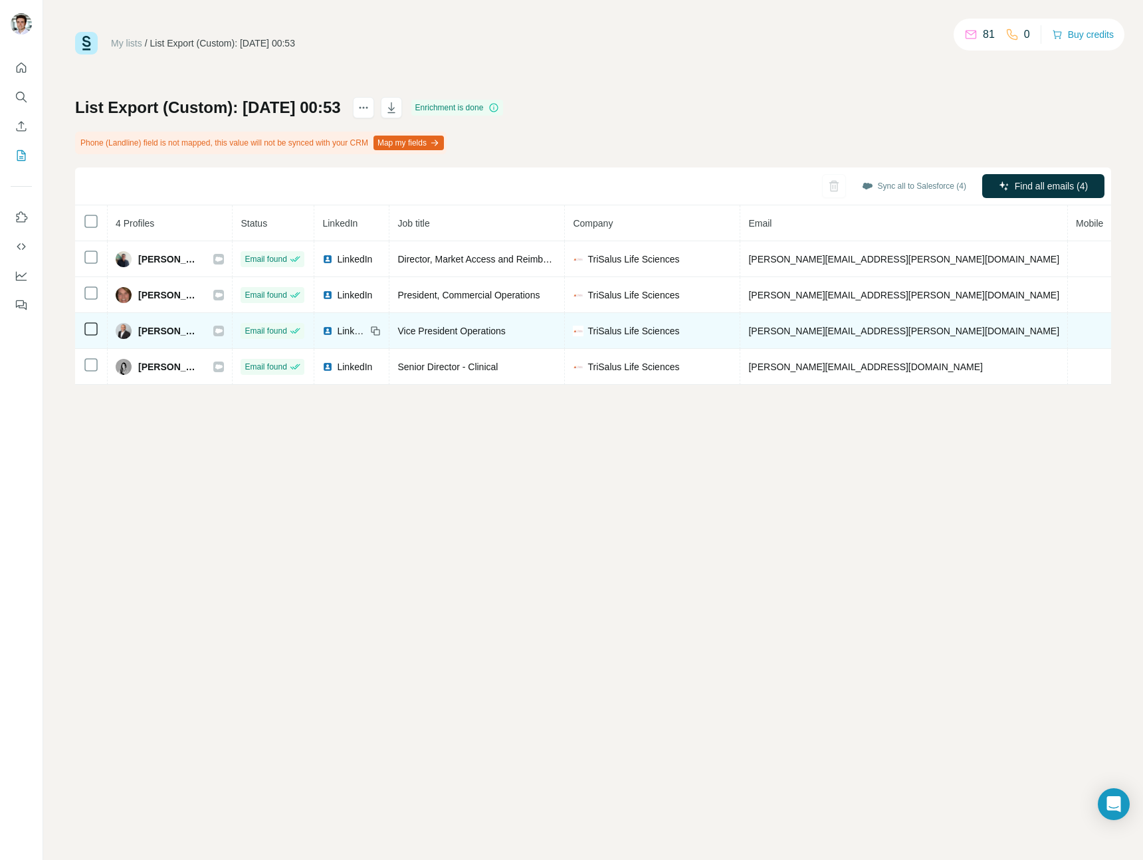
click at [831, 335] on span "[PERSON_NAME][EMAIL_ADDRESS][PERSON_NAME][DOMAIN_NAME]" at bounding box center [903, 331] width 311 height 11
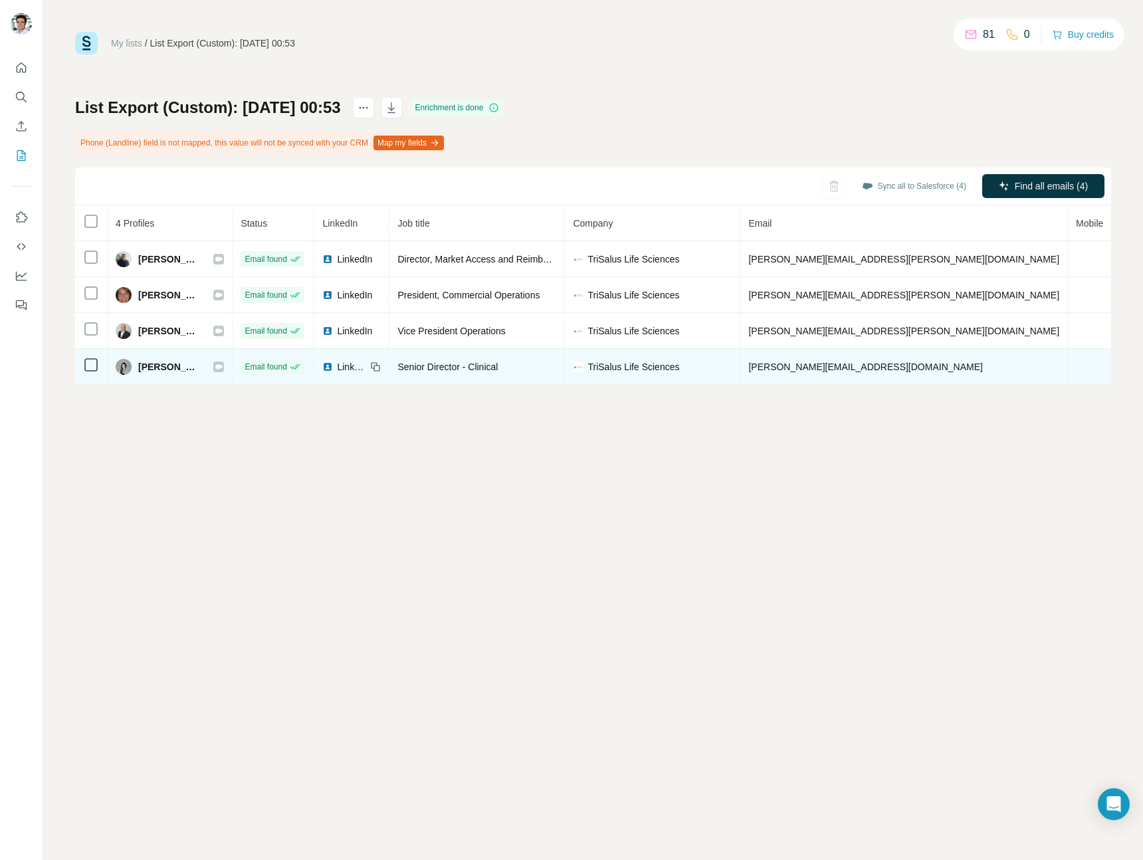
click at [777, 368] on span "[PERSON_NAME][EMAIL_ADDRESS][DOMAIN_NAME]" at bounding box center [865, 366] width 234 height 11
